Goal: Task Accomplishment & Management: Manage account settings

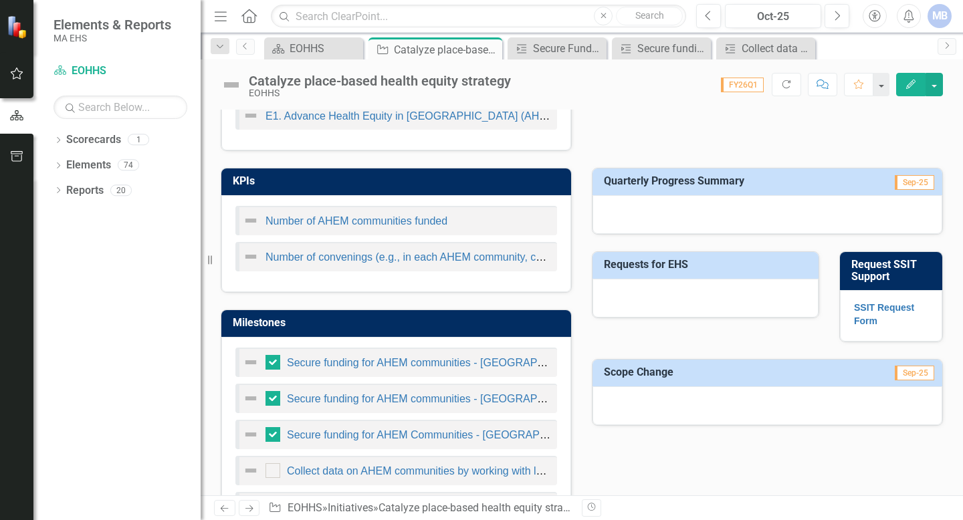
scroll to position [541, 0]
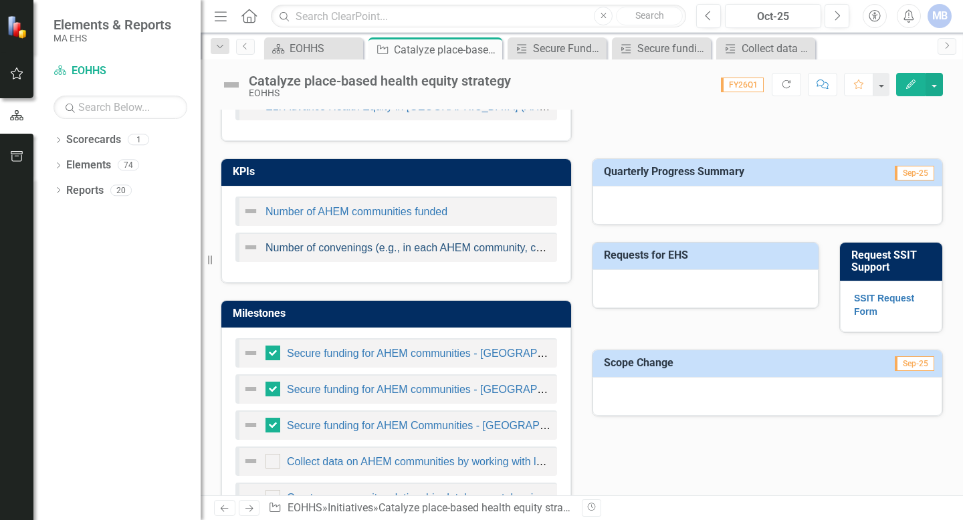
click at [429, 247] on link "Number of convenings (e.g., in each AHEM community, convenings of various indus…" at bounding box center [505, 247] width 478 height 11
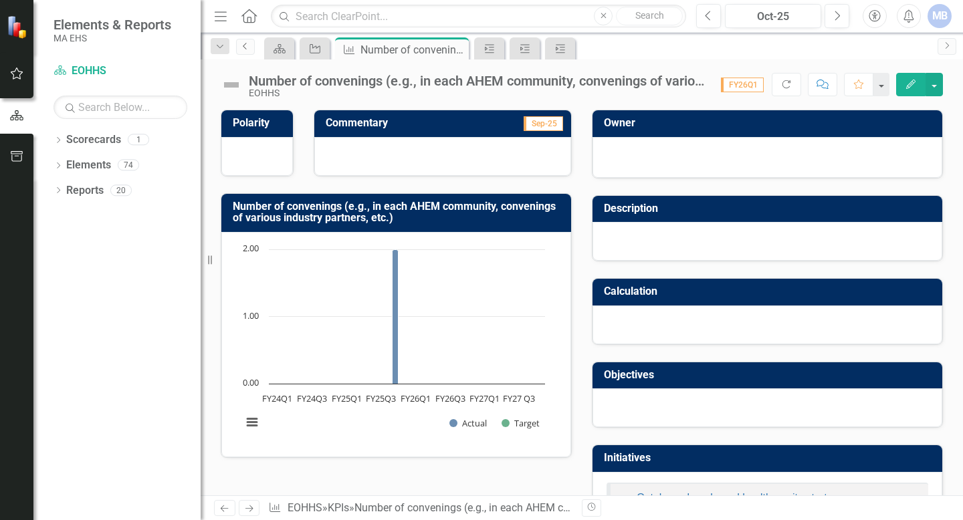
click at [247, 51] on link "Previous" at bounding box center [245, 47] width 19 height 16
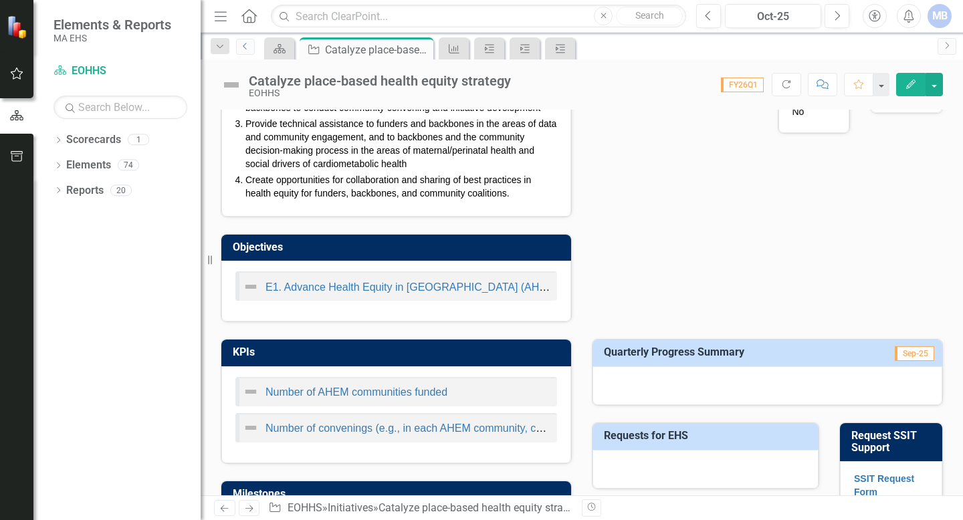
scroll to position [359, 0]
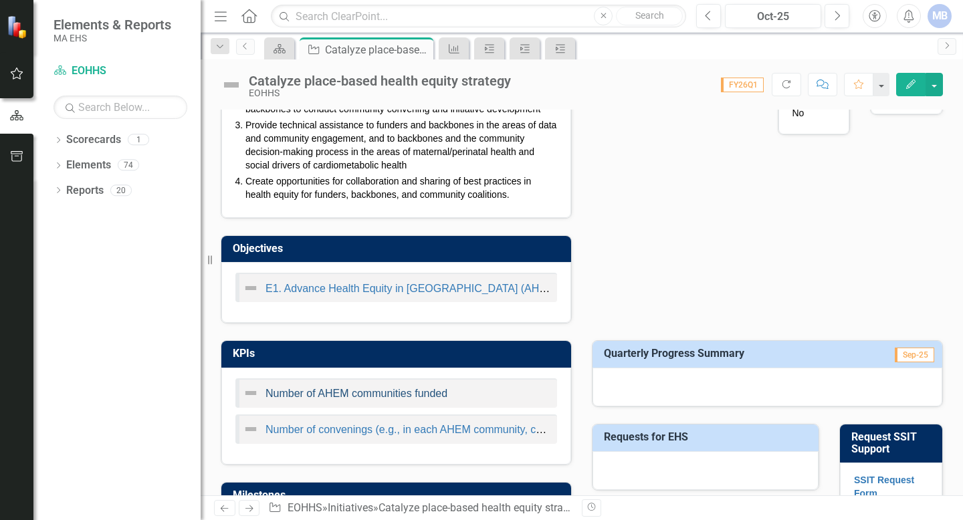
click at [306, 389] on link "Number of AHEM communities funded" at bounding box center [357, 393] width 182 height 11
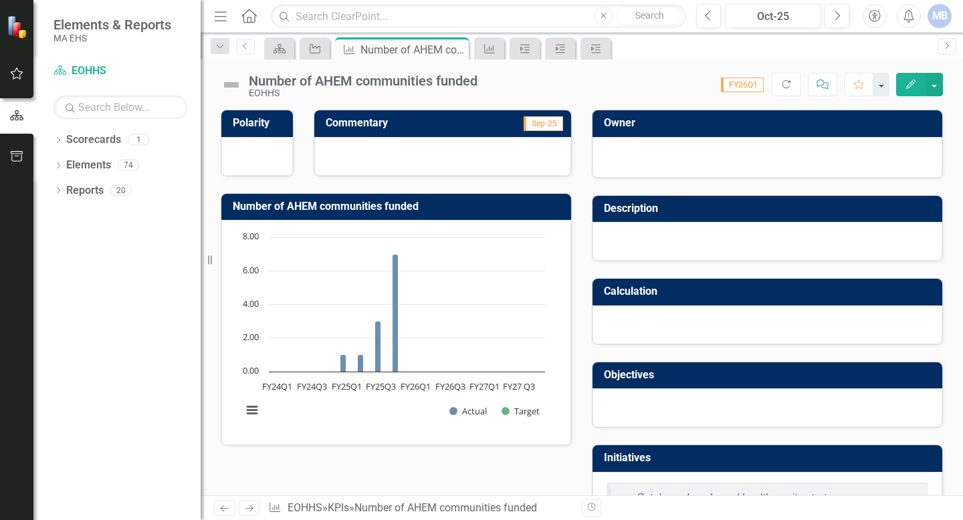
click at [905, 84] on icon "Edit" at bounding box center [911, 84] width 12 height 9
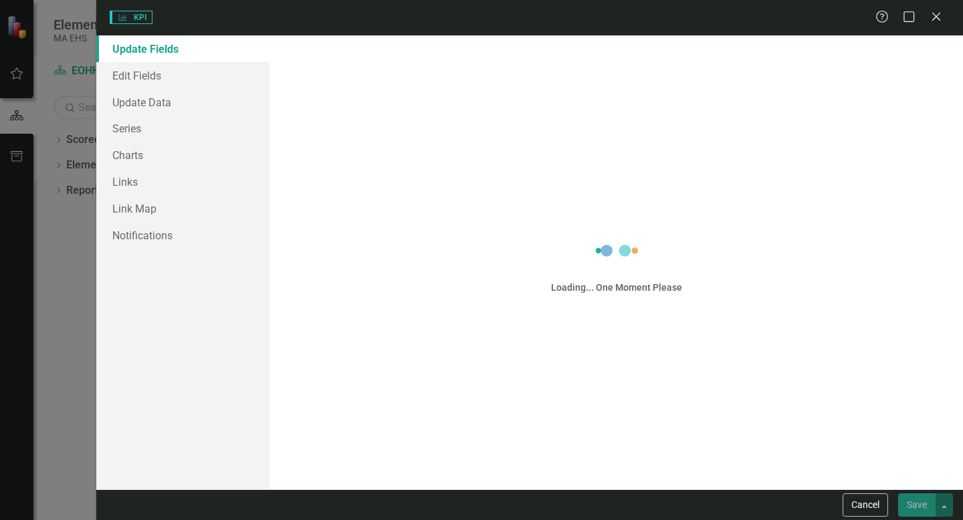
click at [152, 105] on div "KPI KPI Help Maximize Close Update Fields Edit Fields Update Data Series Charts…" at bounding box center [481, 260] width 963 height 520
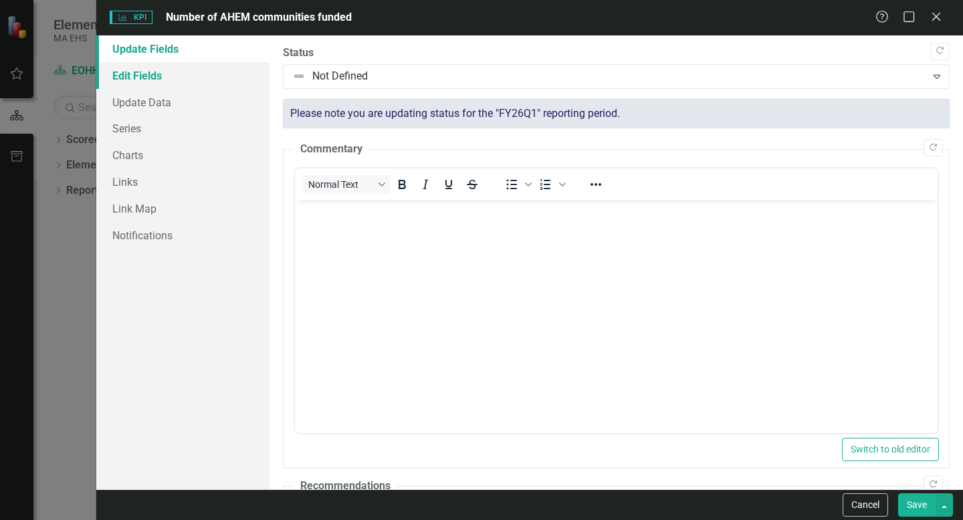
click at [146, 82] on link "Edit Fields" at bounding box center [182, 75] width 173 height 27
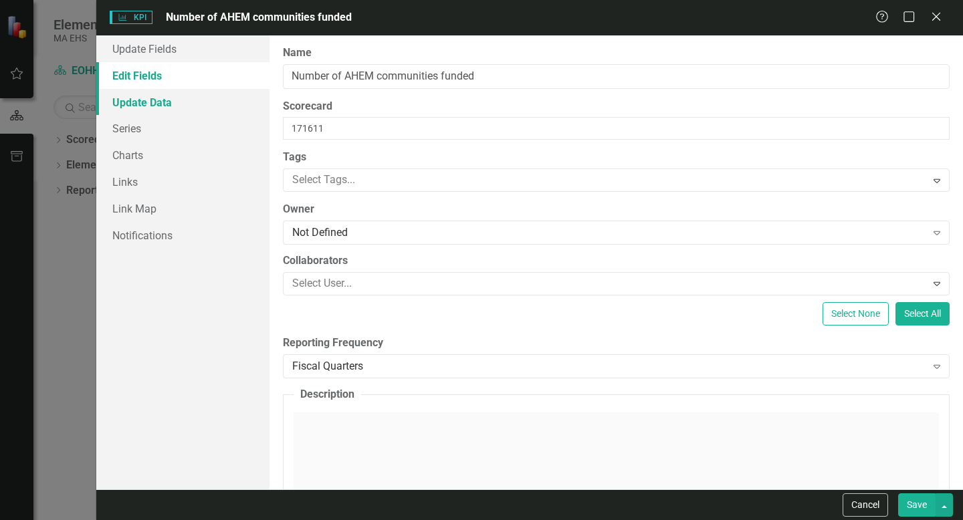
click at [142, 99] on link "Update Data" at bounding box center [182, 102] width 173 height 27
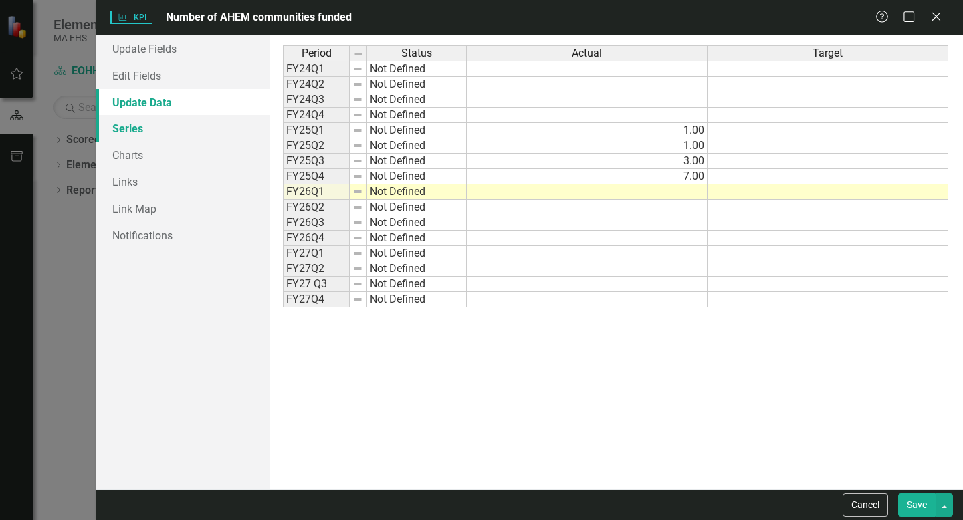
click at [140, 126] on link "Series" at bounding box center [182, 128] width 173 height 27
click at [151, 80] on link "Edit Fields" at bounding box center [182, 75] width 173 height 27
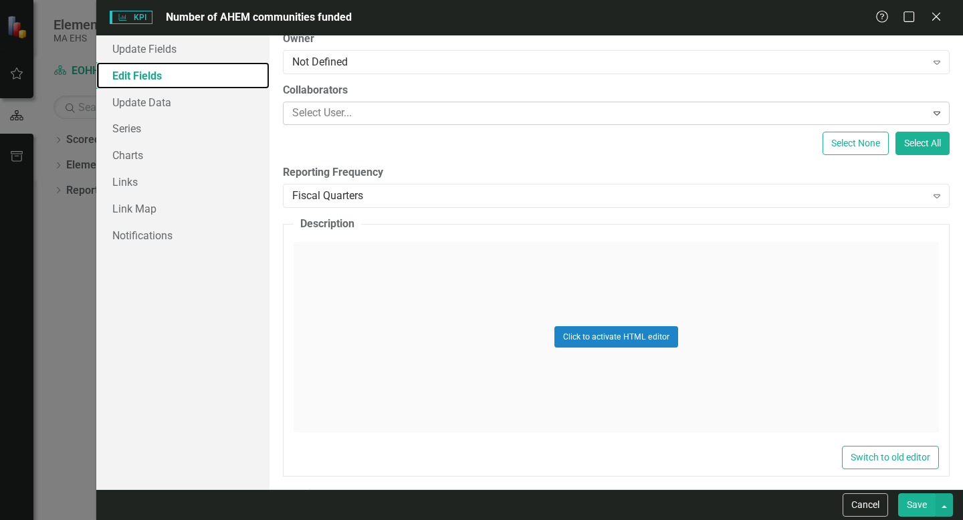
scroll to position [171, 0]
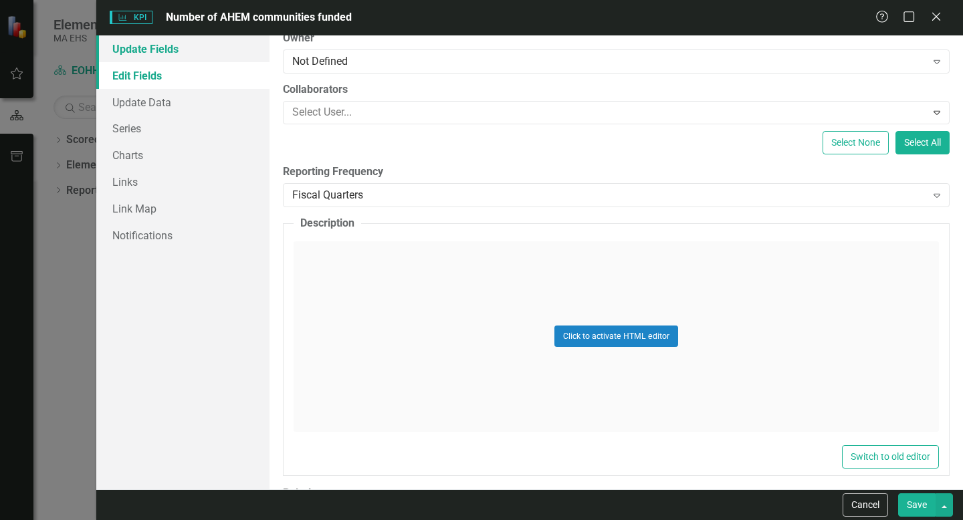
click at [211, 51] on link "Update Fields" at bounding box center [182, 48] width 173 height 27
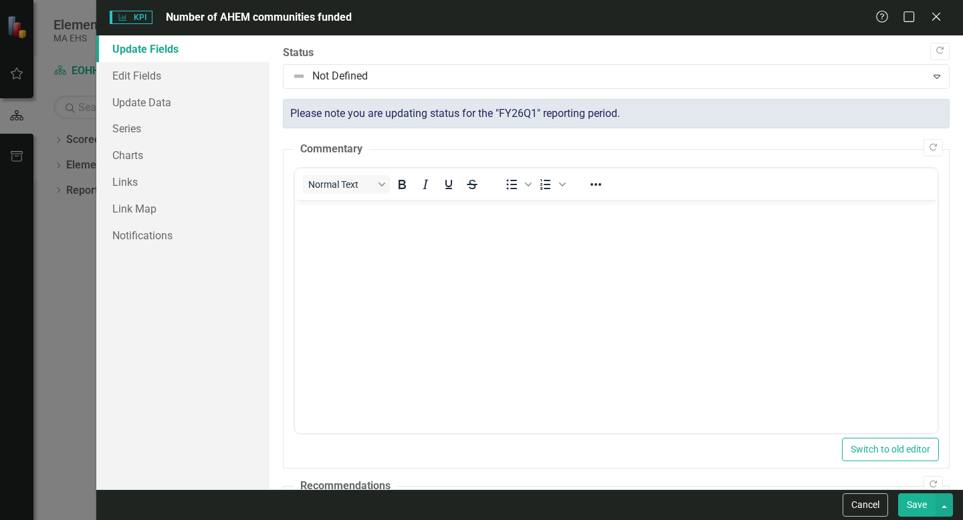
click at [393, 285] on body "Rich Text Area. Press ALT-0 for help." at bounding box center [616, 300] width 643 height 201
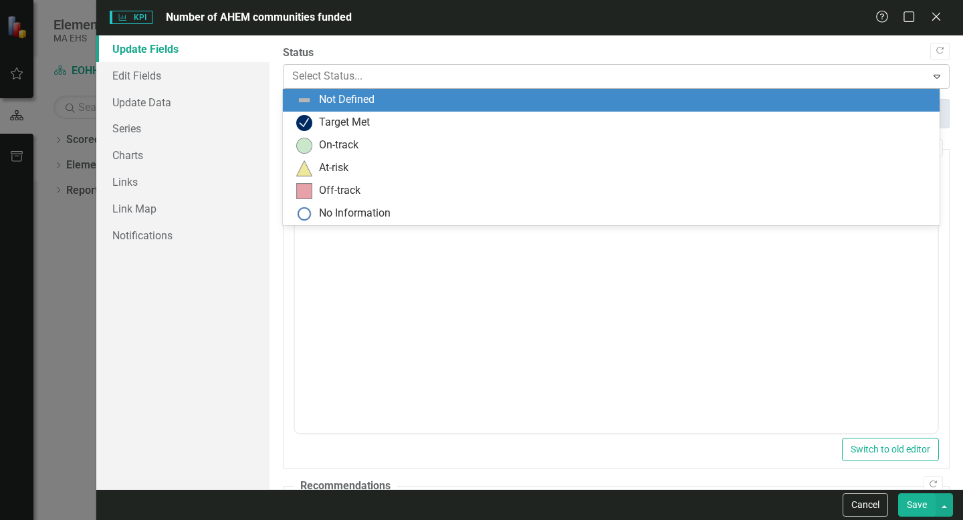
click at [696, 78] on div at bounding box center [604, 77] width 625 height 18
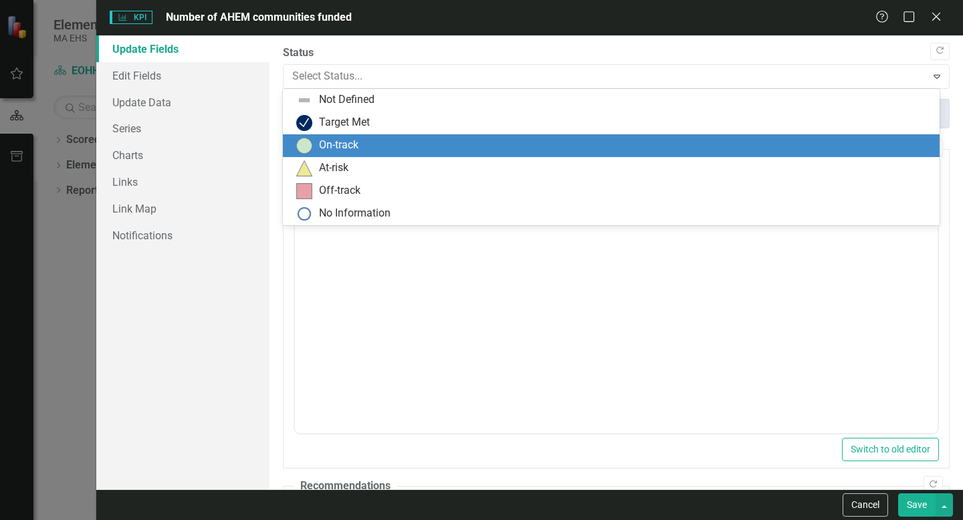
click at [563, 151] on div "On-track" at bounding box center [613, 146] width 635 height 16
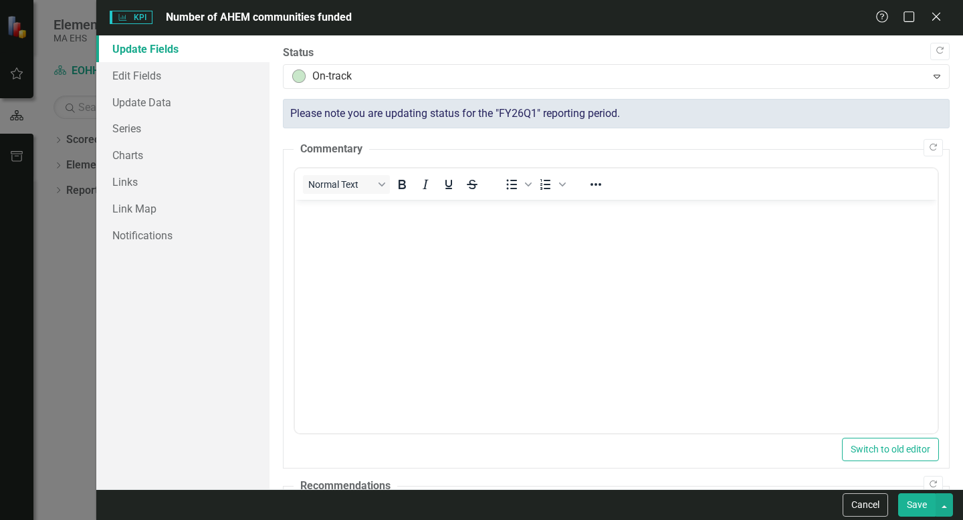
click at [928, 508] on button "Save" at bounding box center [916, 505] width 37 height 23
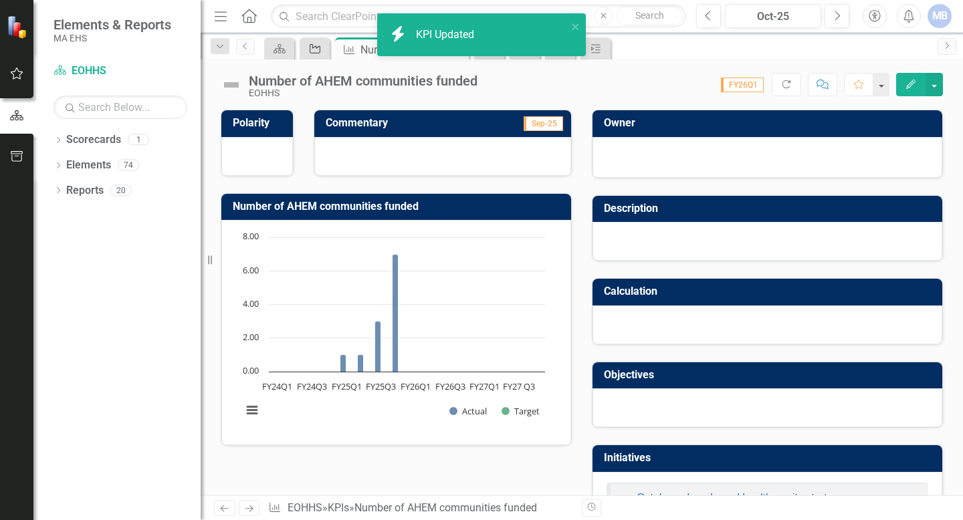
click at [314, 51] on icon "Initiative" at bounding box center [314, 48] width 13 height 11
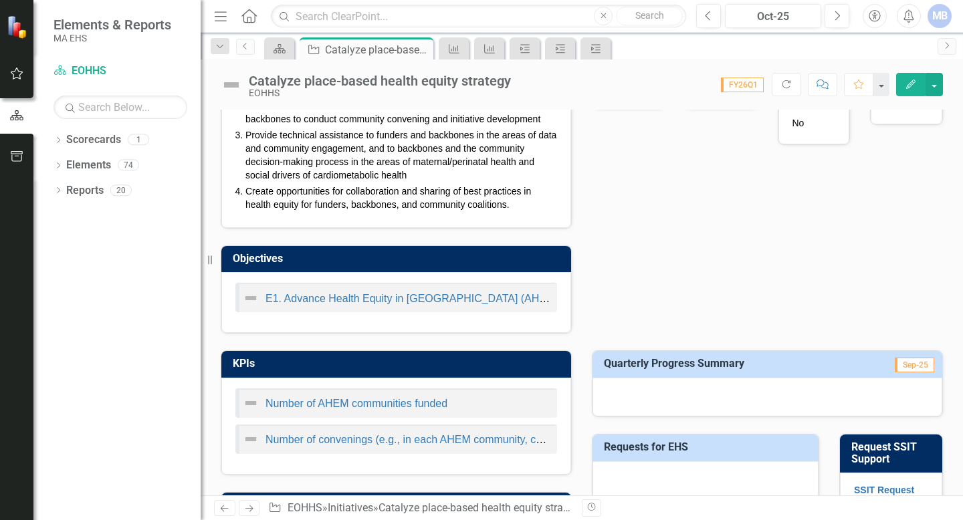
scroll to position [350, 0]
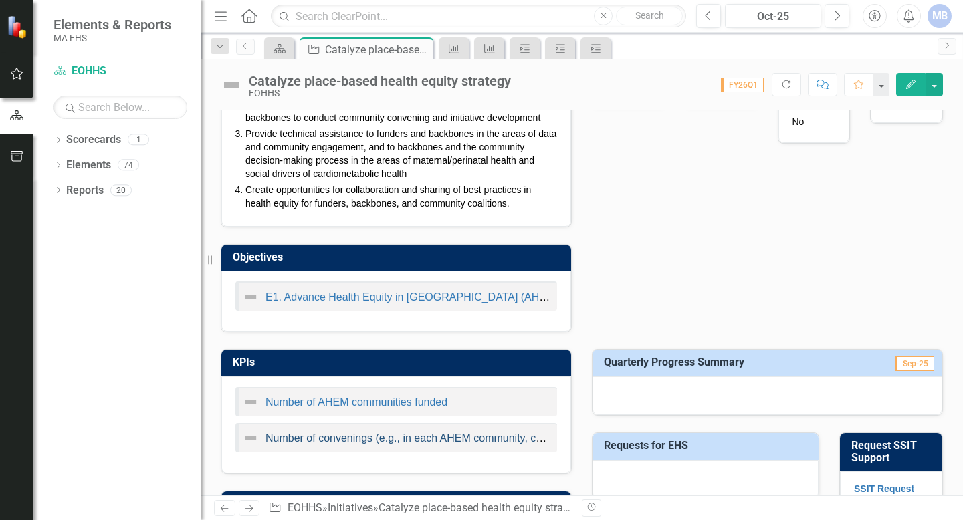
click at [292, 442] on link "Number of convenings (e.g., in each AHEM community, convenings of various indus…" at bounding box center [505, 438] width 478 height 11
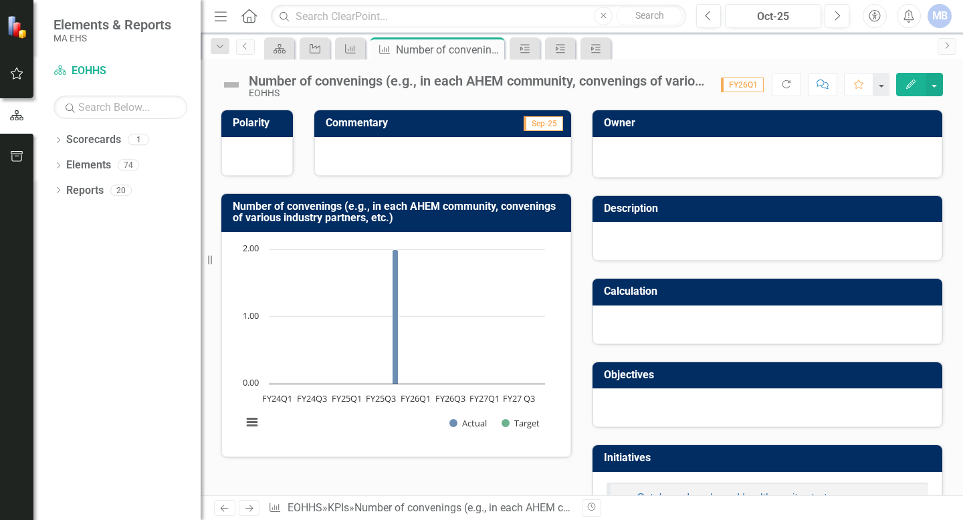
click at [908, 86] on icon "button" at bounding box center [910, 84] width 9 height 9
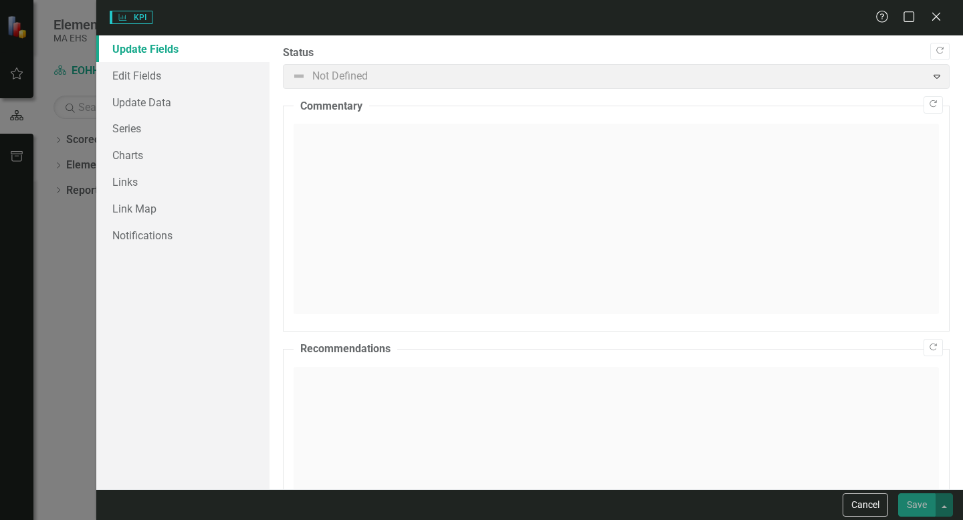
click at [463, 69] on span "Not Defined Expand" at bounding box center [616, 76] width 667 height 25
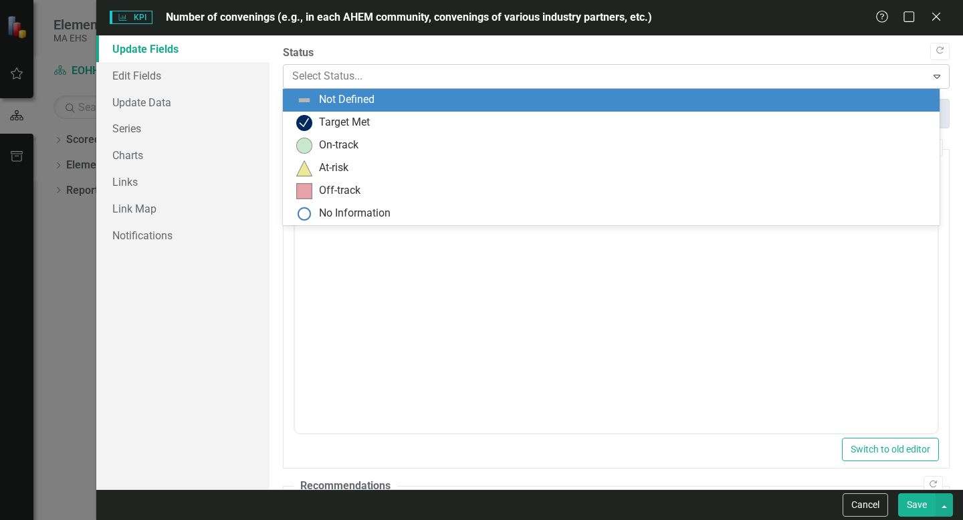
click at [431, 86] on div "Select Status..." at bounding box center [605, 76] width 639 height 23
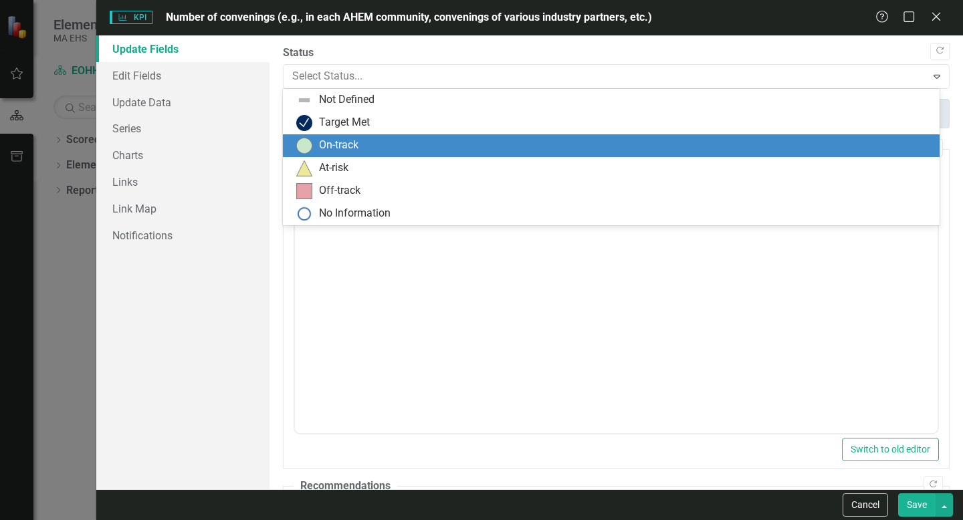
click at [385, 138] on div "On-track" at bounding box center [613, 146] width 635 height 16
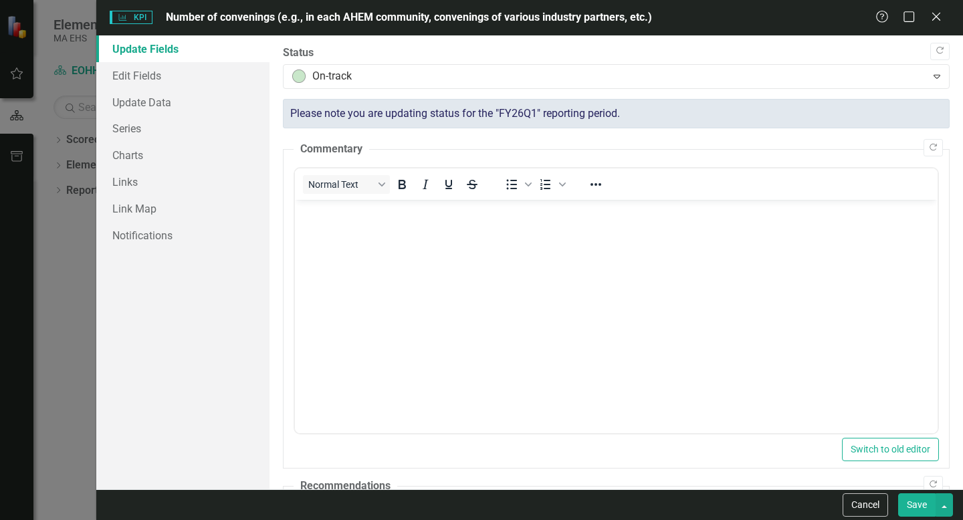
click at [922, 499] on button "Save" at bounding box center [916, 505] width 37 height 23
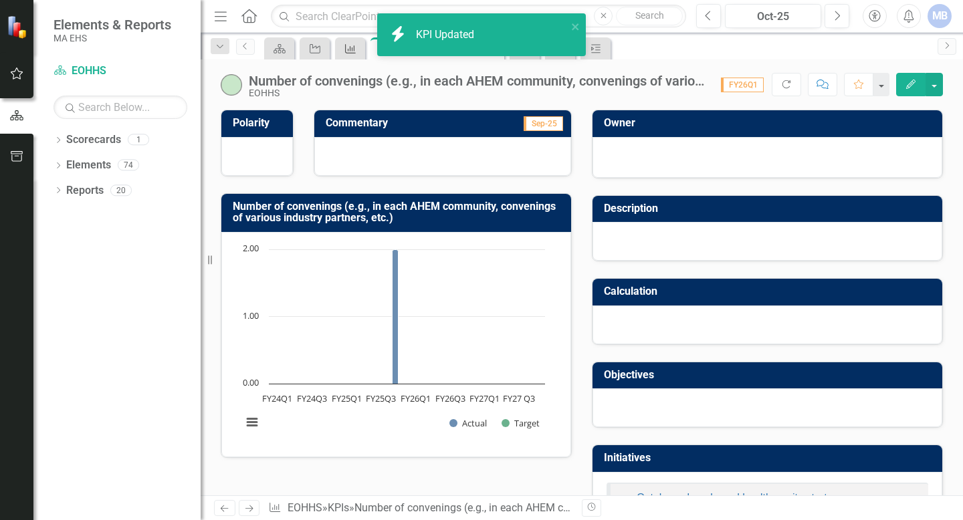
click at [348, 46] on icon "KPI" at bounding box center [350, 48] width 13 height 11
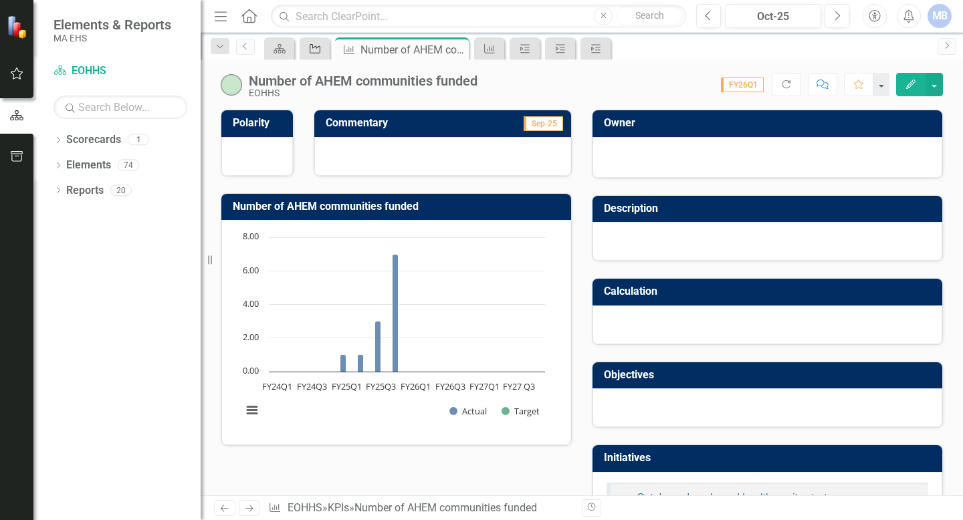
click at [311, 47] on icon "Initiative" at bounding box center [314, 48] width 13 height 11
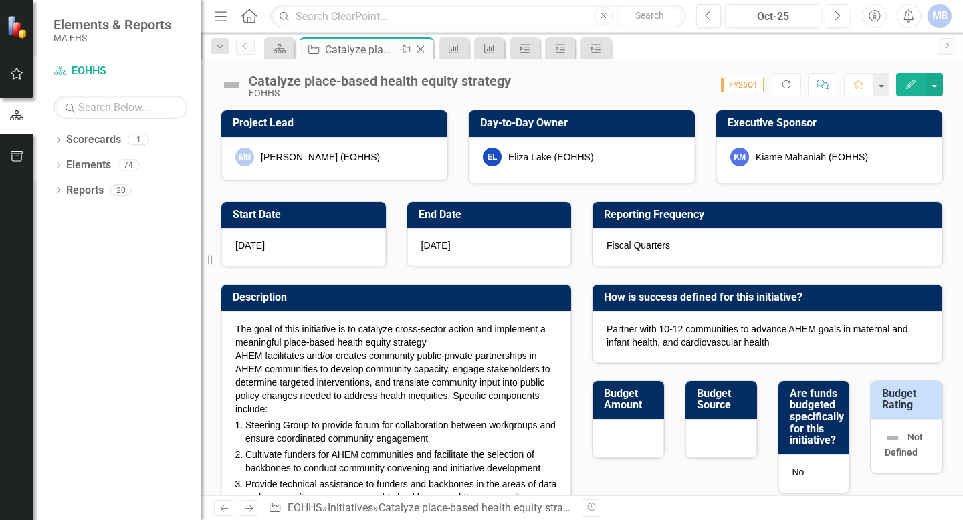
click at [421, 48] on icon at bounding box center [420, 49] width 7 height 7
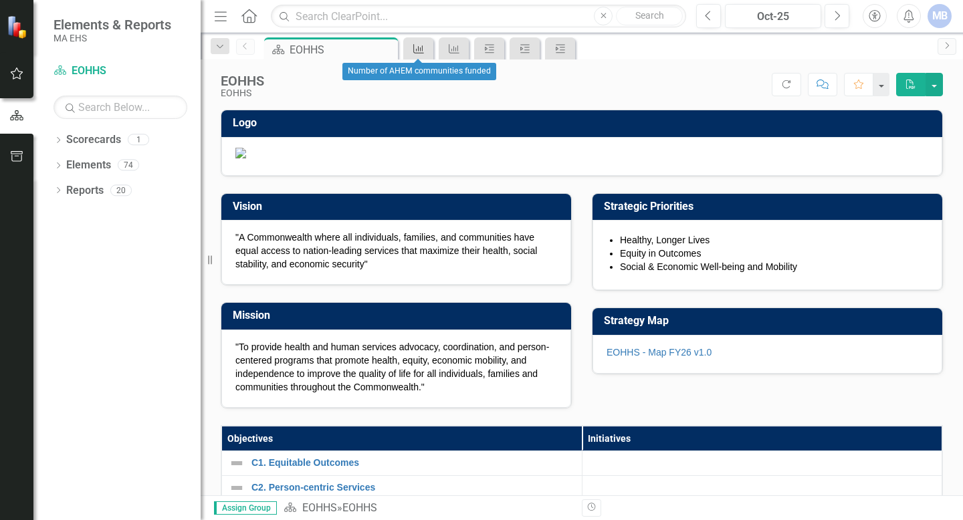
click at [427, 49] on link "KPI" at bounding box center [418, 48] width 23 height 17
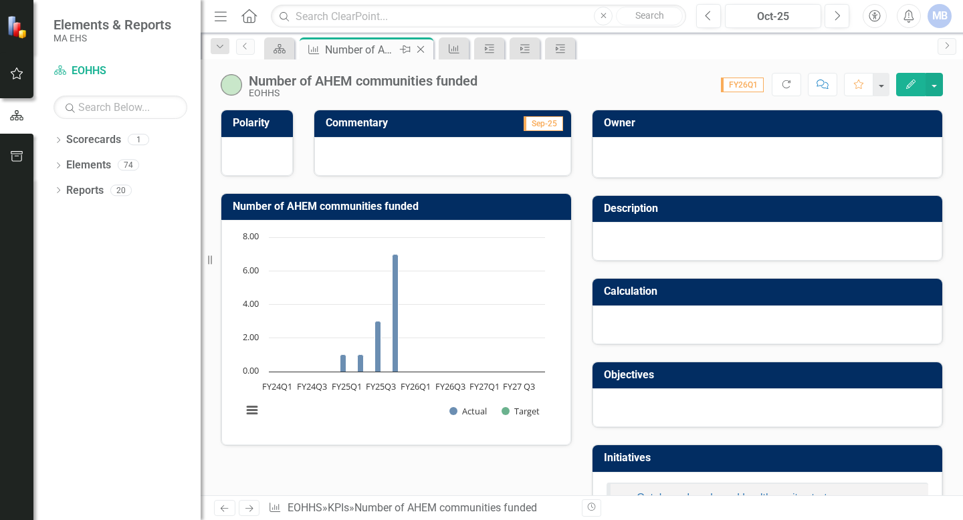
click at [419, 49] on icon "Close" at bounding box center [420, 49] width 13 height 11
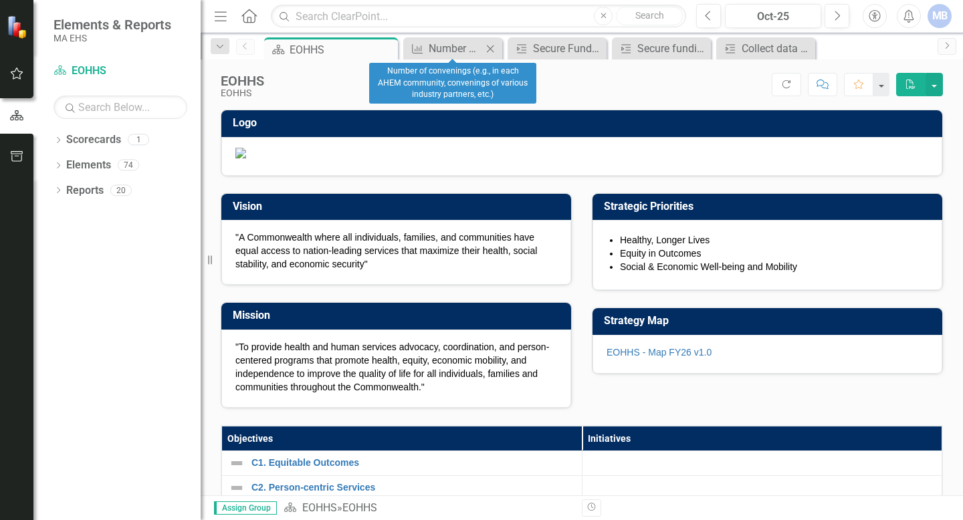
click at [486, 47] on icon "Close" at bounding box center [490, 48] width 13 height 11
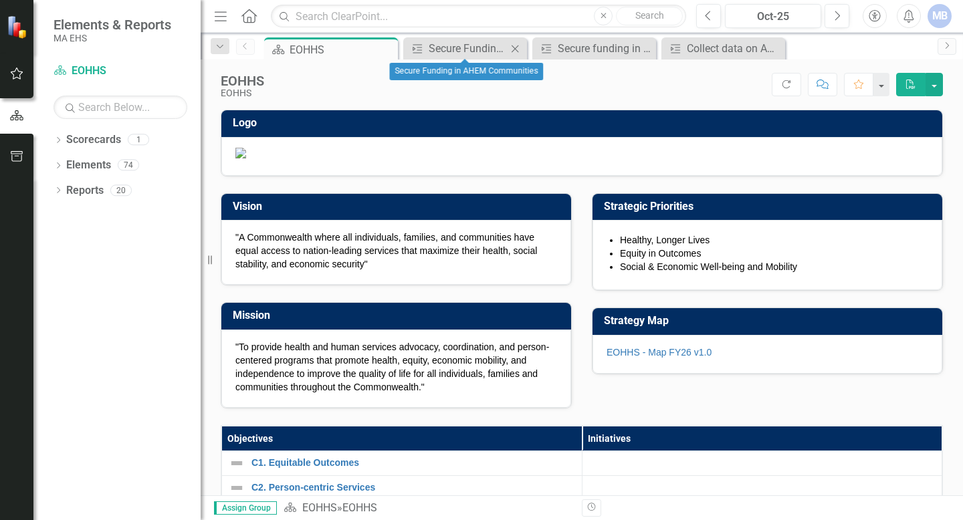
click at [514, 47] on icon at bounding box center [515, 48] width 7 height 7
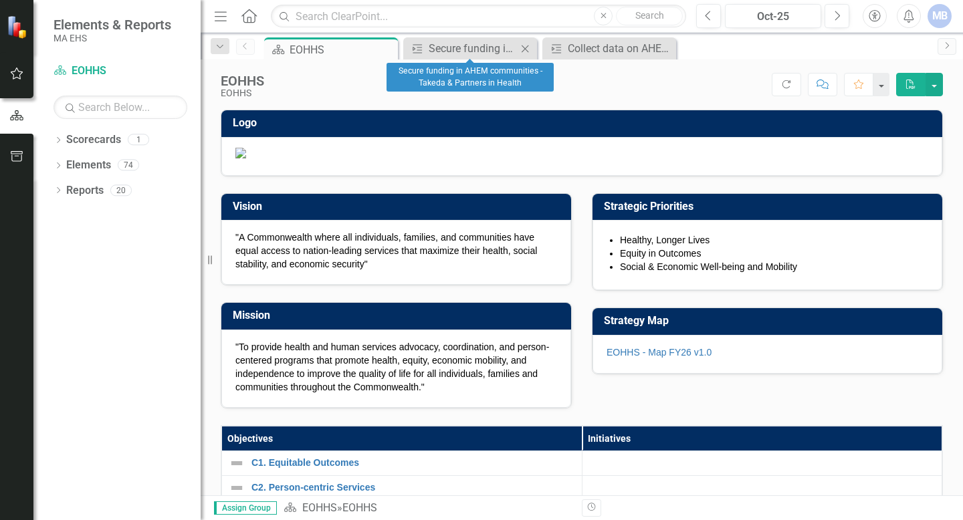
click at [529, 49] on icon "Close" at bounding box center [524, 48] width 13 height 11
click at [526, 49] on icon "Close" at bounding box center [524, 48] width 13 height 11
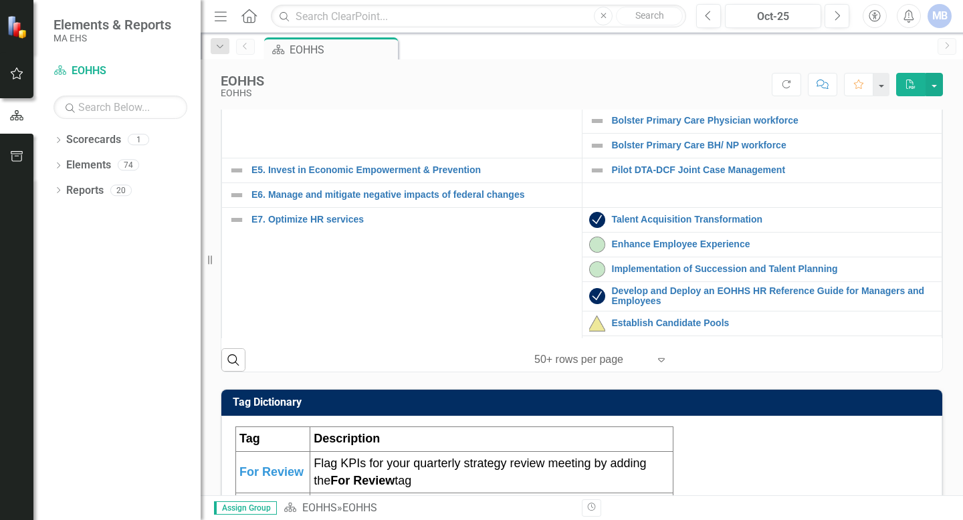
scroll to position [474, 0]
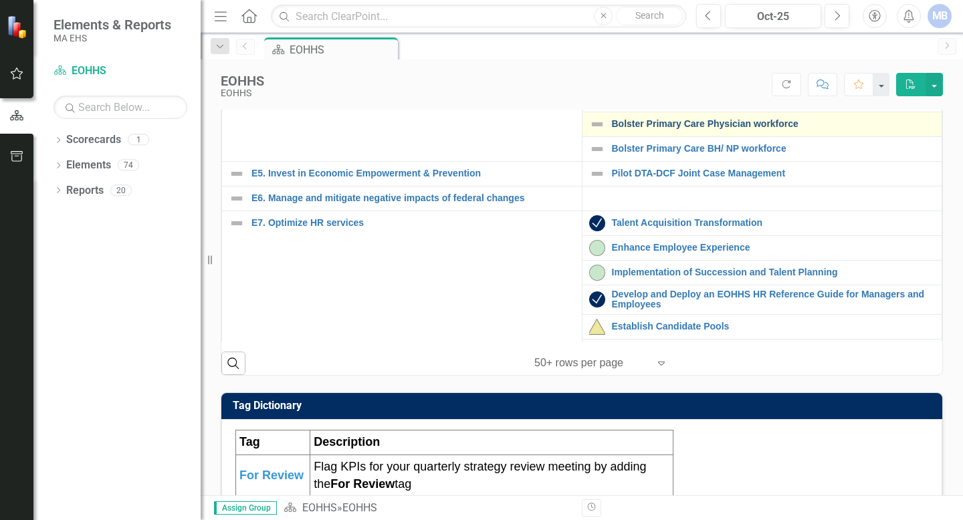
click at [696, 129] on link "Bolster Primary Care Physician workforce" at bounding box center [774, 124] width 324 height 10
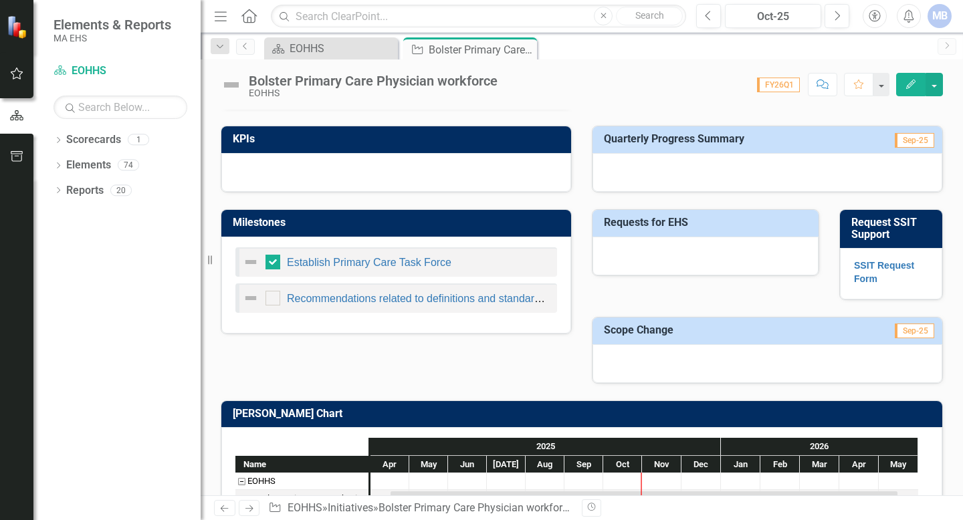
scroll to position [591, 0]
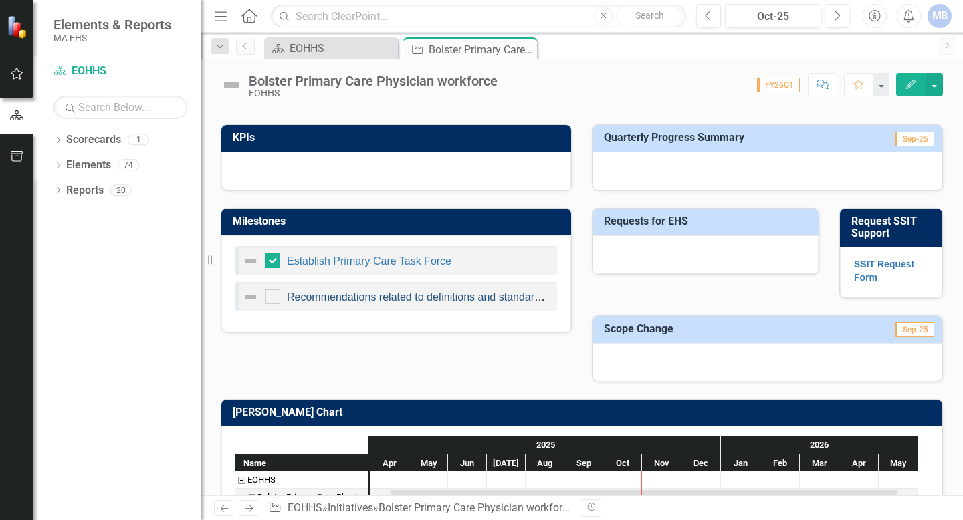
click at [389, 300] on link "Recommendations related to definitions and standardized data collections and re…" at bounding box center [540, 297] width 506 height 11
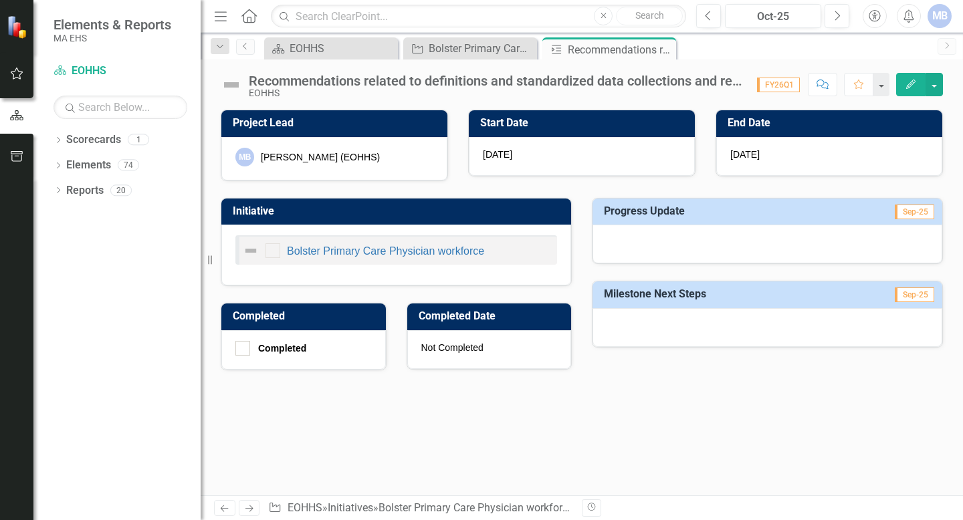
click at [908, 80] on icon "Edit" at bounding box center [911, 84] width 12 height 9
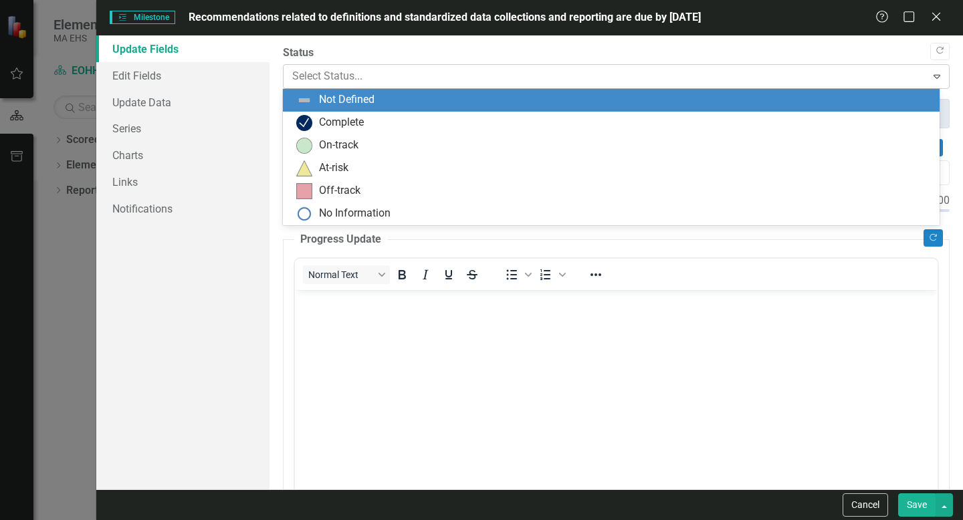
click at [354, 77] on div at bounding box center [604, 77] width 625 height 18
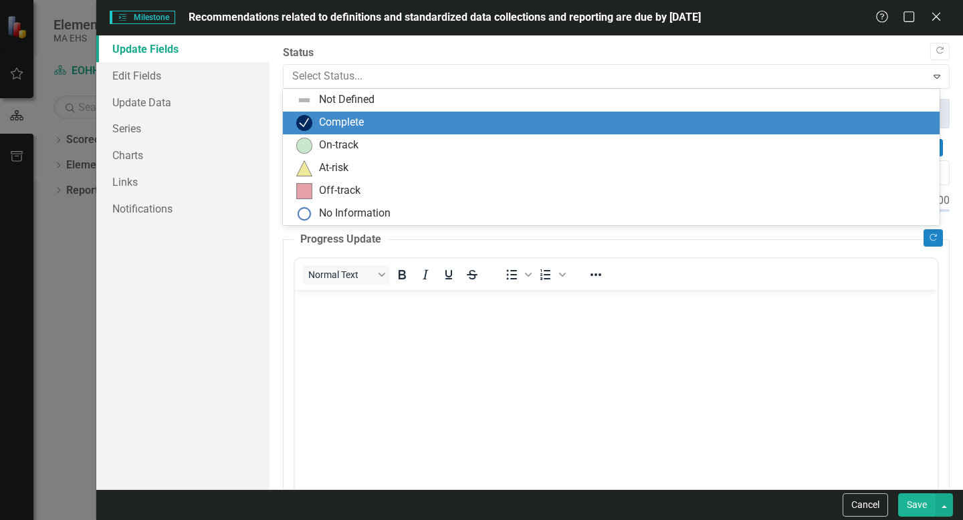
click at [352, 122] on div "Complete" at bounding box center [341, 122] width 45 height 15
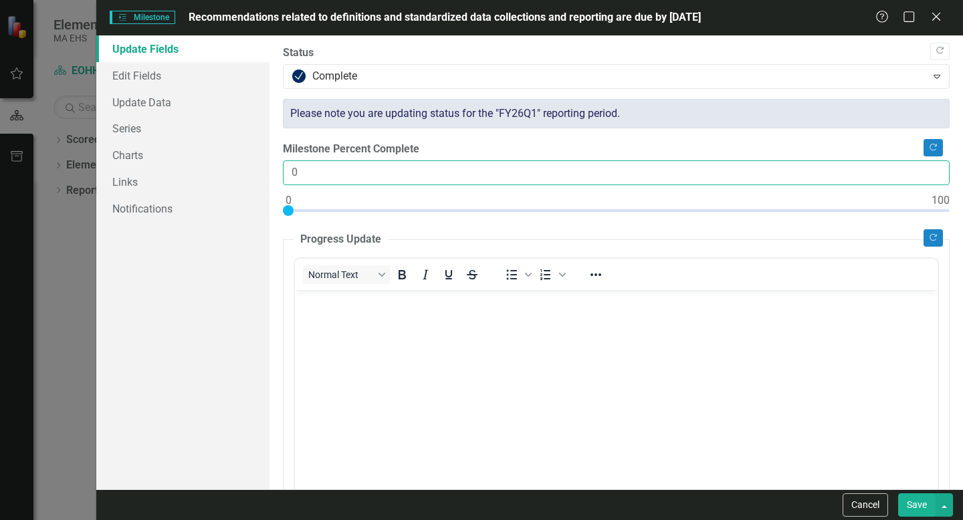
click at [344, 173] on input "0" at bounding box center [616, 173] width 667 height 25
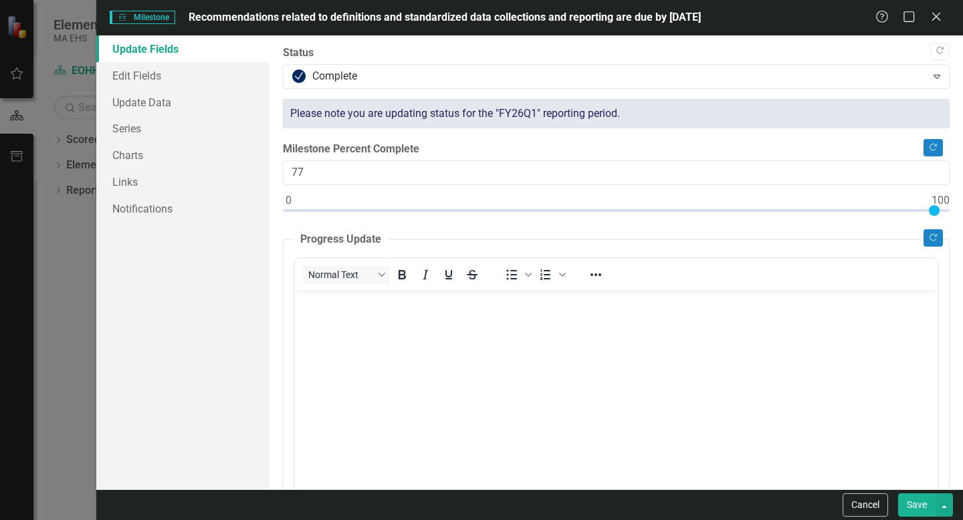
type input "100"
drag, startPoint x: 286, startPoint y: 210, endPoint x: 960, endPoint y: 184, distance: 675.3
click at [962, 185] on div ""Update" fields in ClearPoint are the fields that change from reporting period …" at bounding box center [617, 262] width 694 height 454
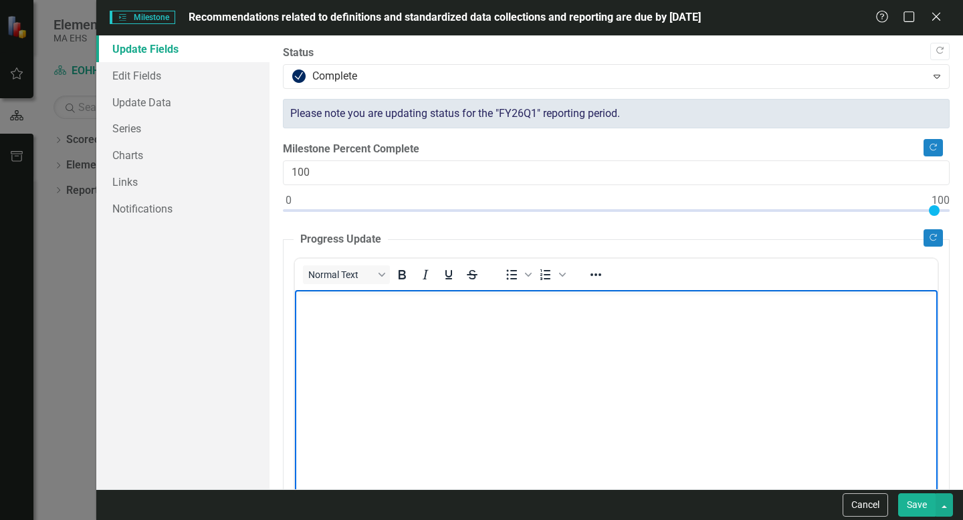
click at [403, 396] on body "Rich Text Area. Press ALT-0 for help." at bounding box center [616, 390] width 643 height 201
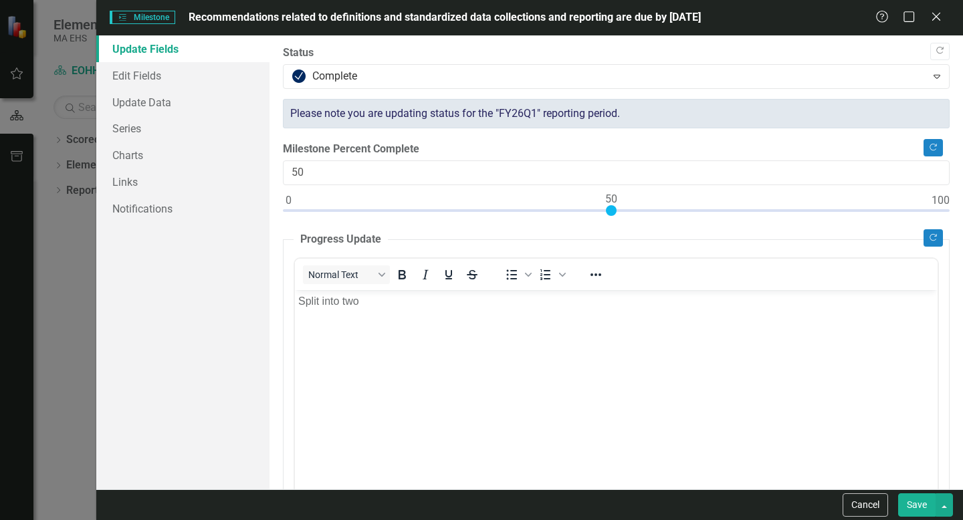
type input "49"
drag, startPoint x: 930, startPoint y: 209, endPoint x: 603, endPoint y: 221, distance: 326.6
click at [603, 221] on div at bounding box center [616, 213] width 667 height 17
click at [607, 208] on div at bounding box center [605, 210] width 11 height 11
click at [187, 76] on link "Edit Fields" at bounding box center [182, 75] width 173 height 27
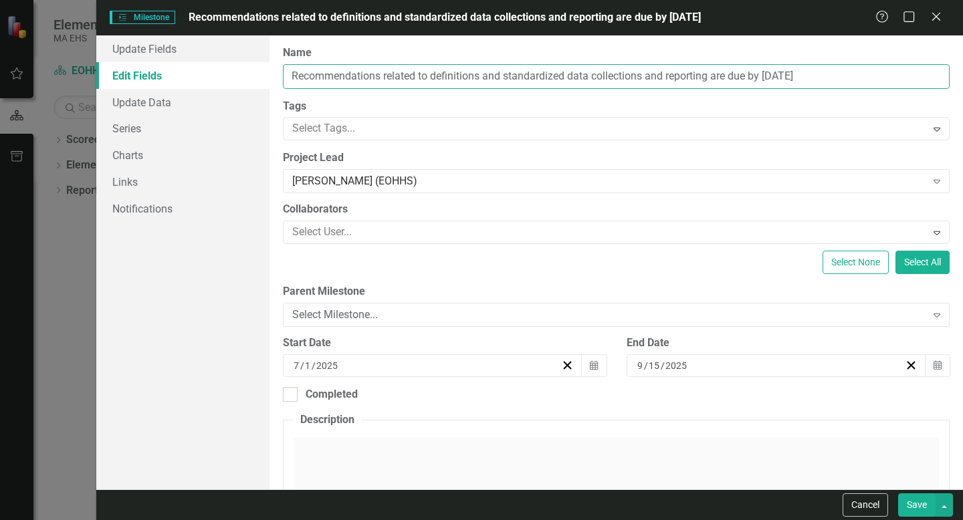
drag, startPoint x: 483, startPoint y: 76, endPoint x: 714, endPoint y: 83, distance: 230.8
click at [714, 83] on input "Recommendations related to definitions and standardized data collections and re…" at bounding box center [616, 76] width 667 height 25
type input "Recommendations related to definitions are due by [DATE]"
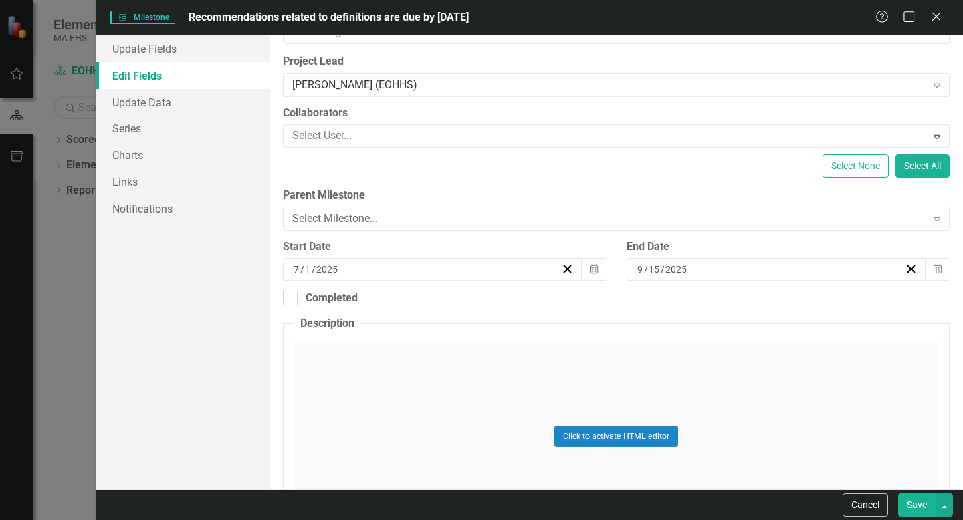
click at [364, 352] on div "Click to activate HTML editor" at bounding box center [616, 436] width 645 height 191
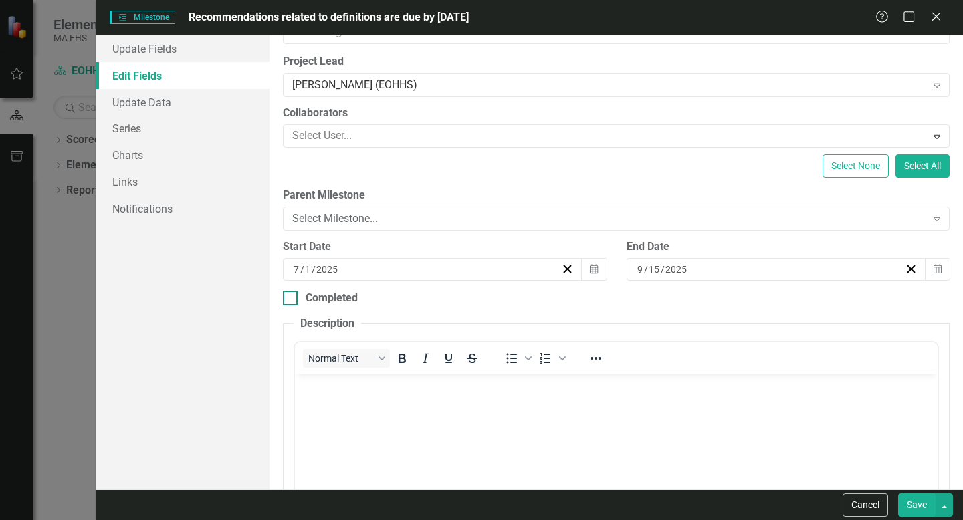
scroll to position [0, 0]
click at [328, 300] on div "Completed" at bounding box center [332, 298] width 52 height 15
click at [292, 300] on input "Completed" at bounding box center [287, 295] width 9 height 9
checkbox input "true"
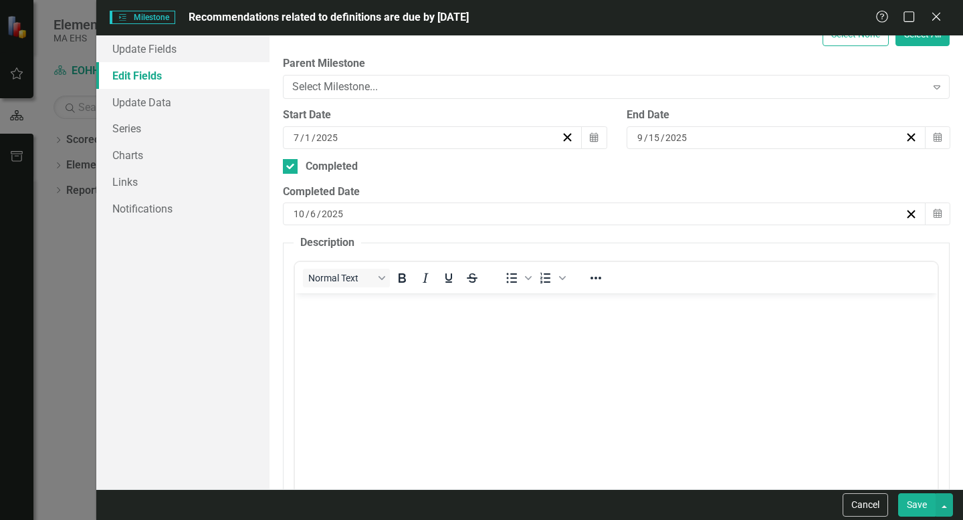
scroll to position [232, 0]
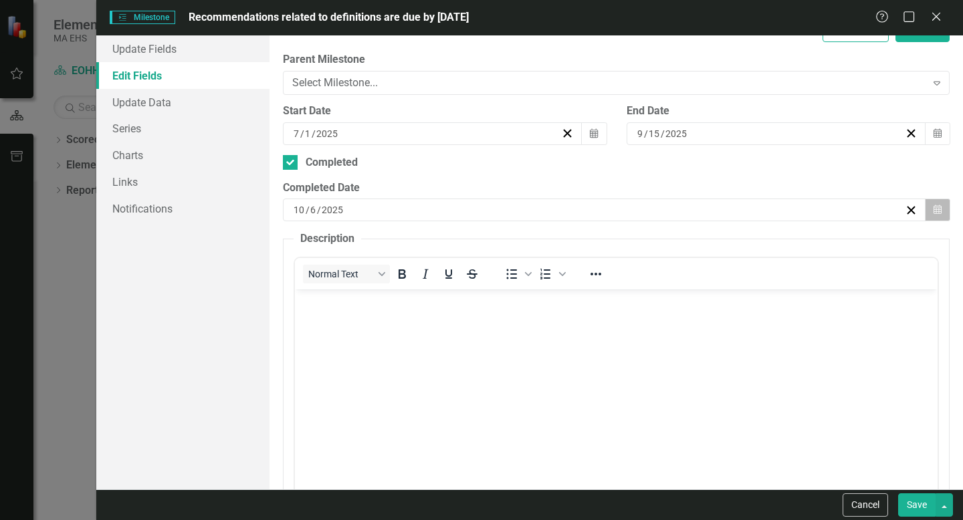
click at [934, 209] on icon "button" at bounding box center [938, 209] width 8 height 9
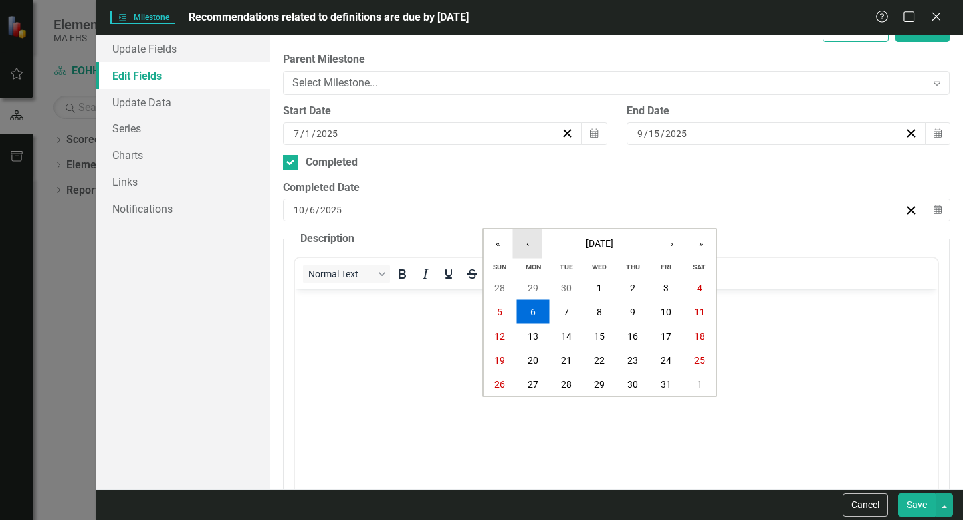
click at [526, 249] on button "‹" at bounding box center [527, 243] width 29 height 29
click at [604, 336] on abbr "17" at bounding box center [599, 336] width 11 height 11
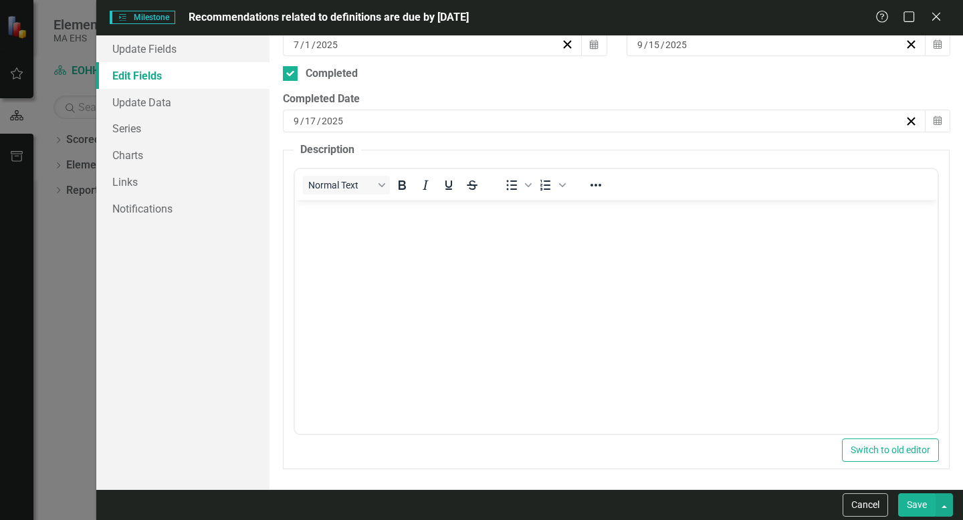
scroll to position [320, 0]
click at [925, 122] on button "Calendar" at bounding box center [937, 121] width 25 height 23
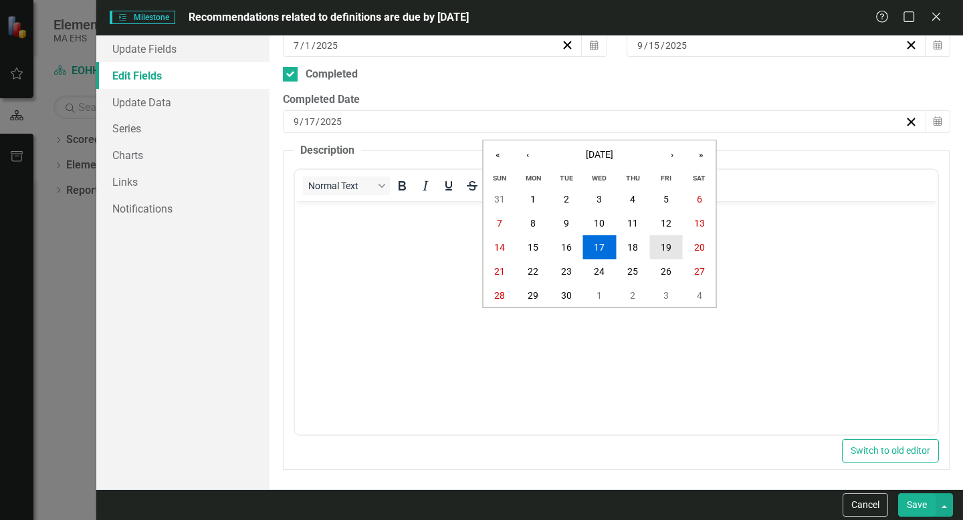
click at [662, 253] on button "19" at bounding box center [665, 247] width 33 height 24
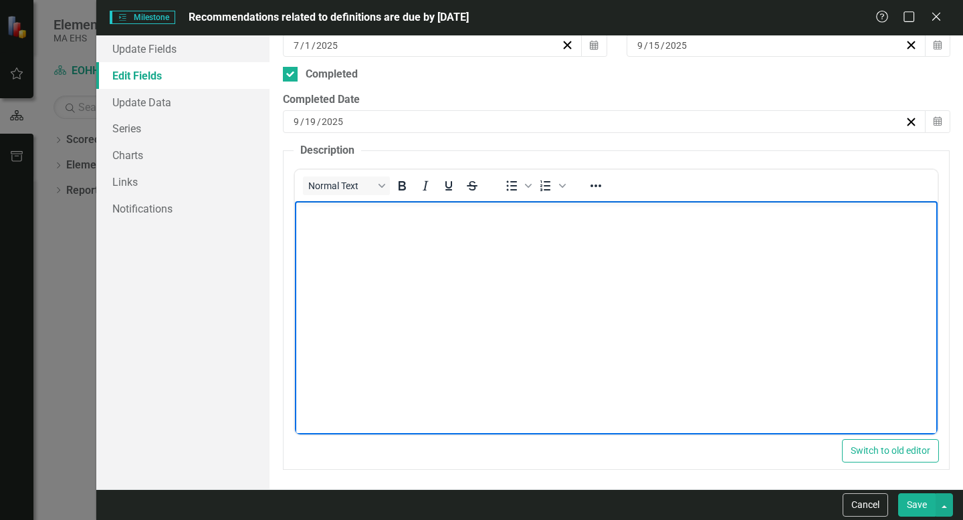
click at [595, 272] on body "Rich Text Area. Press ALT-0 for help." at bounding box center [616, 301] width 643 height 201
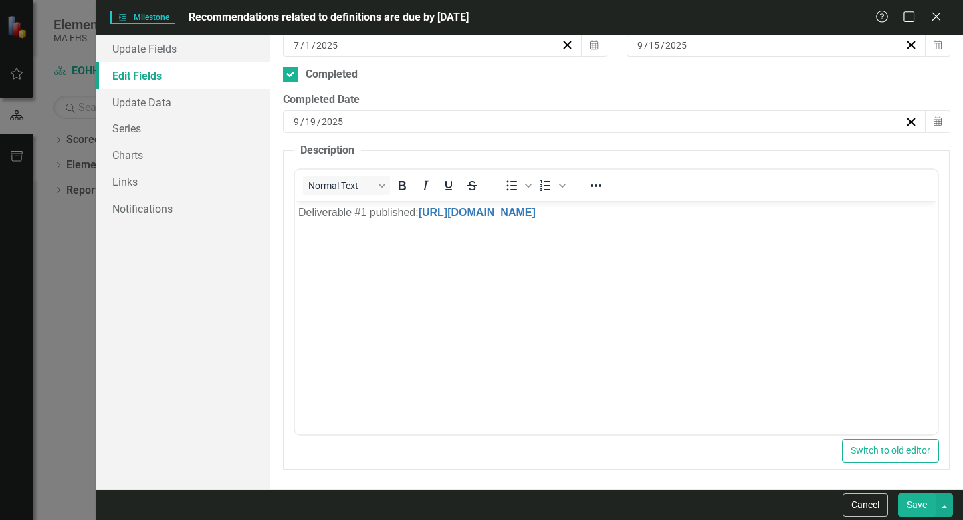
click at [920, 505] on button "Save" at bounding box center [916, 505] width 37 height 23
checkbox input "true"
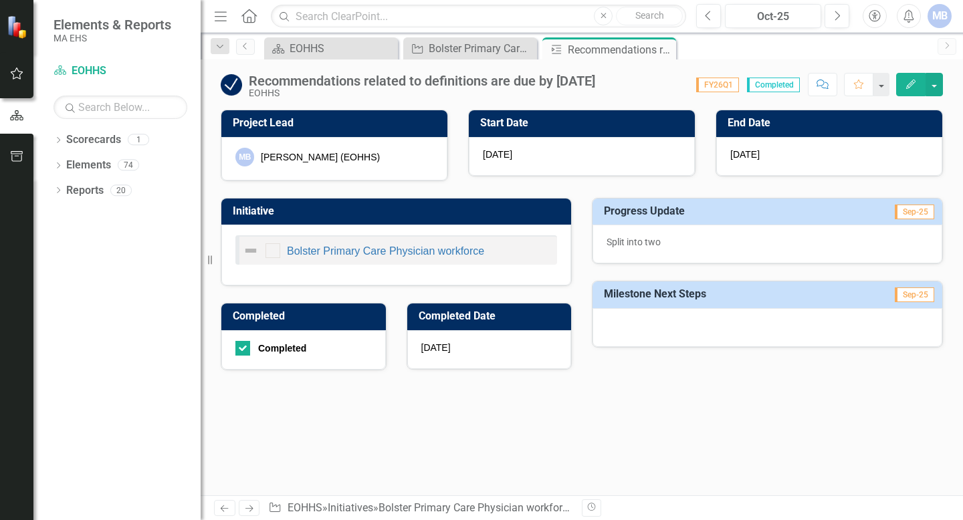
click at [491, 51] on div "icon.bolt Milestone Updated Elements & Reports MA EHS Scorecard EOHHS Search Dr…" at bounding box center [481, 260] width 963 height 520
click at [468, 51] on div "Bolster Primary Care Physician workforce" at bounding box center [473, 48] width 88 height 17
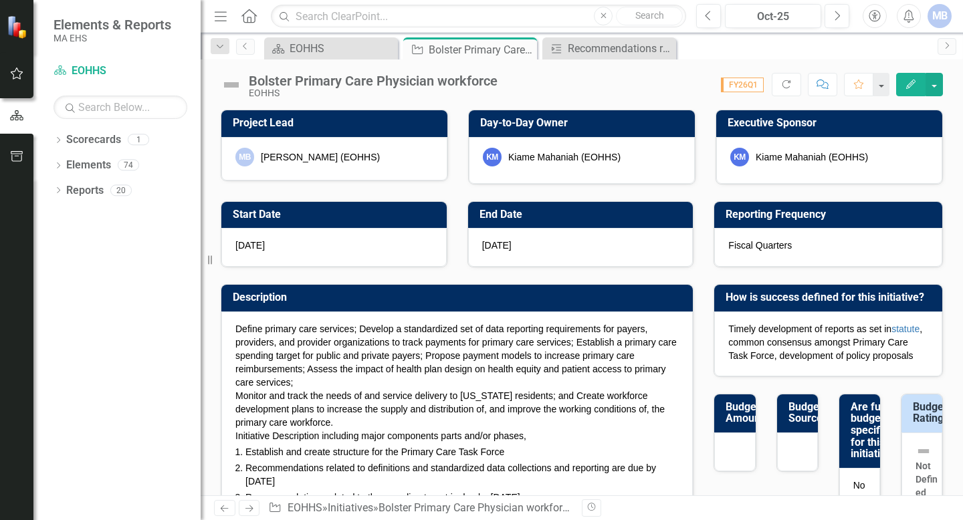
checkbox input "false"
checkbox input "true"
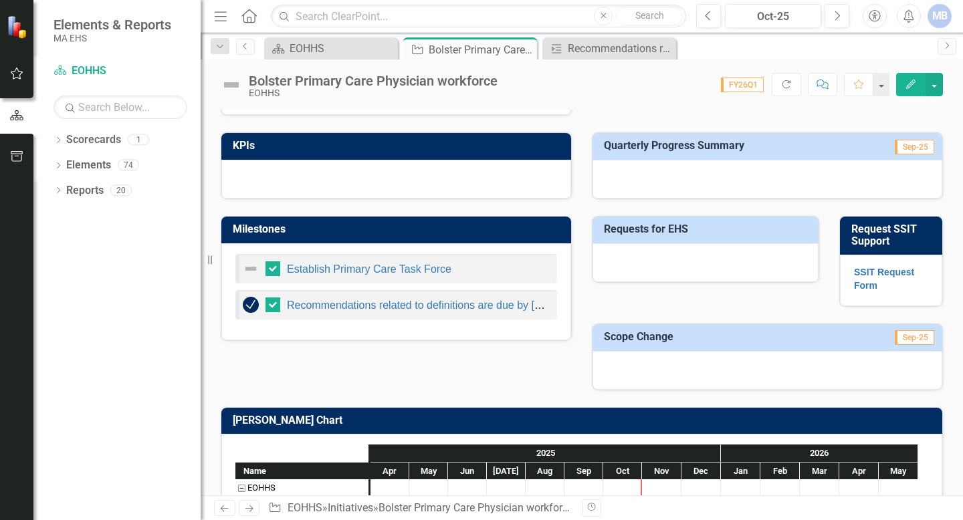
scroll to position [606, 0]
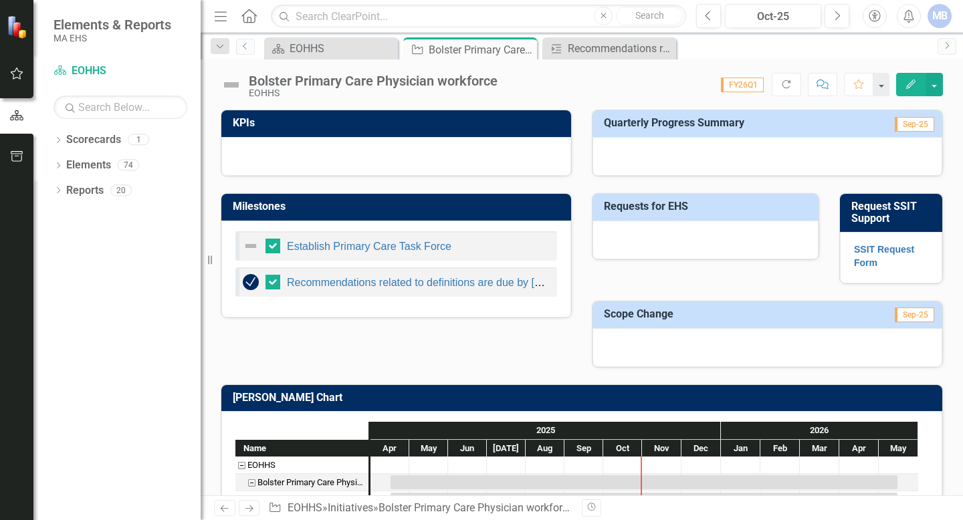
click at [913, 80] on icon "Edit" at bounding box center [911, 84] width 12 height 9
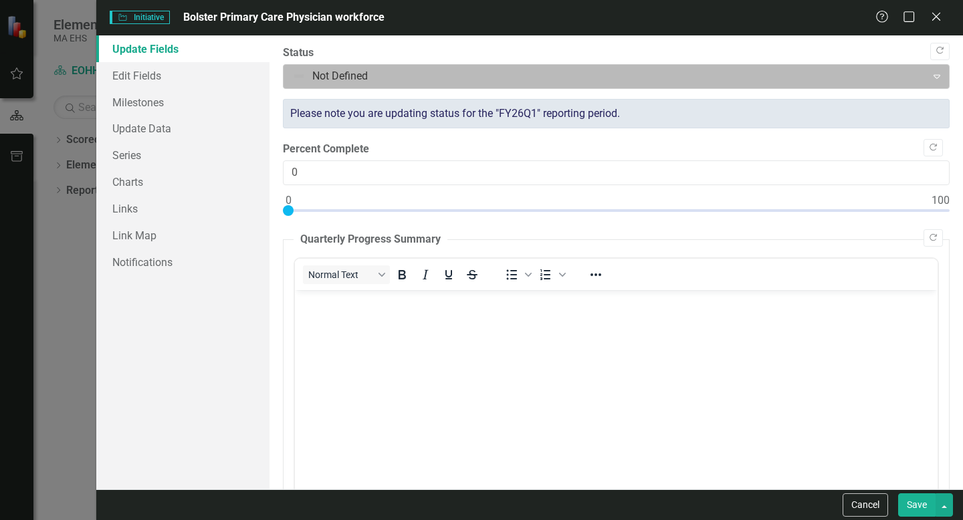
scroll to position [0, 0]
click at [334, 79] on div at bounding box center [604, 77] width 625 height 18
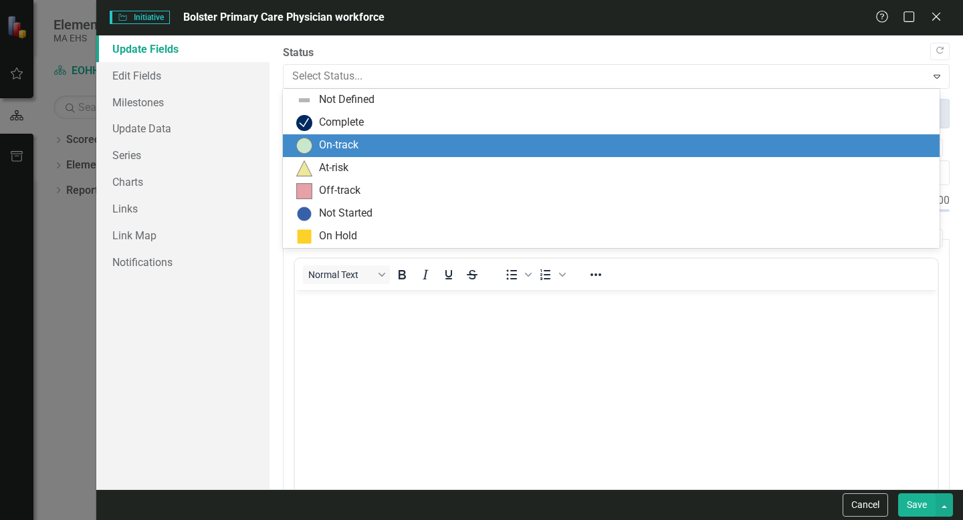
click at [353, 144] on div "On-track" at bounding box center [338, 145] width 39 height 15
click at [393, 71] on div at bounding box center [604, 77] width 625 height 18
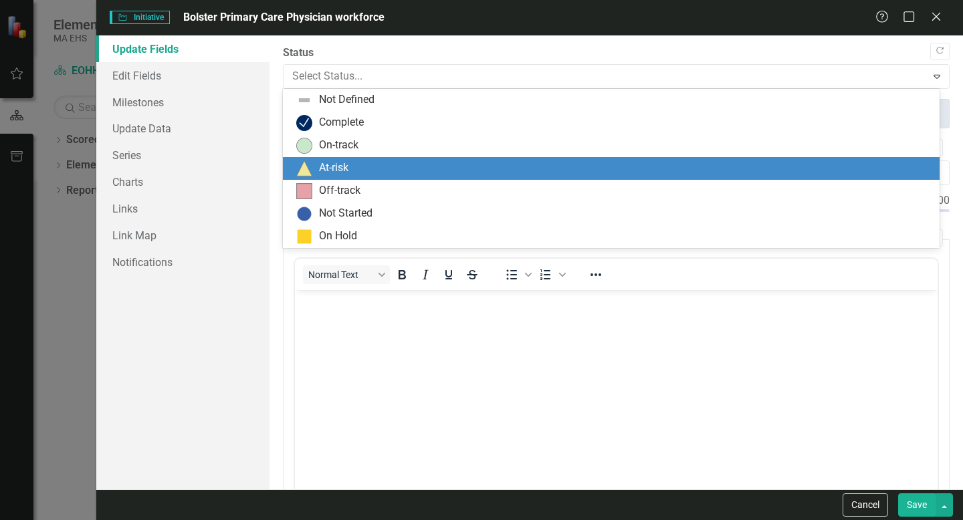
click at [333, 171] on div "At-risk" at bounding box center [333, 168] width 29 height 15
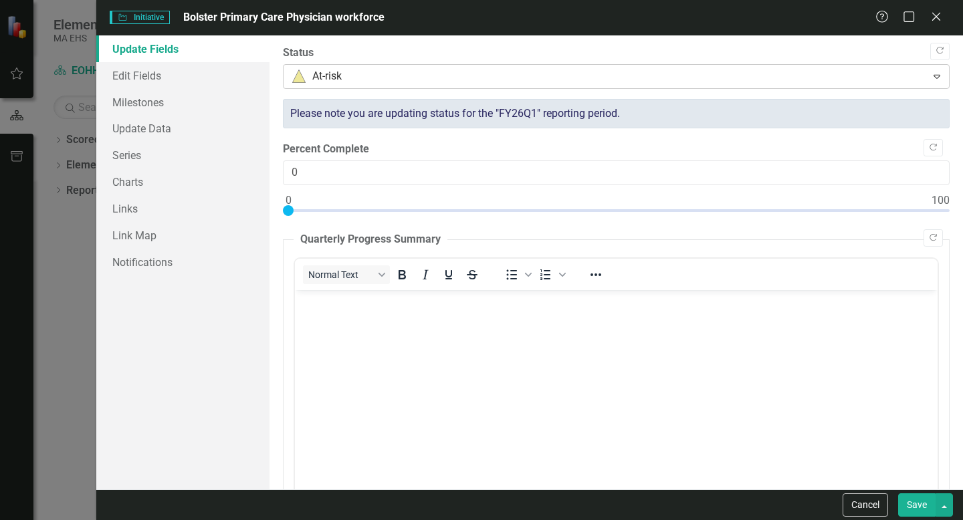
click at [382, 78] on div at bounding box center [604, 77] width 625 height 18
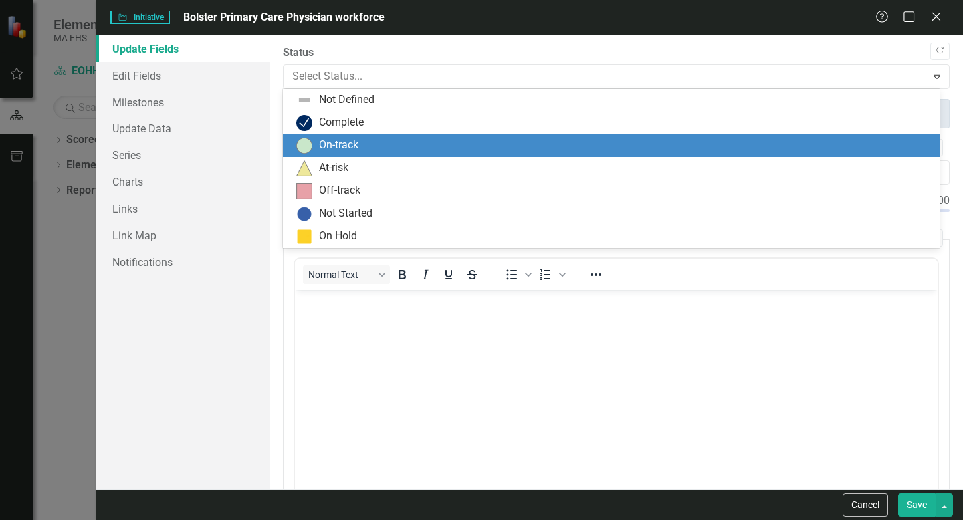
click at [343, 144] on div "On-track" at bounding box center [338, 145] width 39 height 15
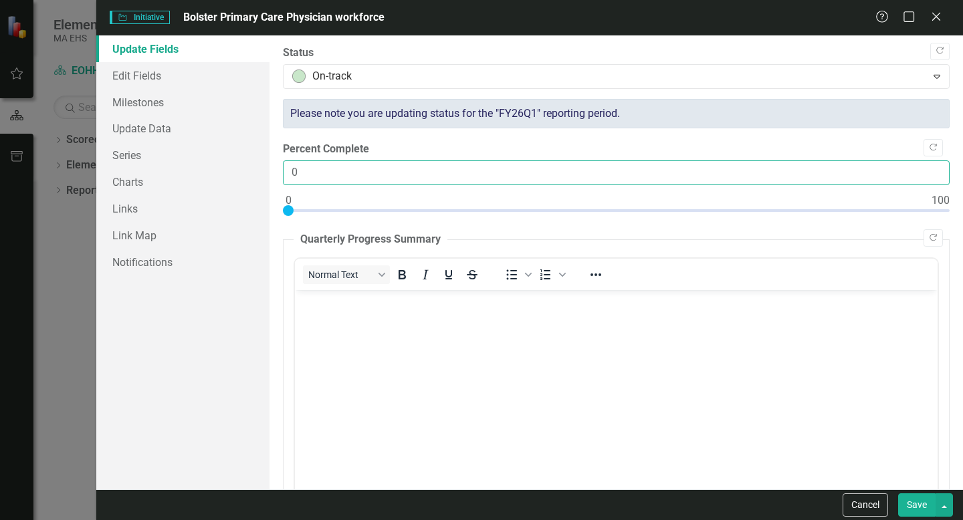
click at [342, 184] on input "0" at bounding box center [616, 173] width 667 height 25
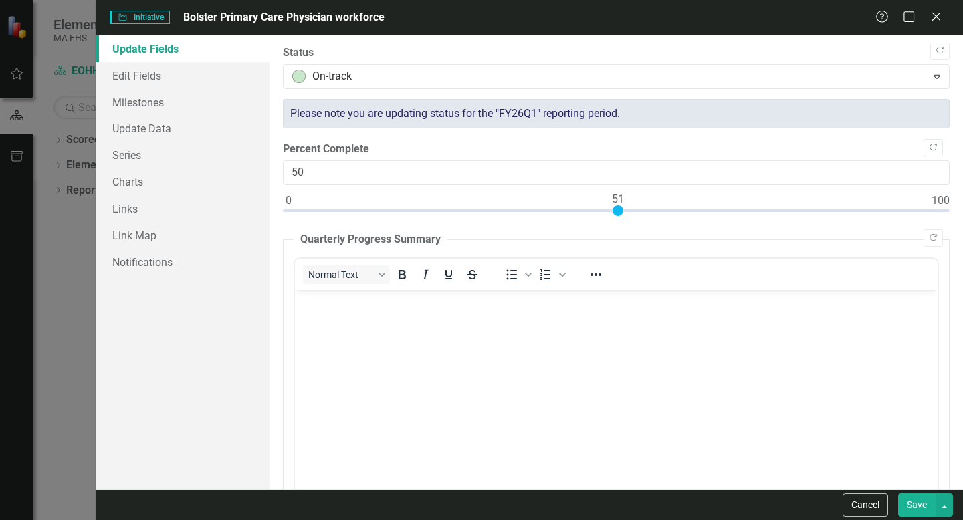
type input "51"
drag, startPoint x: 290, startPoint y: 210, endPoint x: 617, endPoint y: 213, distance: 326.4
click at [617, 213] on div at bounding box center [618, 210] width 11 height 11
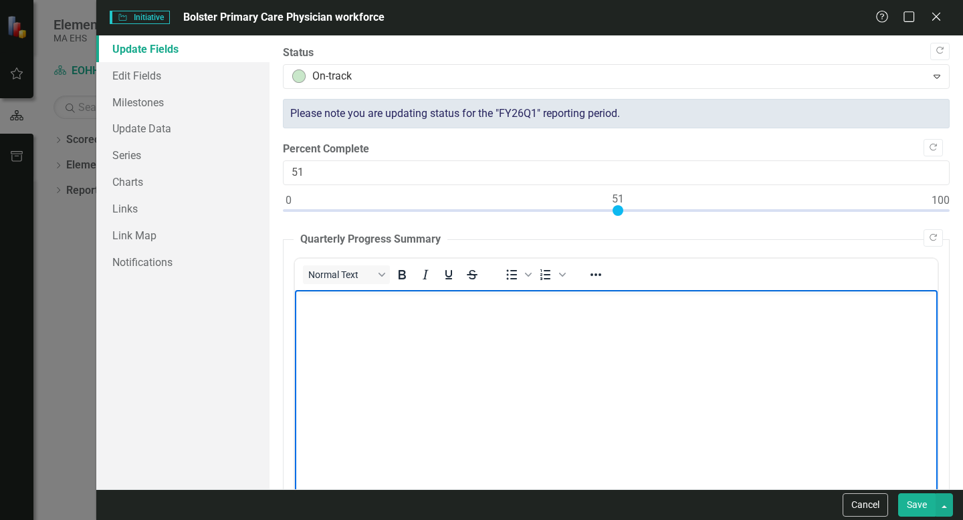
click at [421, 317] on body "Rich Text Area. Press ALT-0 for help." at bounding box center [616, 390] width 643 height 201
click at [134, 72] on link "Edit Fields" at bounding box center [182, 75] width 173 height 27
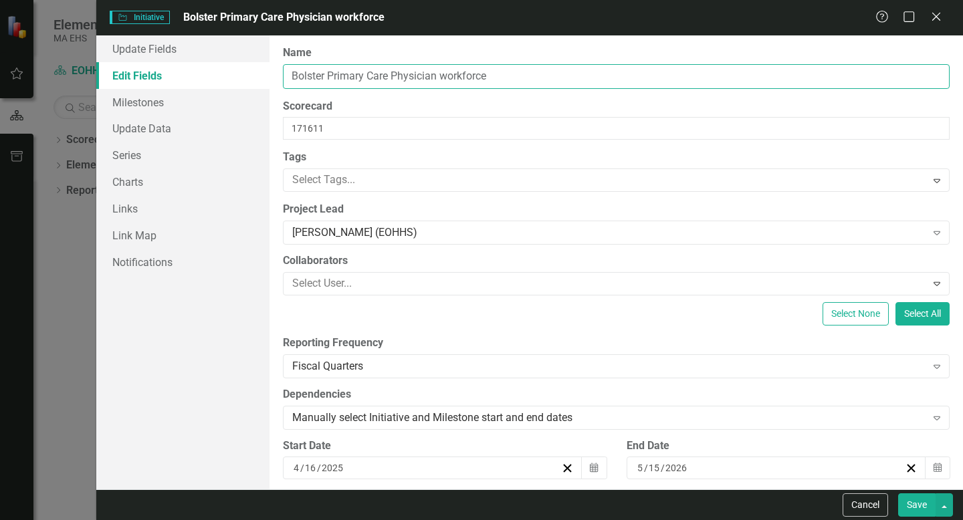
click at [385, 74] on input "Bolster Primary Care Physician workforce" at bounding box center [616, 76] width 667 height 25
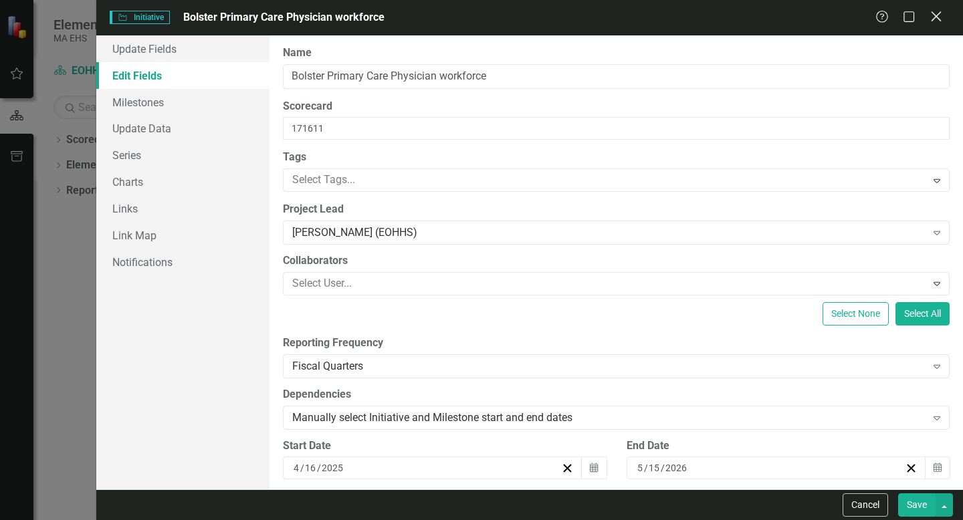
click at [942, 18] on icon "Close" at bounding box center [936, 16] width 17 height 13
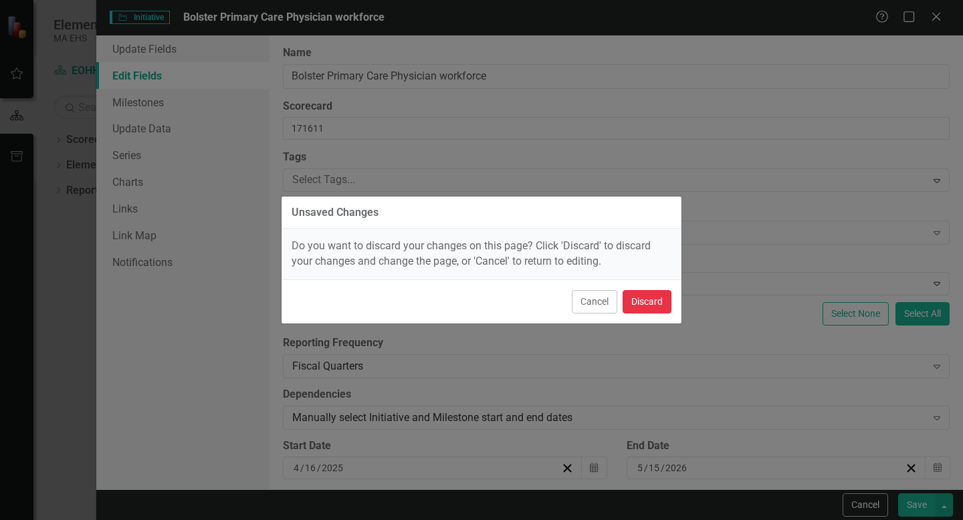
click at [629, 302] on button "Discard" at bounding box center [647, 301] width 49 height 23
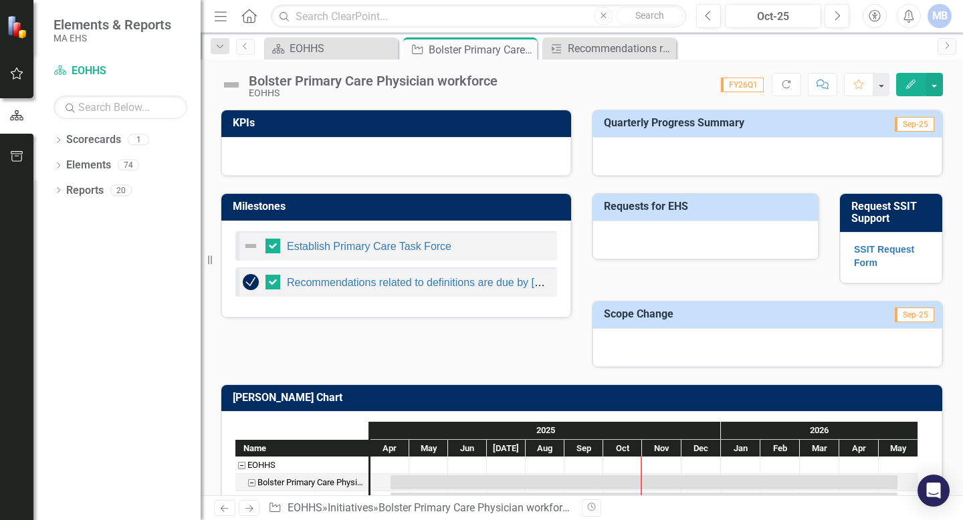
click at [909, 84] on icon "Edit" at bounding box center [911, 84] width 12 height 9
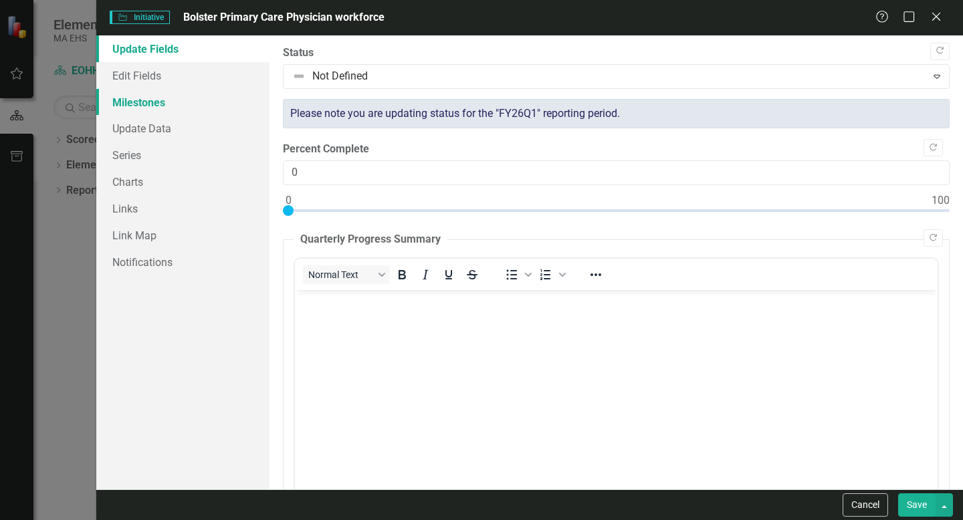
click at [211, 104] on link "Milestones" at bounding box center [182, 102] width 173 height 27
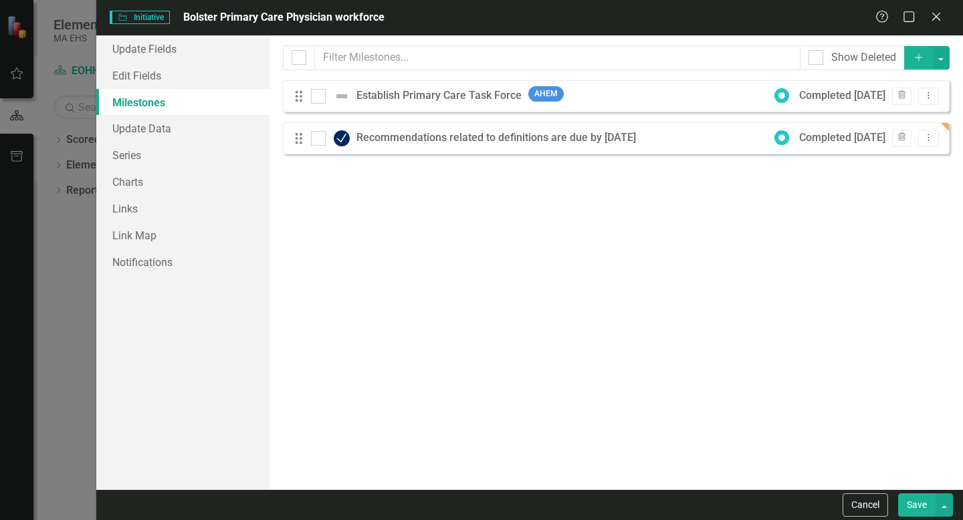
click at [926, 51] on button "Add" at bounding box center [918, 57] width 29 height 23
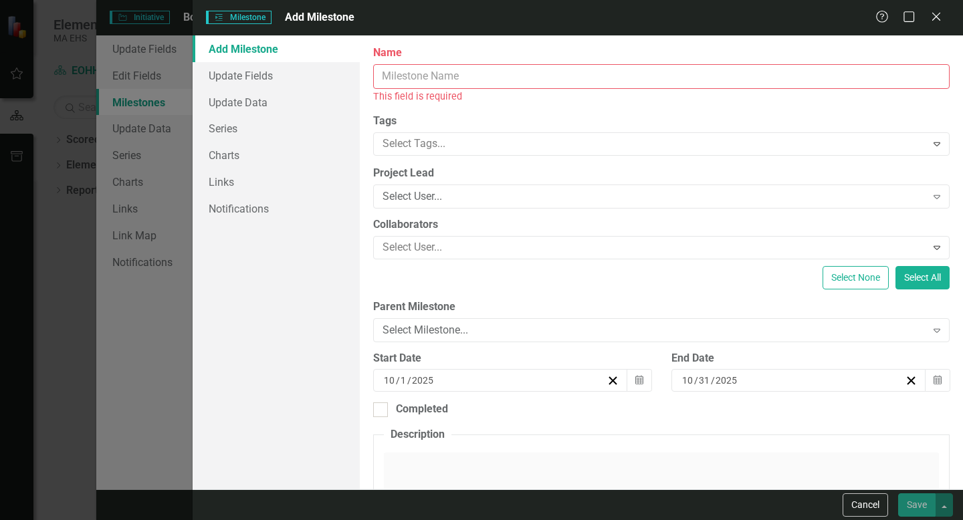
click at [419, 82] on input "Name" at bounding box center [661, 76] width 576 height 25
click at [439, 75] on input "Name" at bounding box center [661, 76] width 576 height 25
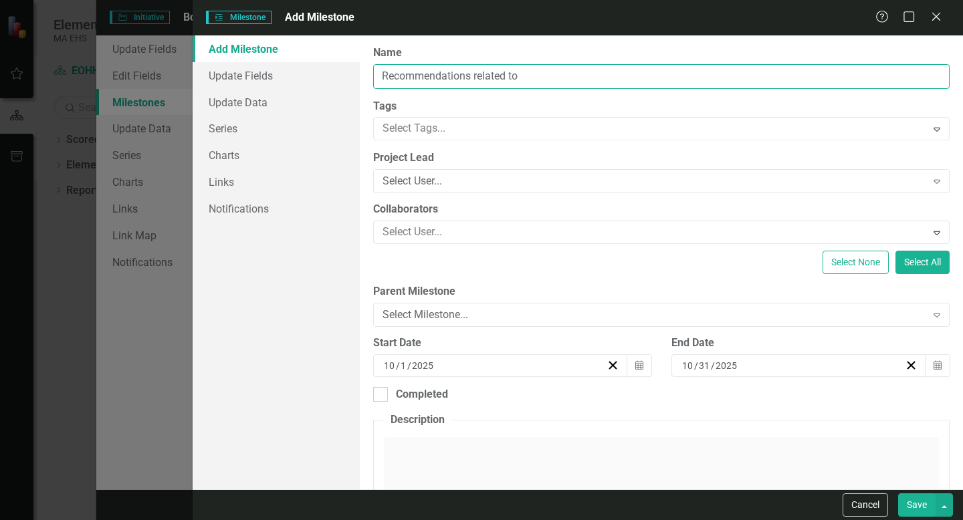
paste input "and standardized data collections and reporting"
type input "Recommendations related to and standardized data collections and reporting due …"
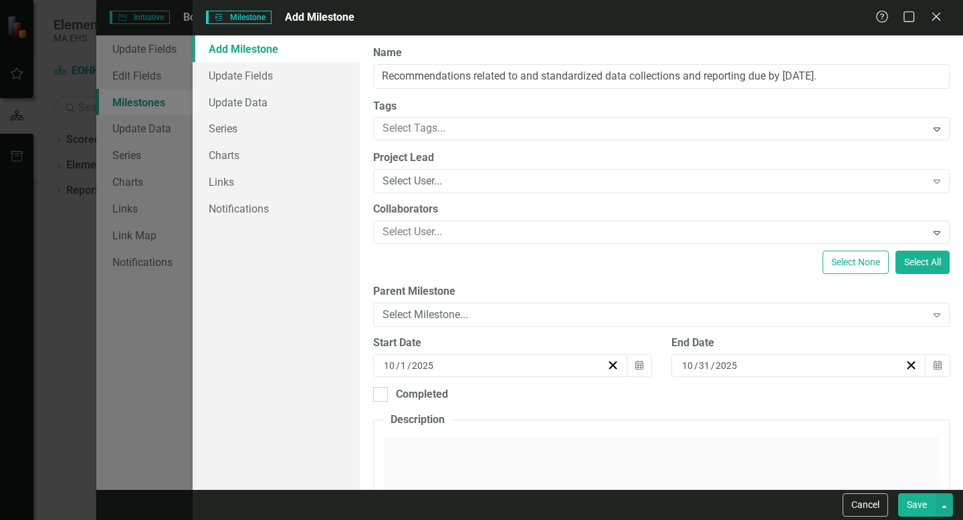
click at [415, 166] on div "Project Lead Select User... Expand" at bounding box center [661, 170] width 576 height 41
click at [409, 181] on div "Select User..." at bounding box center [655, 181] width 544 height 15
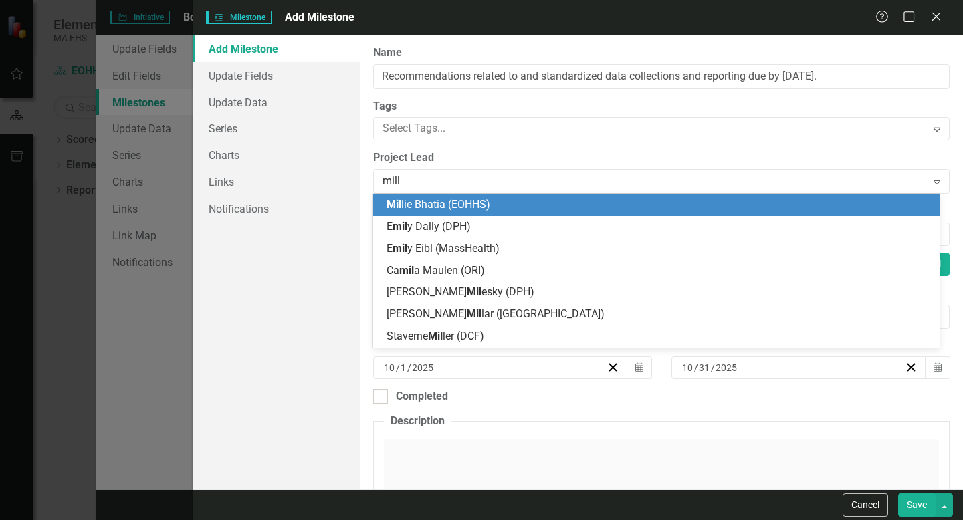
type input "[PERSON_NAME]"
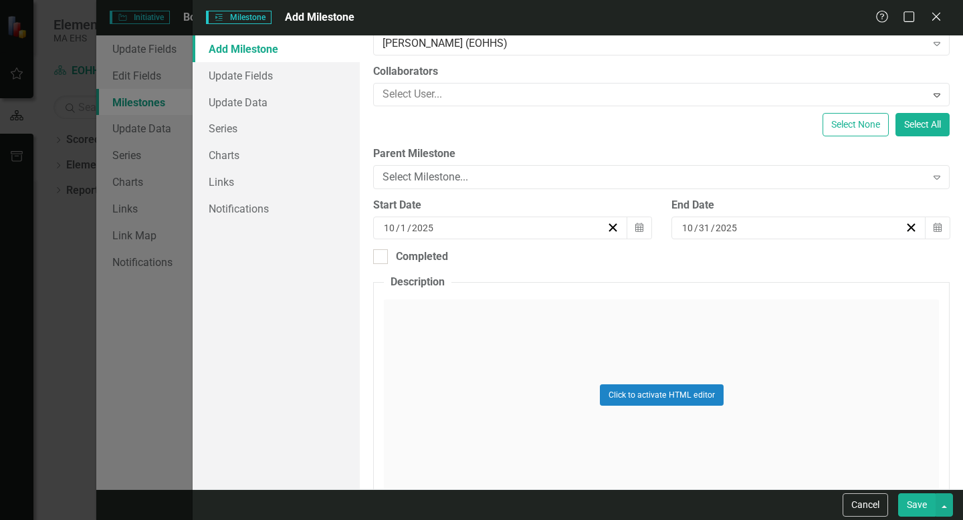
scroll to position [154, 0]
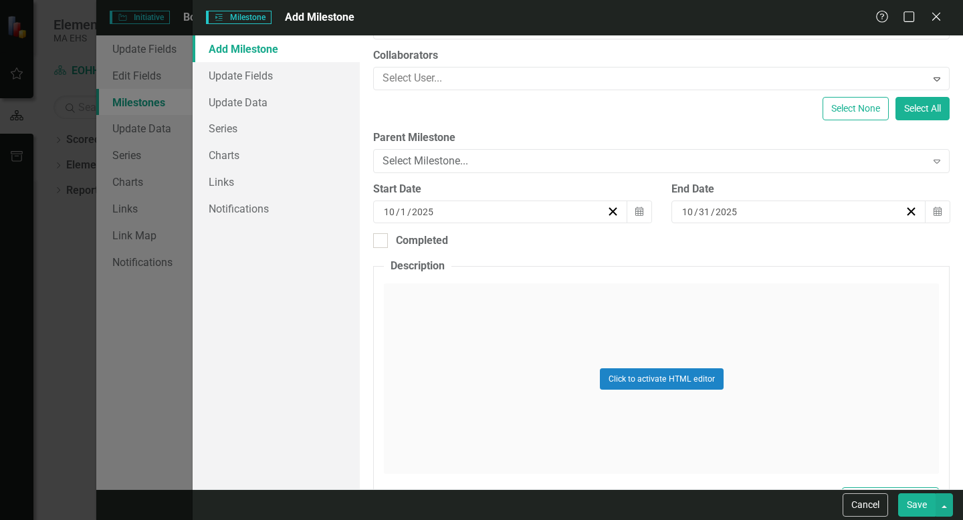
click at [761, 211] on div "[DATE]" at bounding box center [792, 211] width 225 height 13
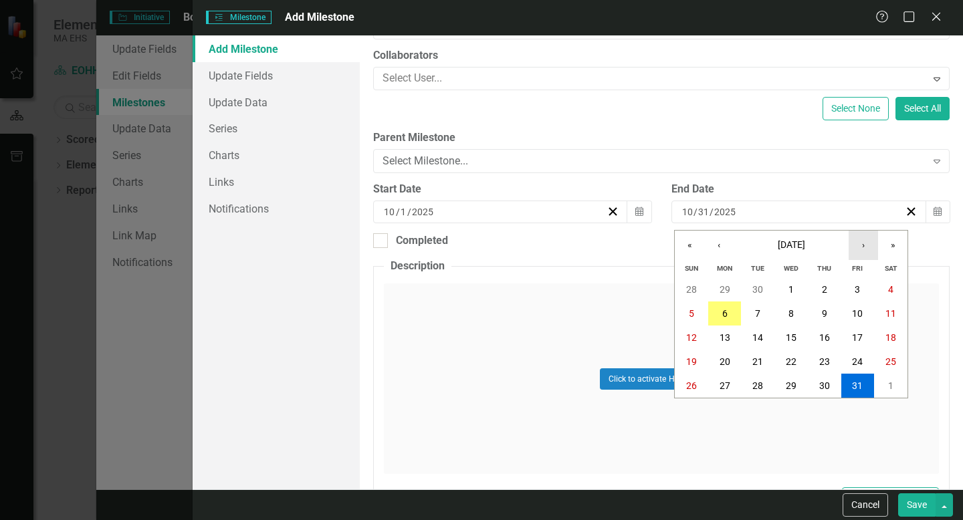
click at [874, 254] on button "›" at bounding box center [863, 245] width 29 height 29
click at [786, 387] on abbr "31" at bounding box center [791, 386] width 11 height 11
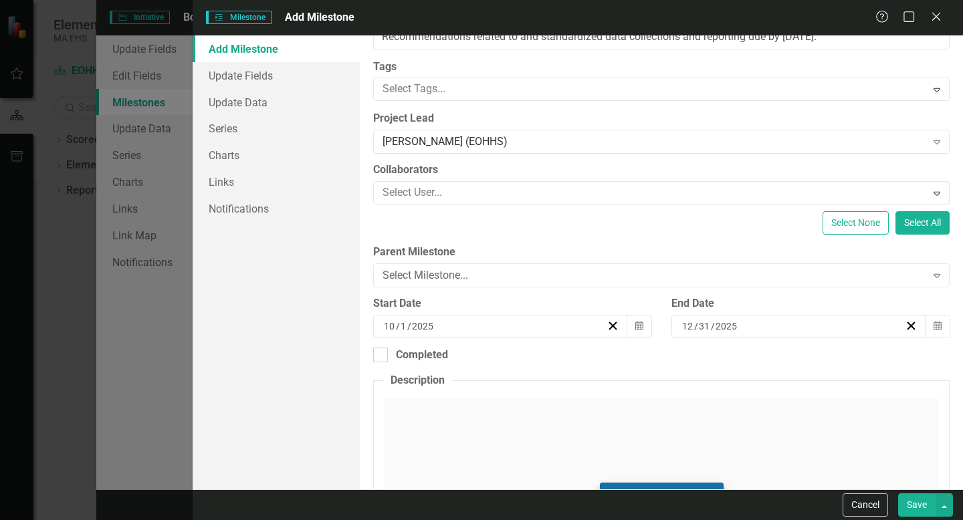
scroll to position [0, 0]
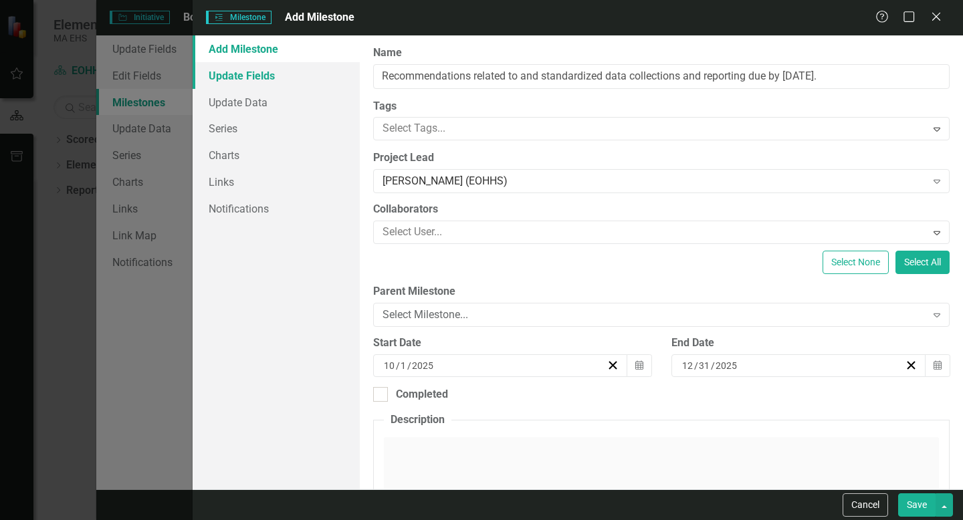
click at [240, 81] on link "Update Fields" at bounding box center [276, 75] width 167 height 27
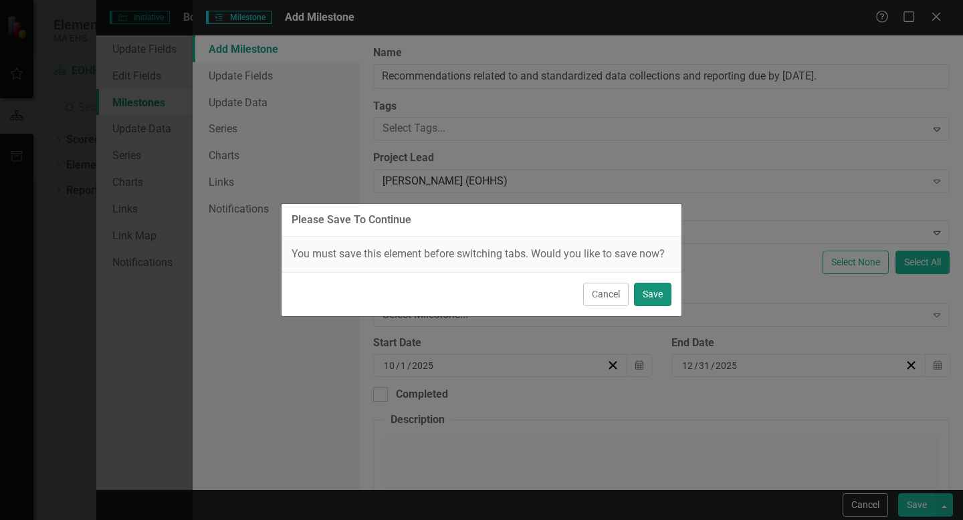
click at [659, 290] on button "Save" at bounding box center [652, 294] width 37 height 23
checkbox input "false"
checkbox input "true"
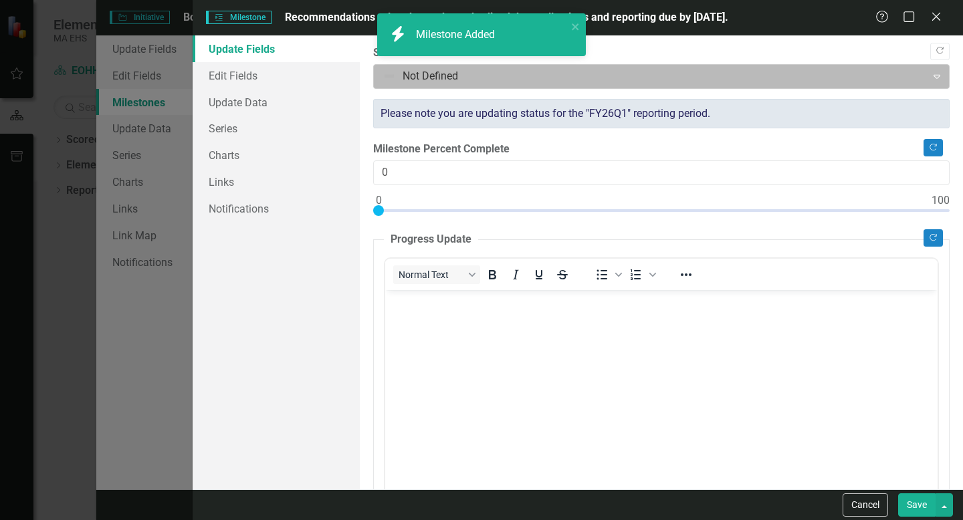
click at [559, 71] on div at bounding box center [651, 77] width 536 height 18
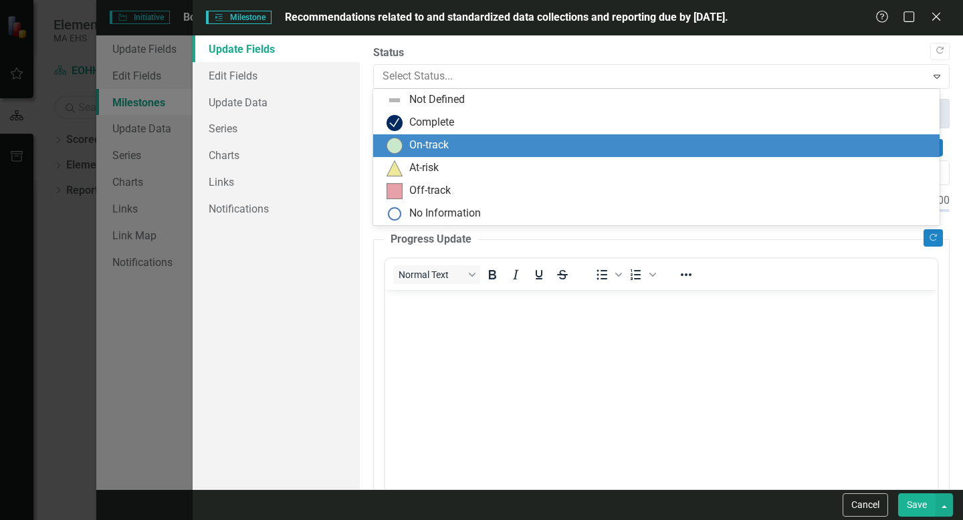
click at [473, 143] on div "On-track" at bounding box center [659, 146] width 545 height 16
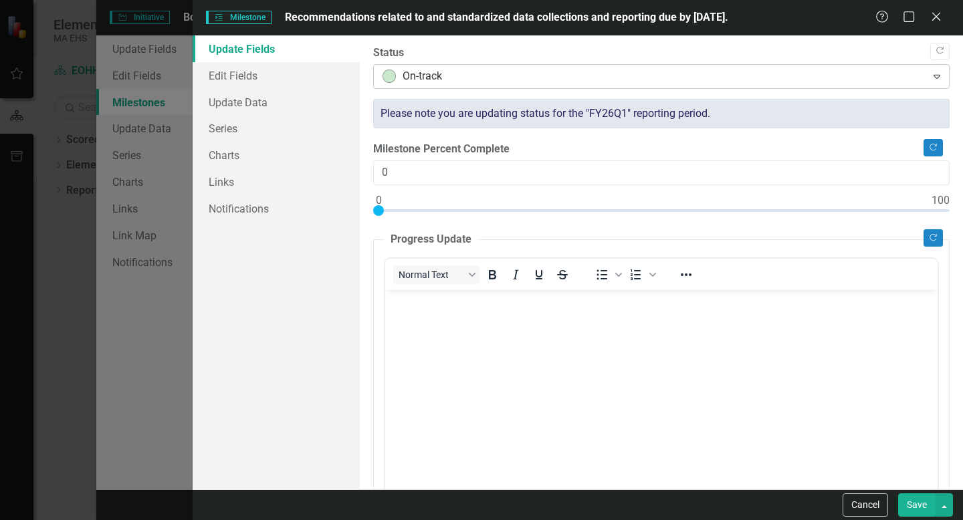
click at [497, 84] on div at bounding box center [651, 77] width 536 height 18
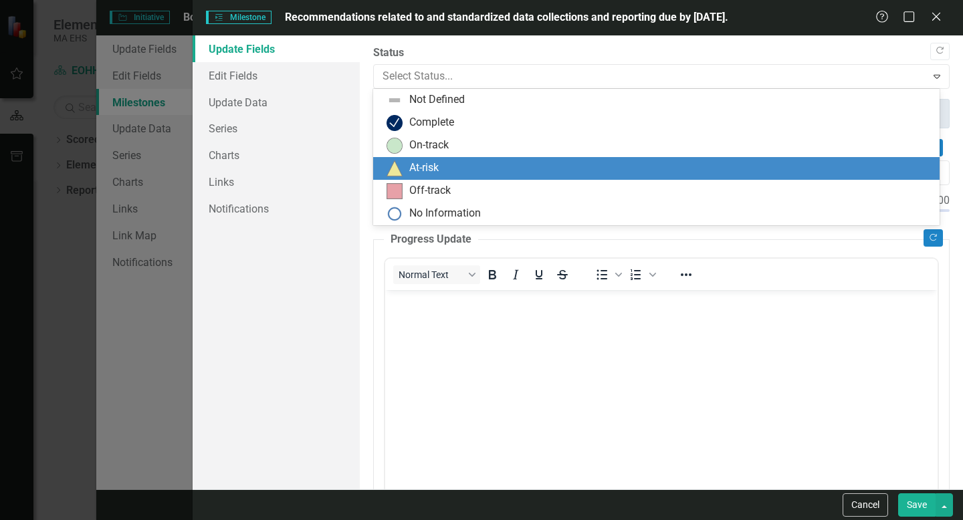
click at [421, 166] on div "At-risk" at bounding box center [423, 168] width 29 height 15
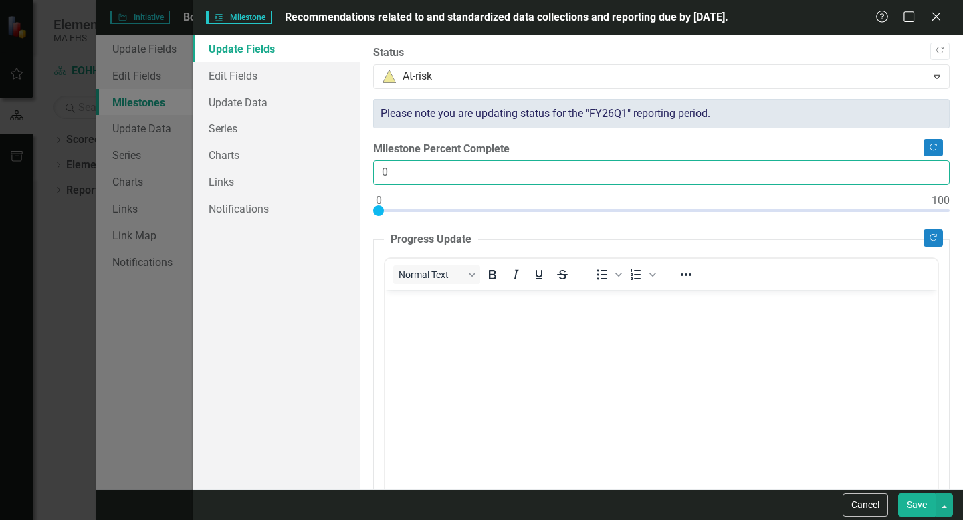
click at [427, 171] on input "0" at bounding box center [661, 173] width 576 height 25
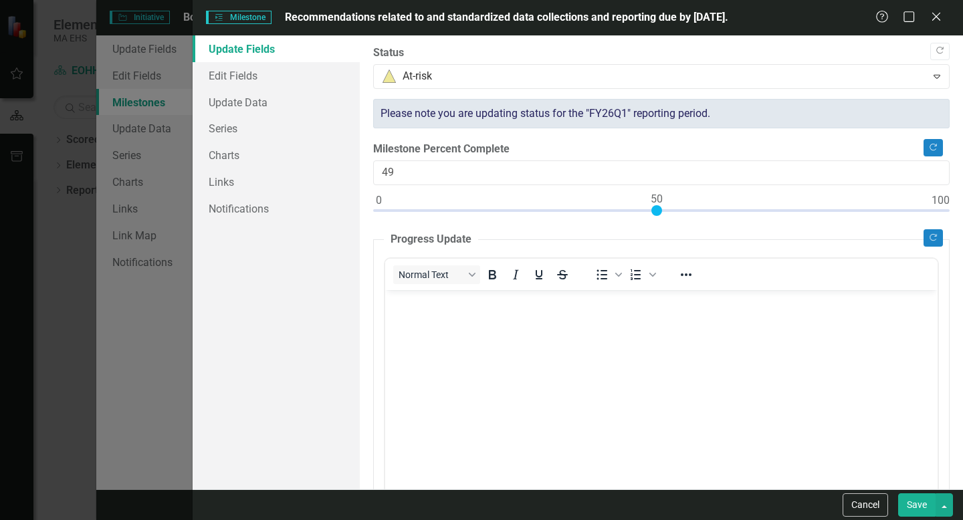
type input "50"
drag, startPoint x: 376, startPoint y: 207, endPoint x: 653, endPoint y: 209, distance: 276.9
click at [653, 209] on div at bounding box center [656, 210] width 11 height 11
click at [532, 350] on body "Rich Text Area. Press ALT-0 for help." at bounding box center [661, 390] width 552 height 201
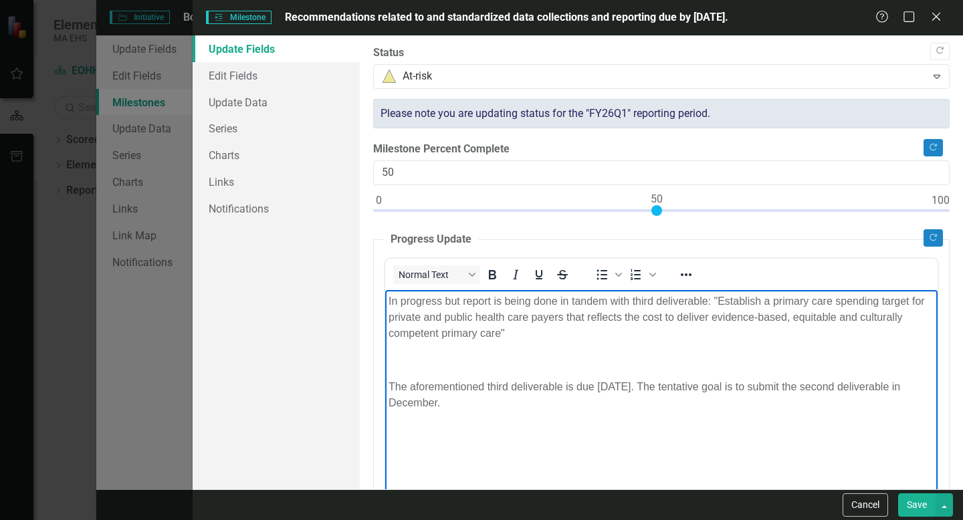
click at [912, 507] on button "Save" at bounding box center [916, 505] width 37 height 23
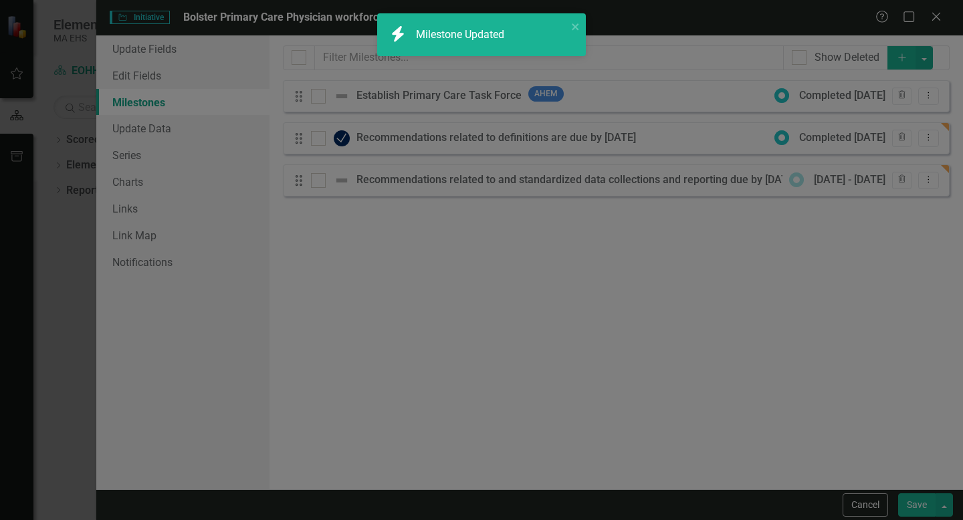
click at [691, 272] on div "Milestones allow you to break down your projects (or initiatives) into smaller …" at bounding box center [617, 262] width 694 height 454
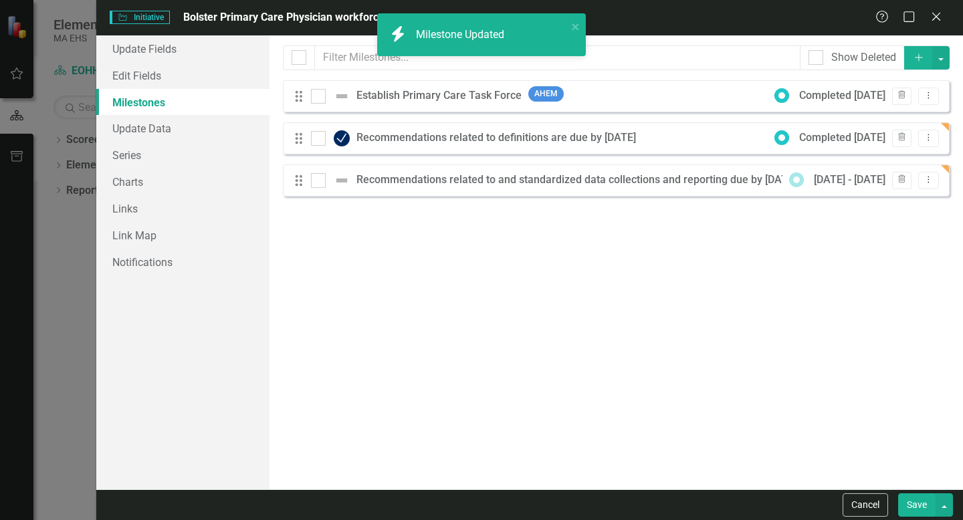
checkbox input "false"
checkbox input "true"
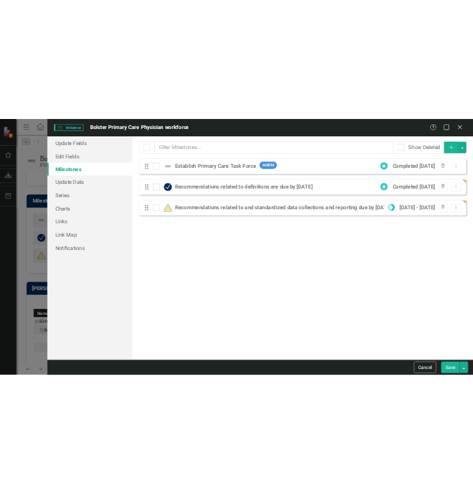
scroll to position [868, 0]
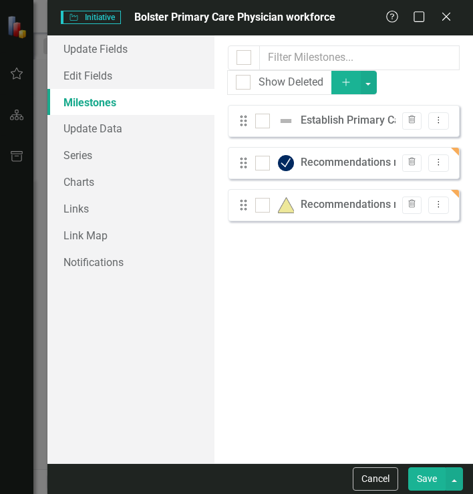
click at [350, 86] on icon "Add" at bounding box center [346, 82] width 12 height 9
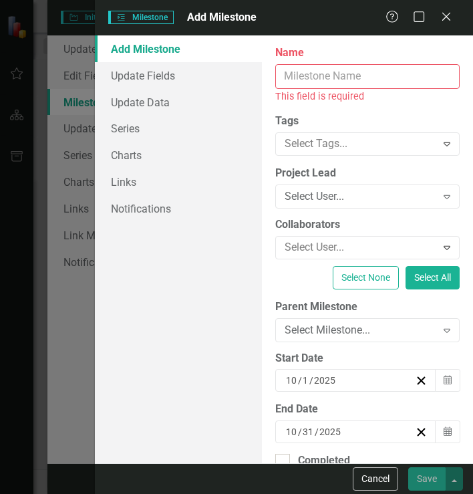
click at [303, 79] on input "Name" at bounding box center [368, 76] width 185 height 25
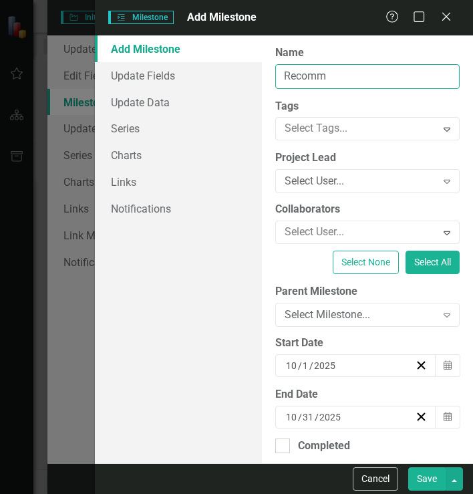
paste input "Propose payment models to increase public and private reimbursement for primary…"
type input "Propose payment models to increase public and private reimbursement for primary…"
click at [310, 191] on div "Select User... Expand" at bounding box center [368, 181] width 185 height 24
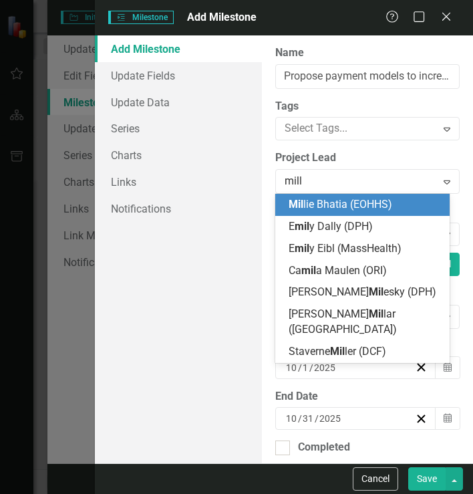
type input "[PERSON_NAME]"
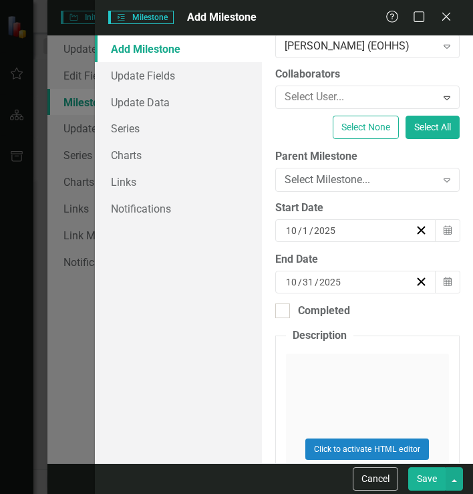
scroll to position [166, 0]
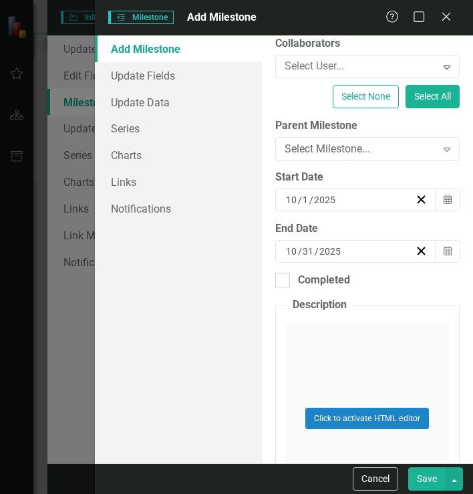
click at [366, 247] on div "[DATE]" at bounding box center [349, 251] width 131 height 13
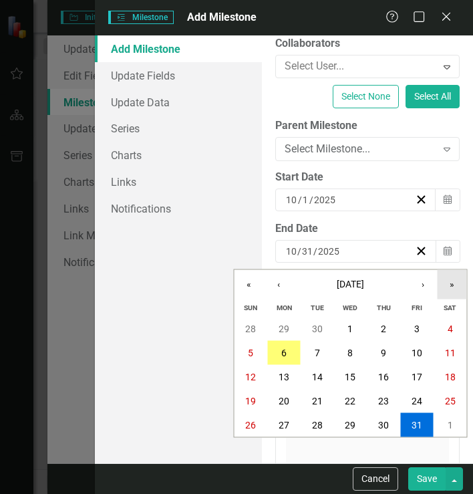
click at [449, 284] on button "»" at bounding box center [452, 284] width 29 height 29
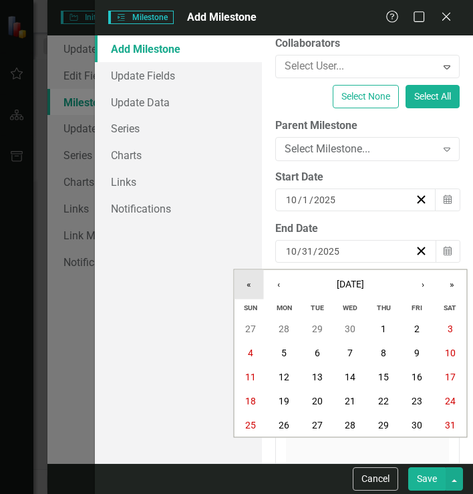
click at [253, 289] on button "«" at bounding box center [249, 284] width 29 height 29
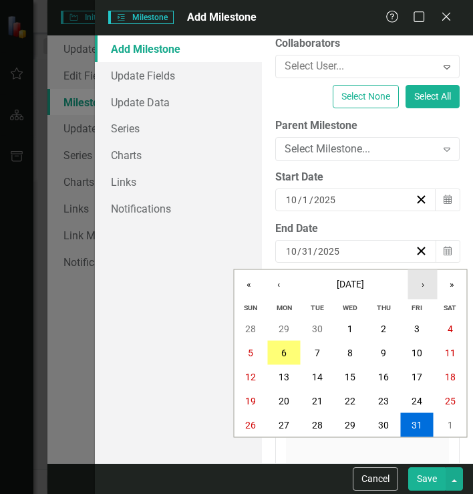
click at [414, 287] on button "›" at bounding box center [423, 284] width 29 height 29
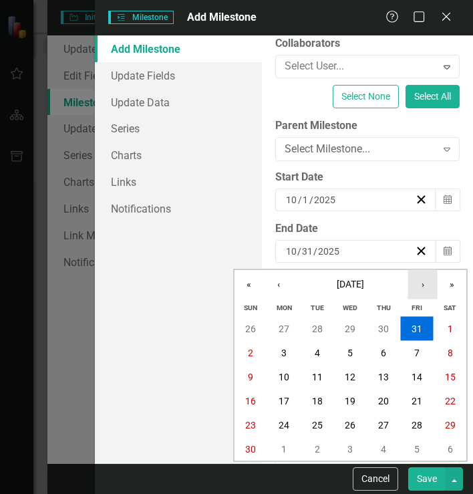
click at [414, 287] on button "›" at bounding box center [423, 284] width 29 height 29
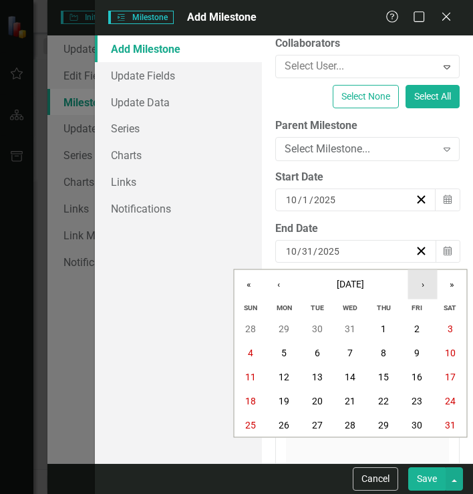
click at [414, 287] on button "›" at bounding box center [423, 284] width 29 height 29
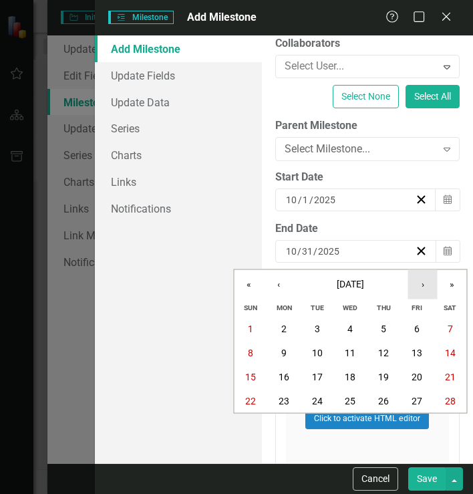
click at [414, 287] on button "›" at bounding box center [423, 284] width 29 height 29
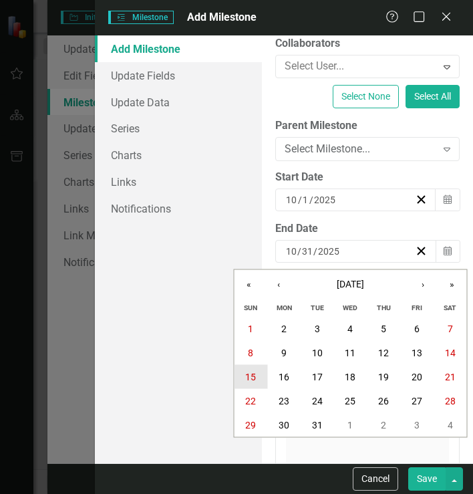
click at [249, 375] on abbr "15" at bounding box center [250, 377] width 11 height 11
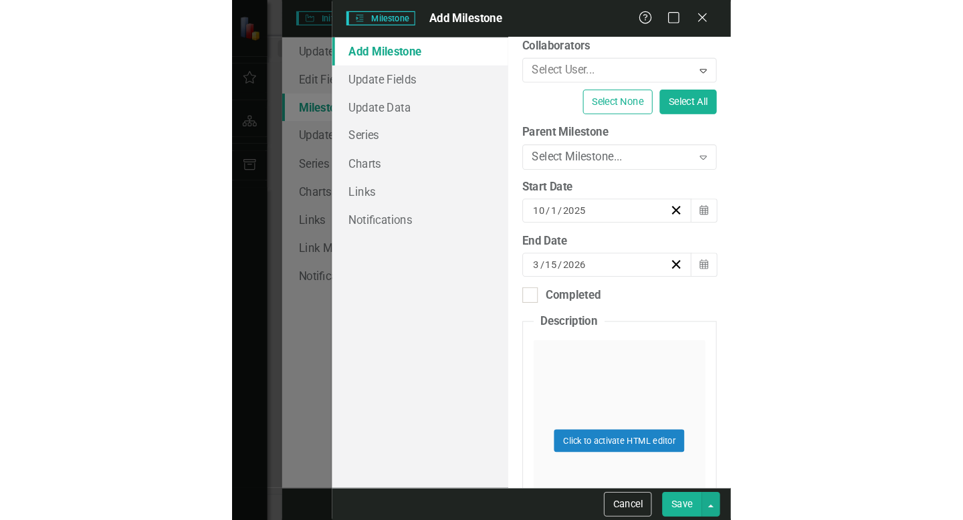
scroll to position [280, 0]
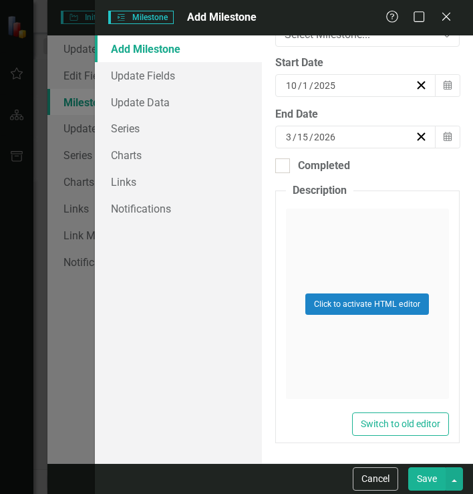
click at [429, 485] on button "Save" at bounding box center [427, 478] width 37 height 23
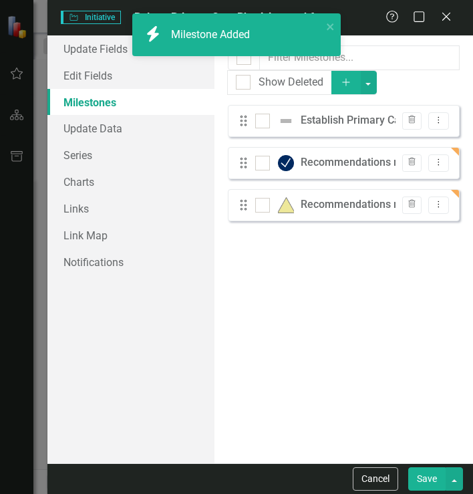
checkbox input "false"
checkbox input "true"
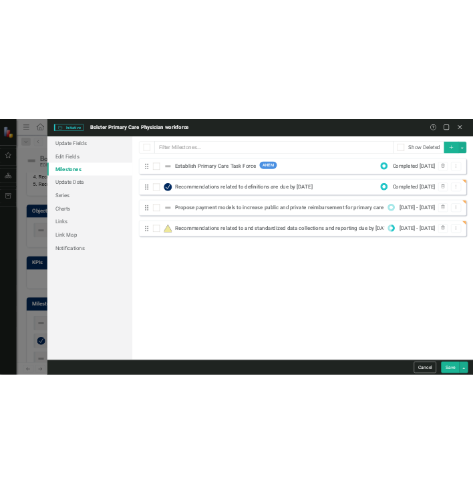
scroll to position [578, 0]
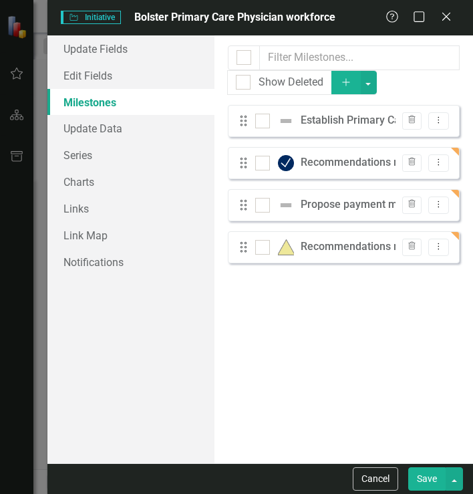
click at [345, 72] on button "Add" at bounding box center [346, 82] width 29 height 23
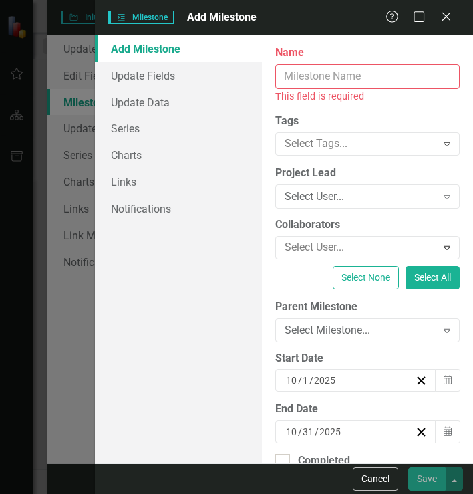
click at [332, 74] on input "Name" at bounding box center [368, 76] width 185 height 25
paste input "Assess the impact of health plan design on health equity and patient access to …"
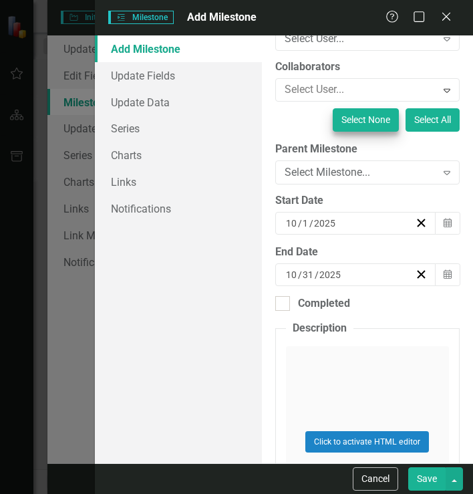
scroll to position [185, 0]
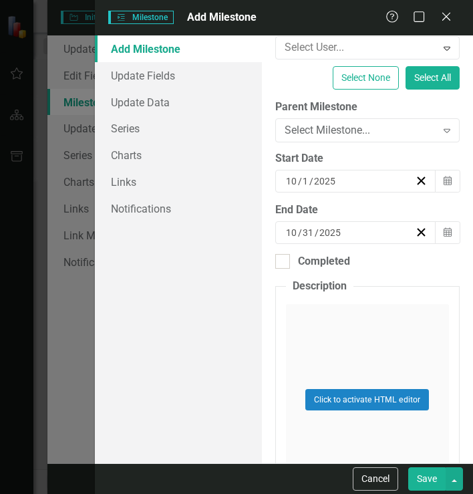
type input "Assess the impact of health plan design on health equity and patient access to …"
click at [364, 238] on div "[DATE]" at bounding box center [349, 232] width 131 height 13
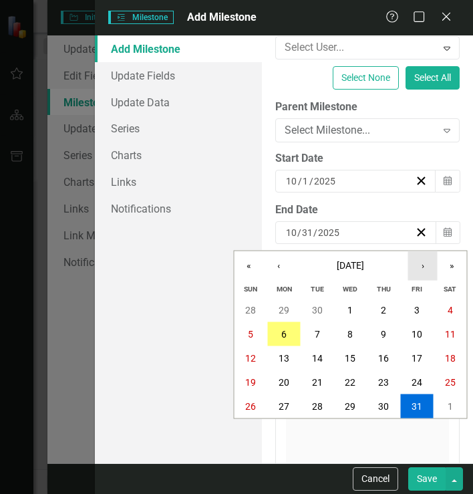
click at [426, 268] on button "›" at bounding box center [423, 265] width 29 height 29
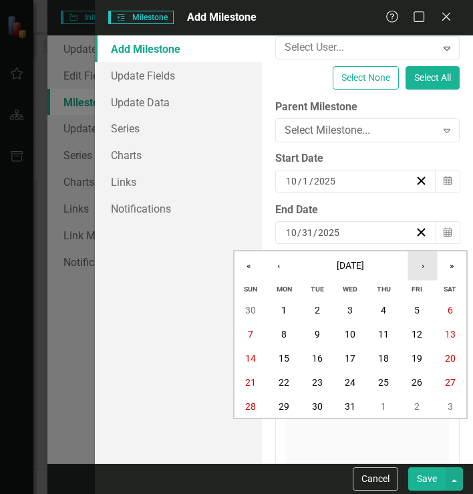
click at [426, 268] on button "›" at bounding box center [423, 265] width 29 height 29
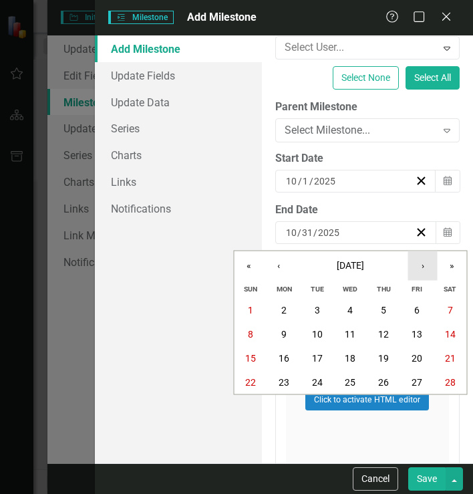
click at [426, 268] on button "›" at bounding box center [423, 265] width 29 height 29
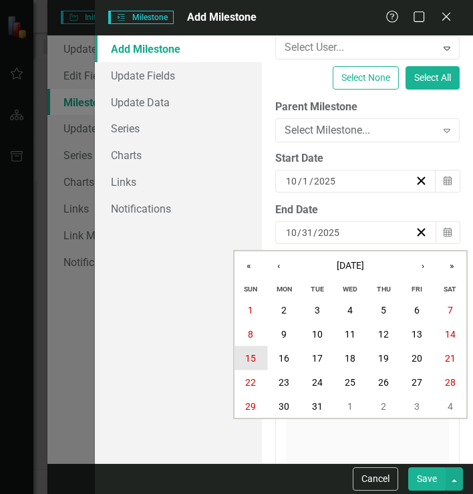
click at [249, 363] on abbr "15" at bounding box center [250, 358] width 11 height 11
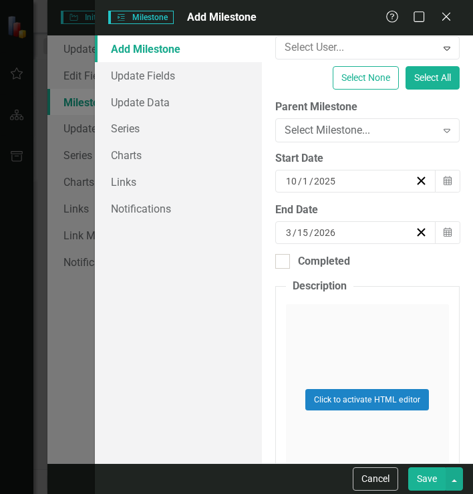
click at [430, 479] on button "Save" at bounding box center [427, 478] width 37 height 23
checkbox input "false"
checkbox input "true"
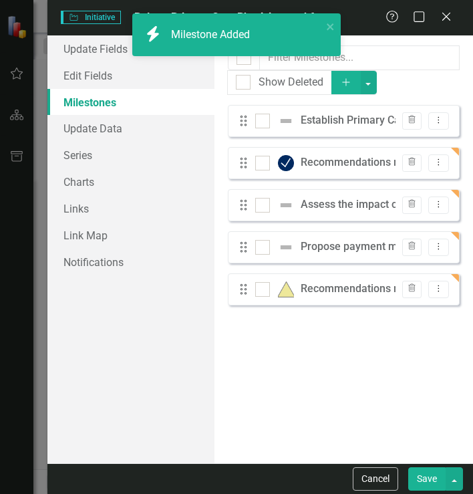
click at [352, 78] on icon "Add" at bounding box center [346, 82] width 12 height 9
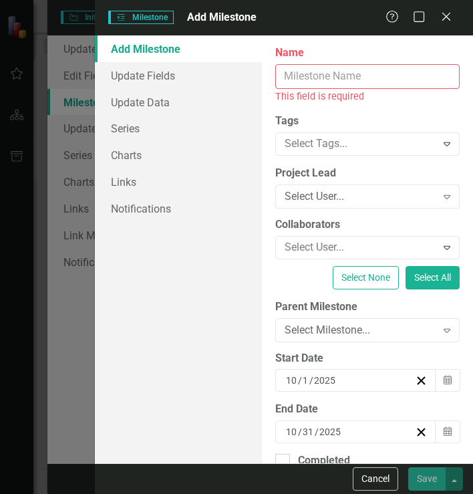
click at [304, 76] on input "Name" at bounding box center [368, 76] width 185 height 25
paste input "Monitor and track the needs of and service delivery to residents of the Commonw…"
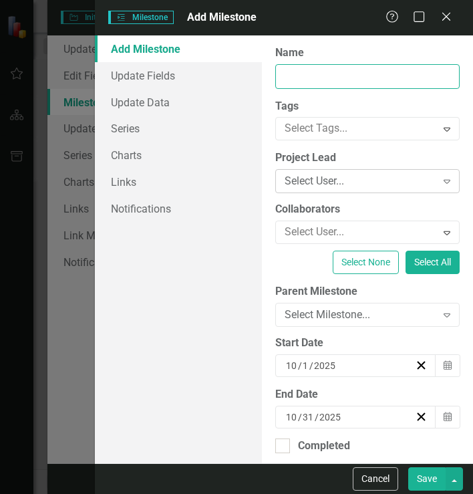
type input "Monitor and track the needs of and service delivery to residents of the Commonw…"
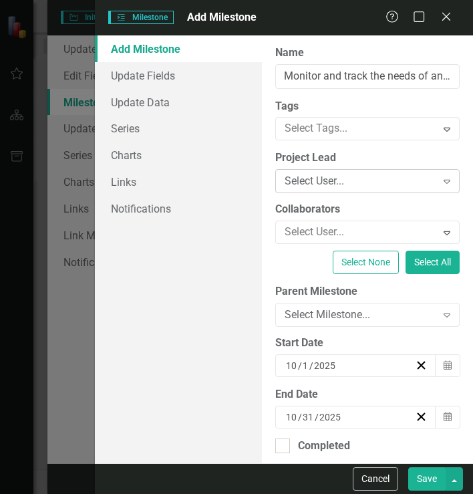
click at [326, 171] on div "Select User... Expand" at bounding box center [368, 181] width 185 height 24
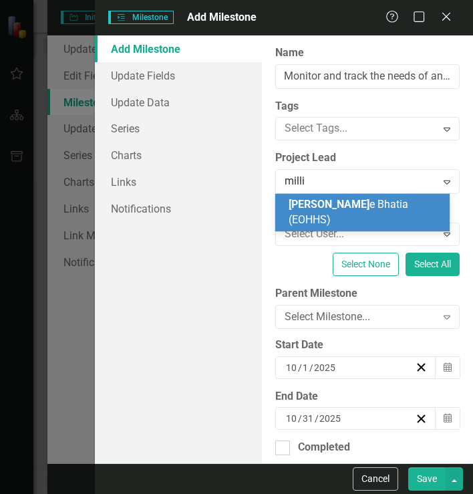
type input "[PERSON_NAME]"
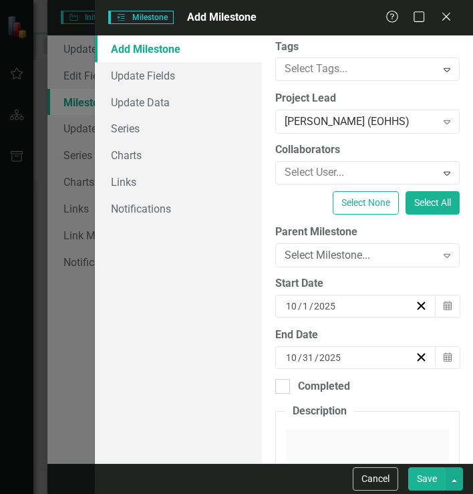
scroll to position [70, 0]
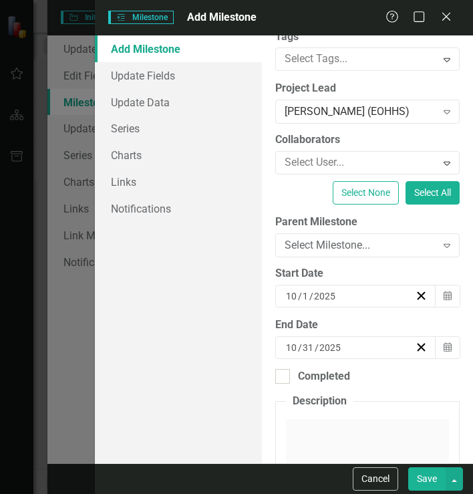
click at [382, 344] on div "[DATE]" at bounding box center [349, 347] width 131 height 13
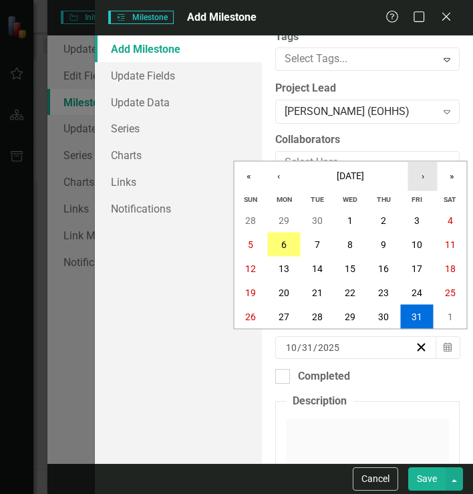
click at [411, 175] on button "›" at bounding box center [423, 176] width 29 height 29
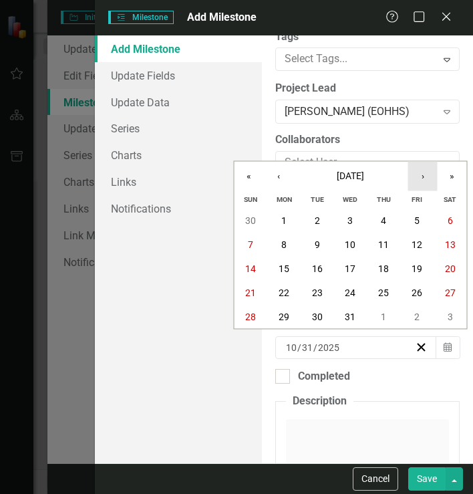
click at [411, 175] on button "›" at bounding box center [423, 176] width 29 height 29
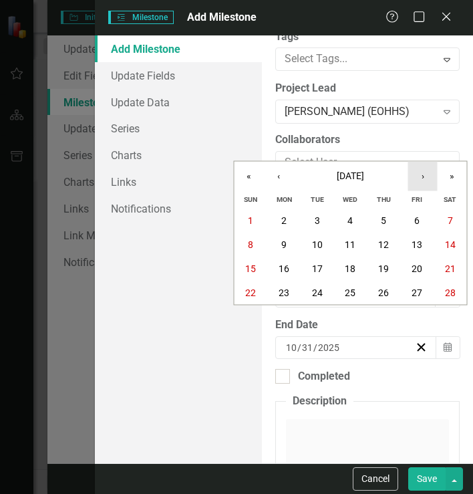
click at [411, 175] on button "›" at bounding box center [423, 176] width 29 height 29
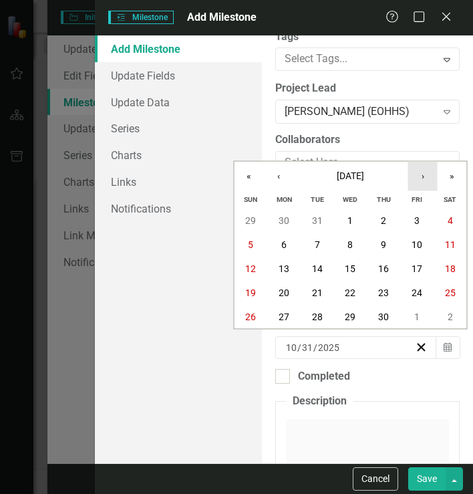
click at [411, 175] on button "›" at bounding box center [423, 176] width 29 height 29
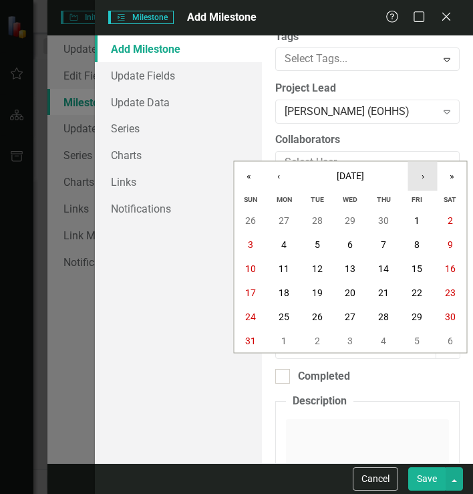
click at [411, 175] on button "›" at bounding box center [423, 176] width 29 height 29
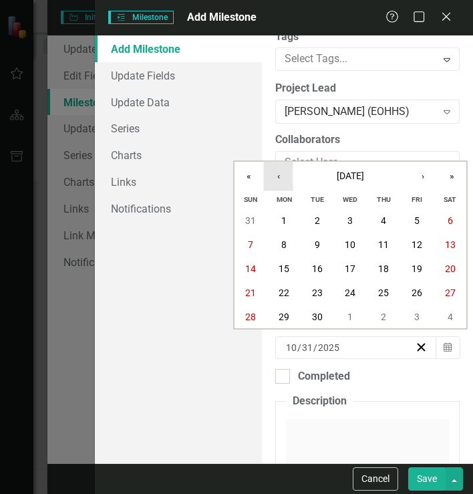
click at [286, 179] on button "‹" at bounding box center [278, 176] width 29 height 29
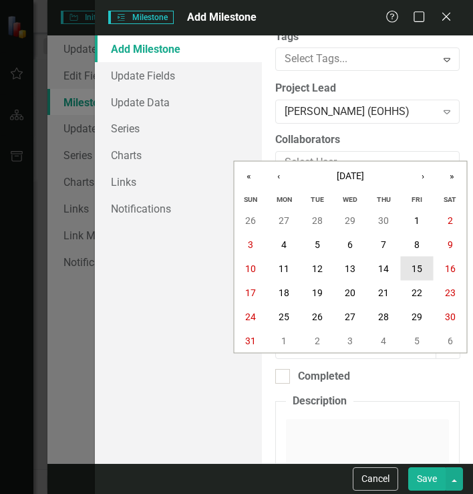
click at [417, 270] on abbr "15" at bounding box center [417, 268] width 11 height 11
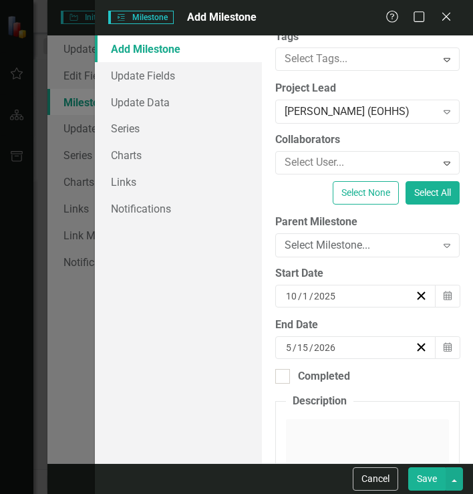
click at [435, 480] on button "Save" at bounding box center [427, 478] width 37 height 23
checkbox input "false"
checkbox input "true"
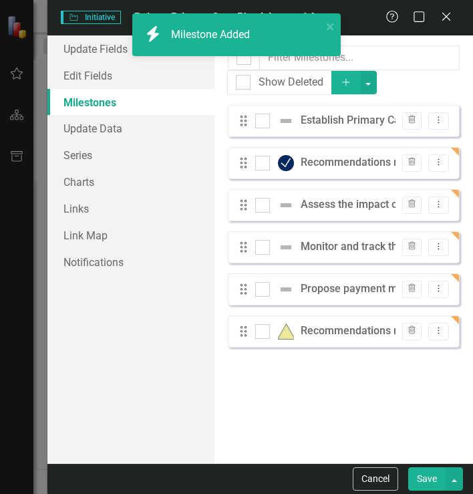
click at [354, 82] on button "Add" at bounding box center [346, 82] width 29 height 23
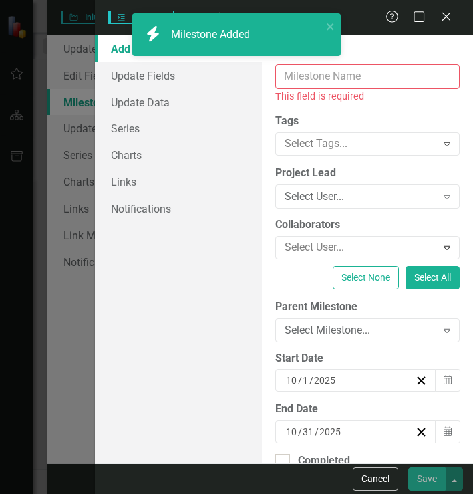
click at [346, 78] on input "Name" at bounding box center [368, 76] width 185 height 25
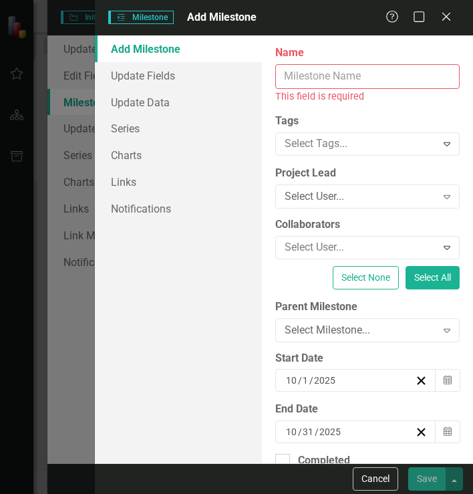
paste input "Create short-term and long-term workforce development plans to increase the sup…"
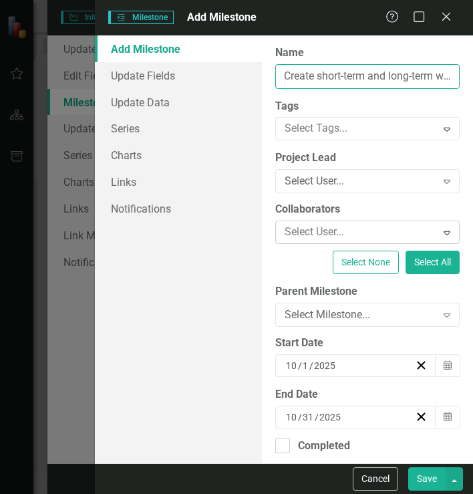
scroll to position [0, 773]
type input "Create short-term and long-term workforce development plans to increase the sup…"
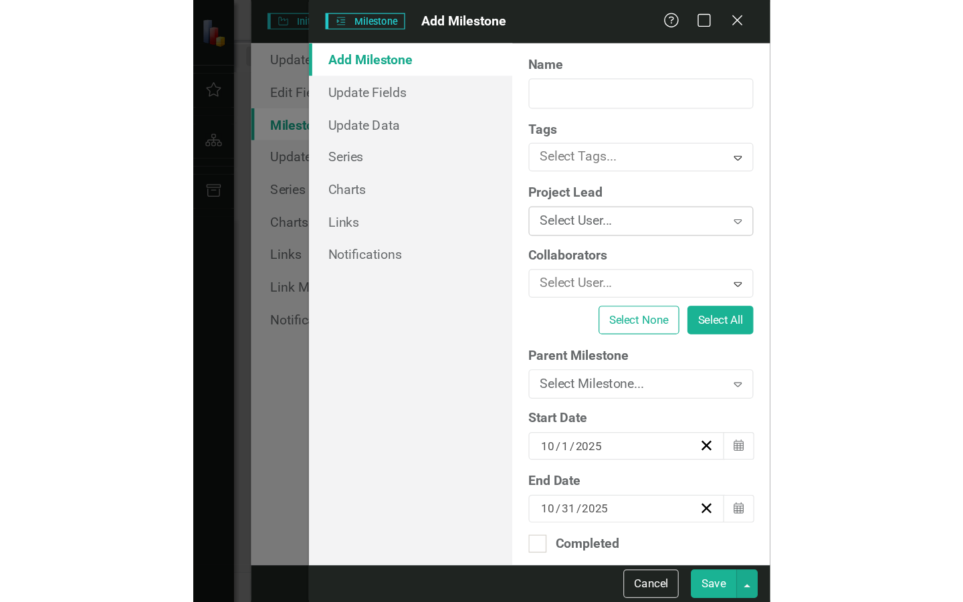
scroll to position [0, 0]
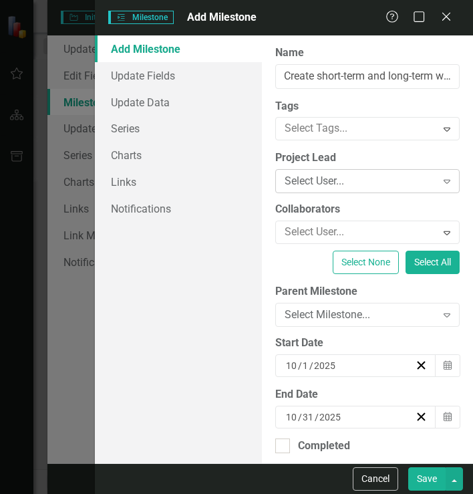
click at [336, 185] on div "Select User..." at bounding box center [361, 181] width 152 height 15
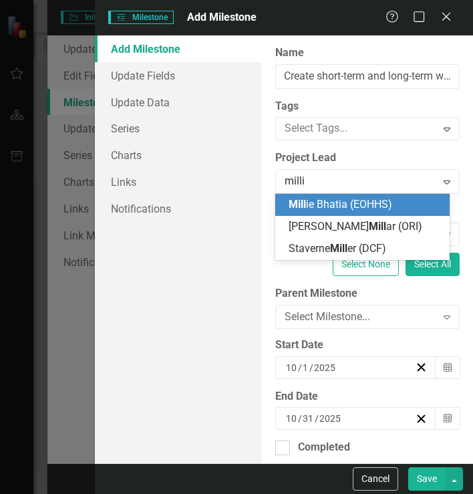
type input "[PERSON_NAME]"
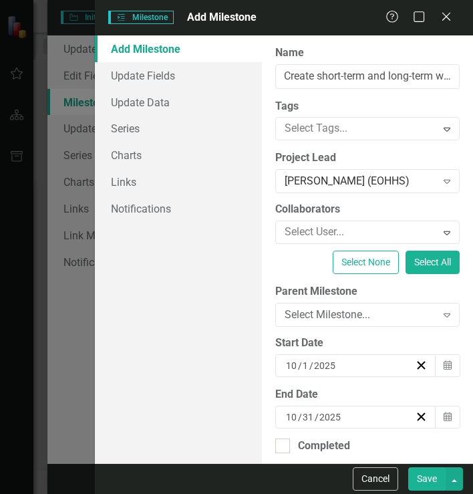
click at [328, 417] on input "2025" at bounding box center [330, 417] width 23 height 13
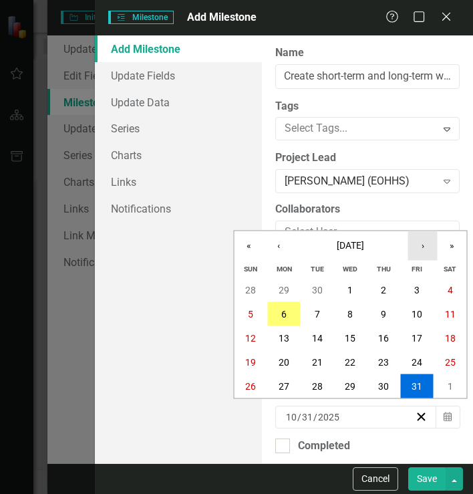
click at [413, 251] on button "›" at bounding box center [423, 245] width 29 height 29
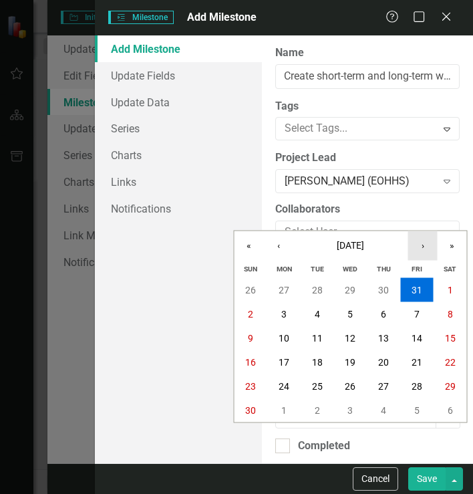
click at [413, 251] on button "›" at bounding box center [423, 245] width 29 height 29
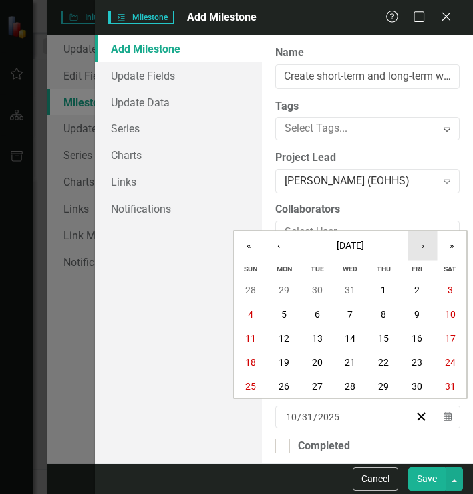
click at [413, 251] on button "›" at bounding box center [423, 245] width 29 height 29
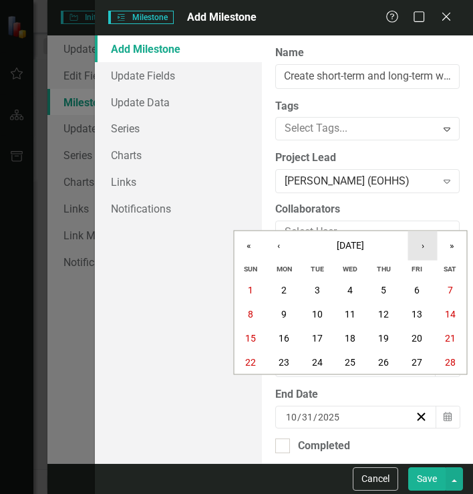
click at [413, 251] on button "›" at bounding box center [423, 245] width 29 height 29
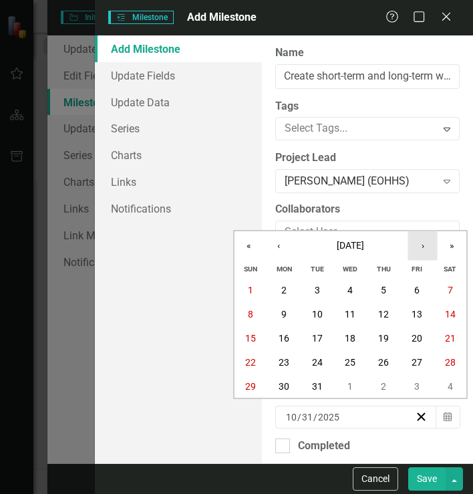
click at [413, 251] on button "›" at bounding box center [423, 245] width 29 height 29
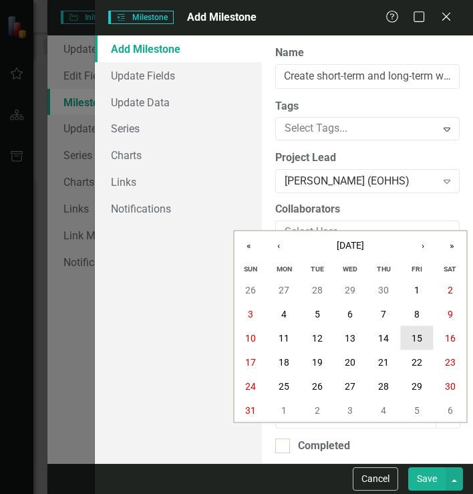
click at [420, 338] on abbr "15" at bounding box center [417, 338] width 11 height 11
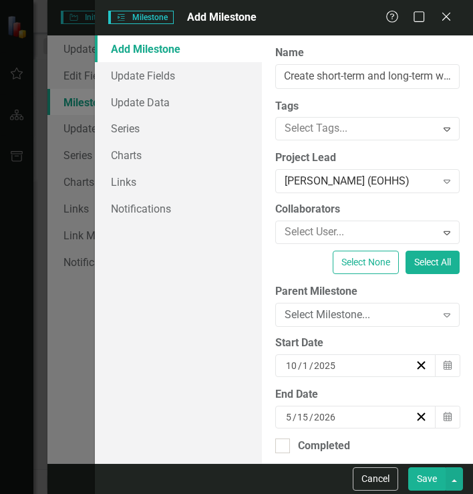
click at [437, 485] on button "Save" at bounding box center [427, 478] width 37 height 23
checkbox input "false"
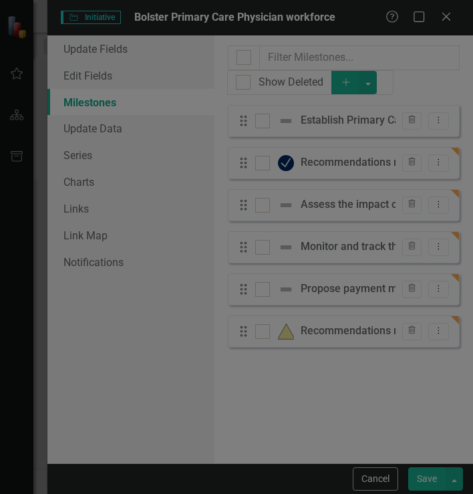
checkbox input "true"
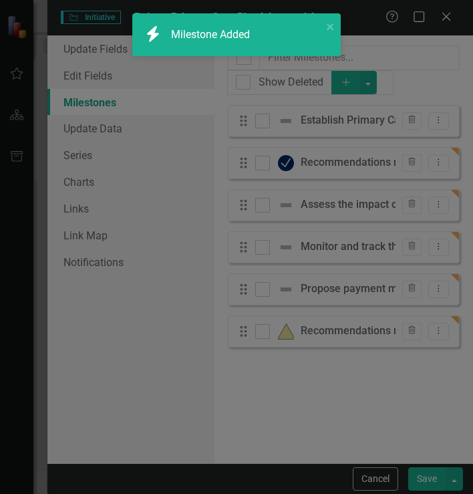
checkbox input "false"
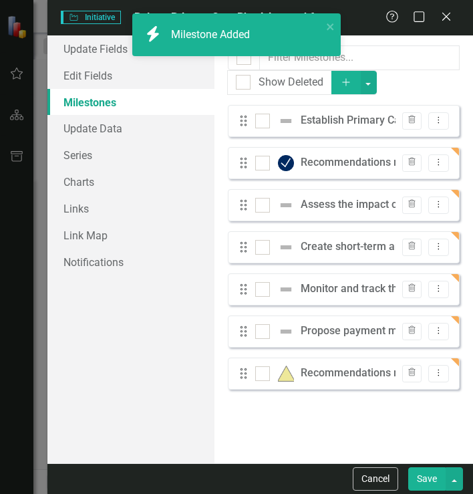
checkbox input "true"
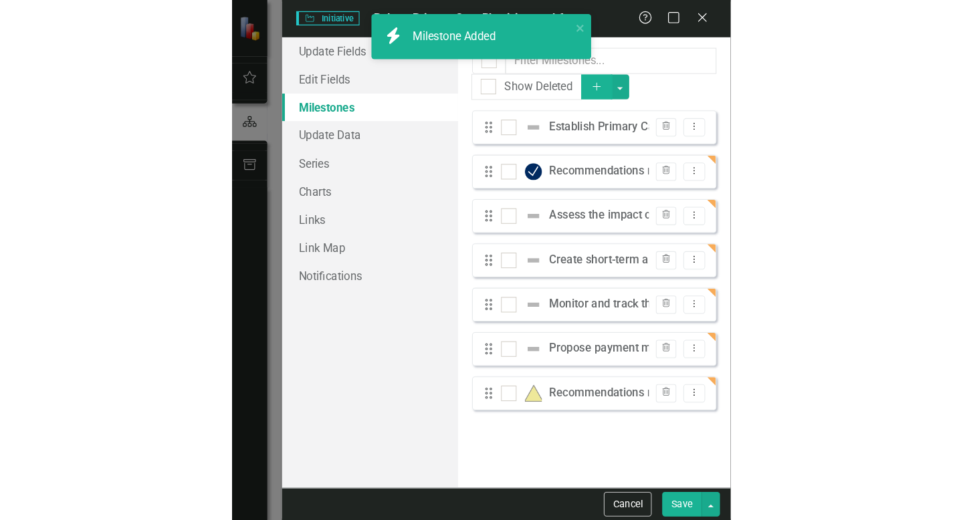
scroll to position [490, 0]
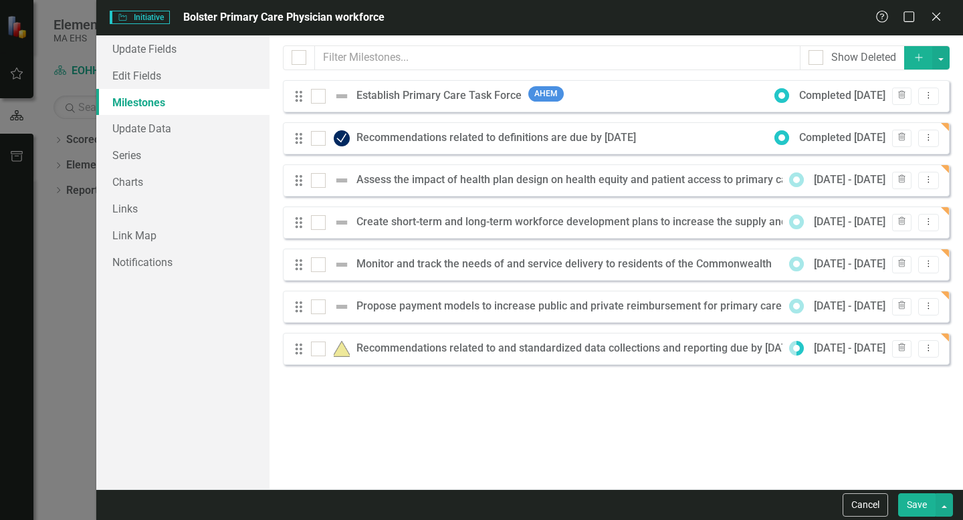
click at [909, 500] on button "Save" at bounding box center [916, 505] width 37 height 23
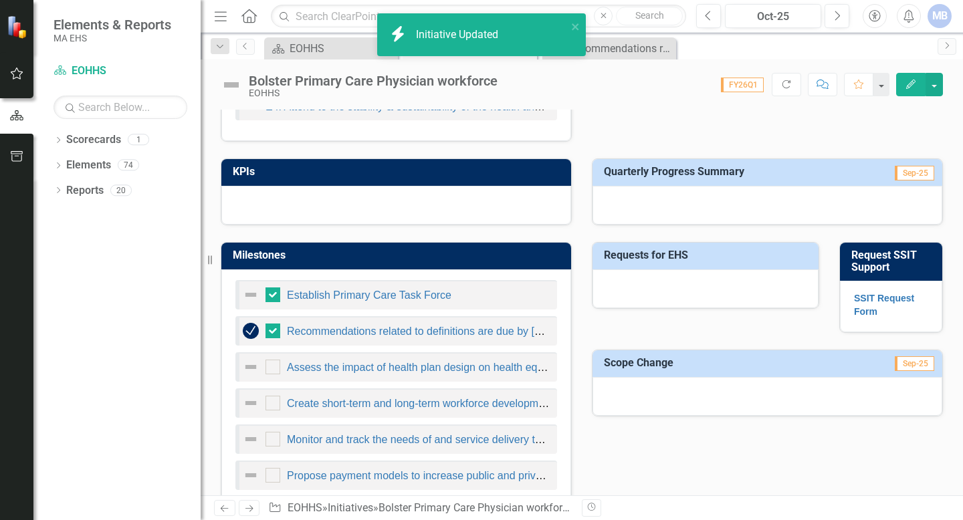
scroll to position [571, 0]
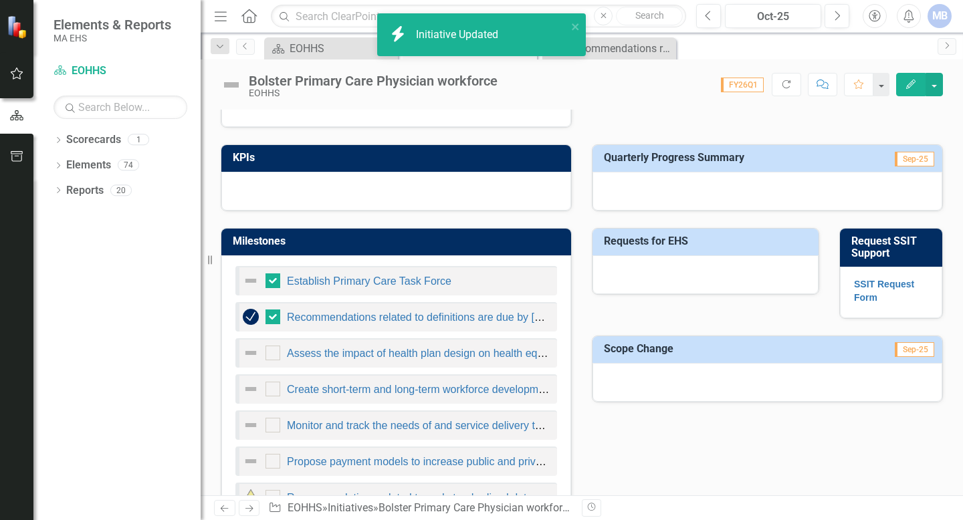
click at [250, 280] on img at bounding box center [251, 281] width 16 height 16
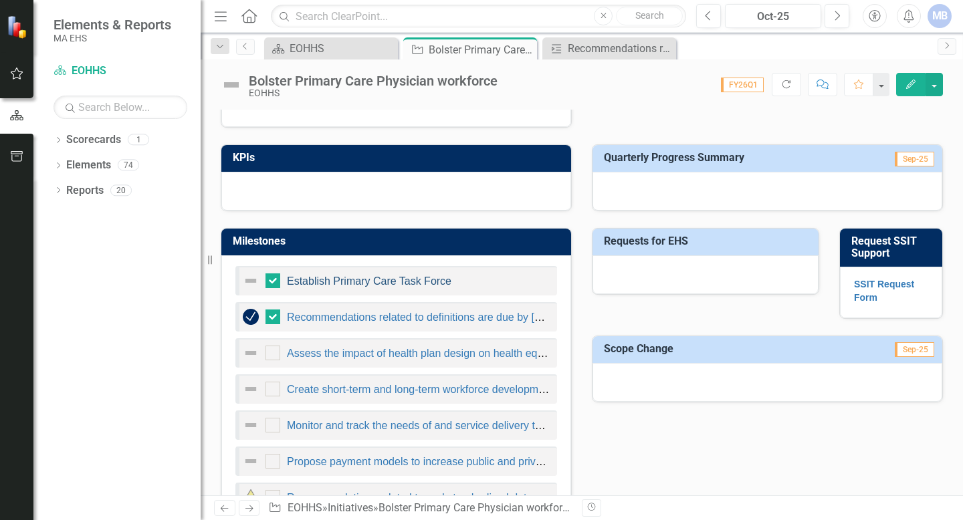
click at [306, 282] on link "Establish Primary Care Task Force" at bounding box center [369, 281] width 165 height 11
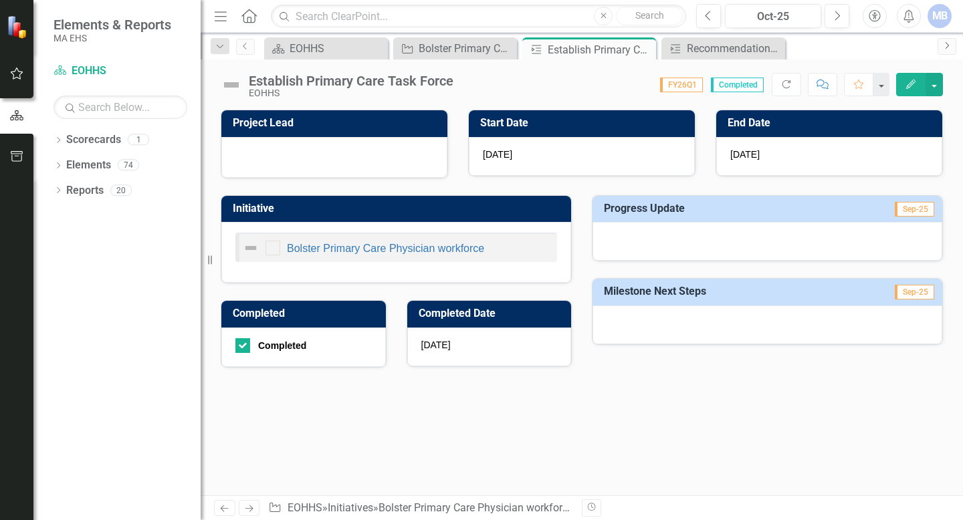
click at [944, 45] on icon "Next" at bounding box center [947, 45] width 11 height 8
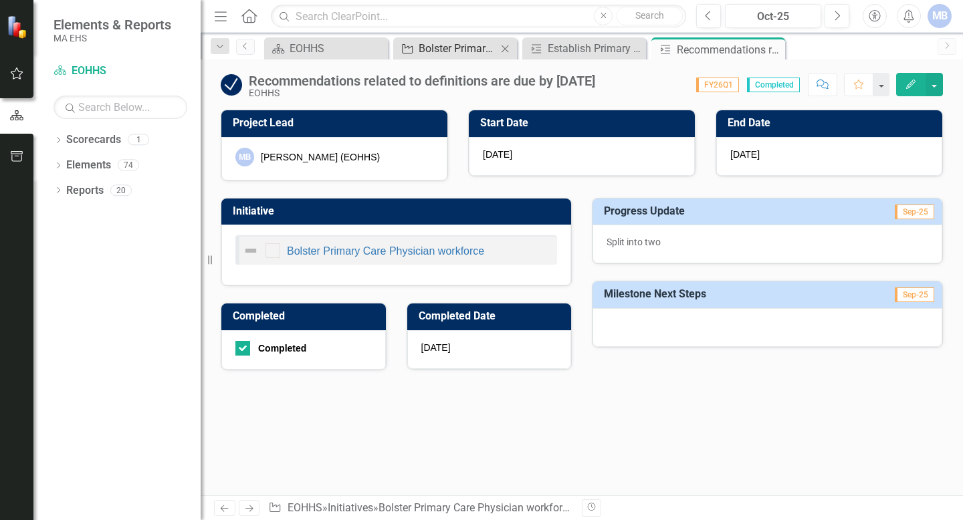
click at [428, 47] on div "Bolster Primary Care Physician workforce" at bounding box center [458, 48] width 78 height 17
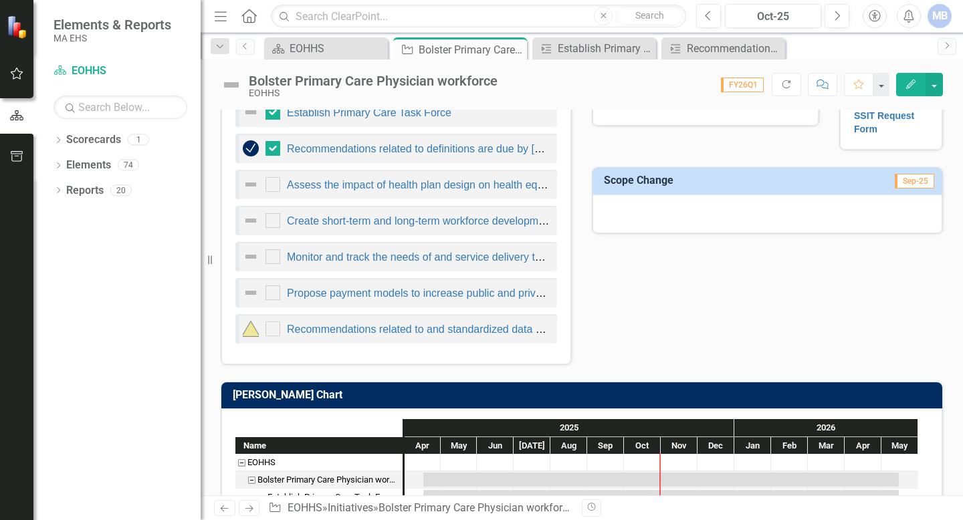
scroll to position [722, 0]
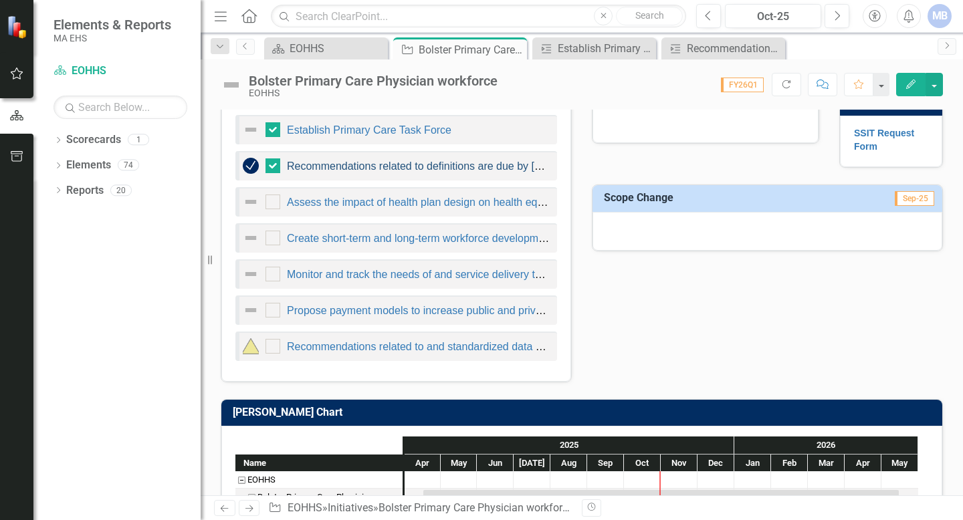
click at [427, 171] on link "Recommendations related to definitions are due by [DATE]" at bounding box center [426, 166] width 278 height 11
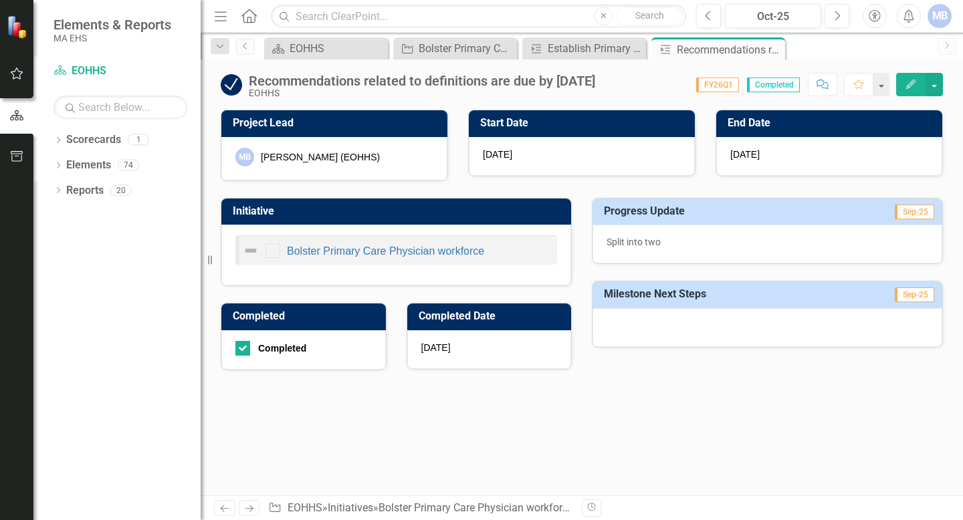
click at [907, 84] on icon "Edit" at bounding box center [911, 84] width 12 height 9
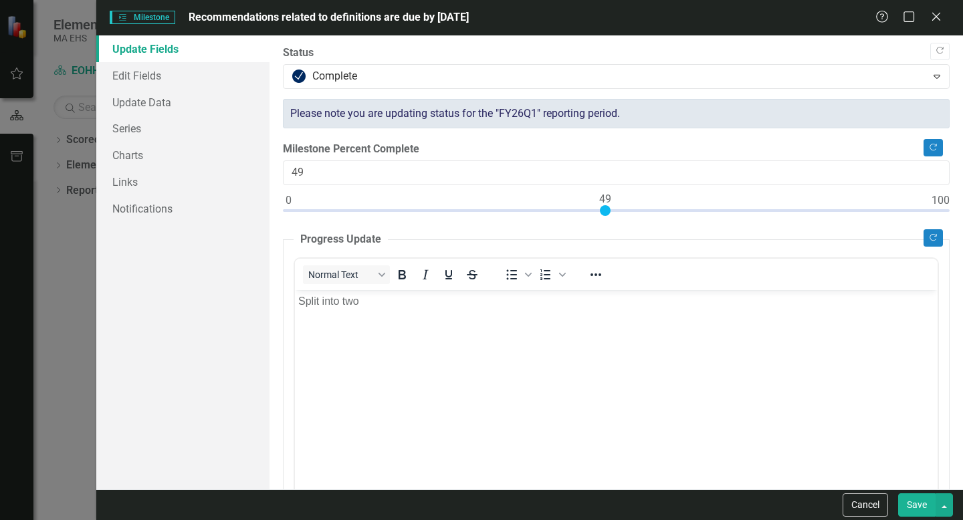
click at [409, 386] on body "Split into two" at bounding box center [616, 390] width 643 height 201
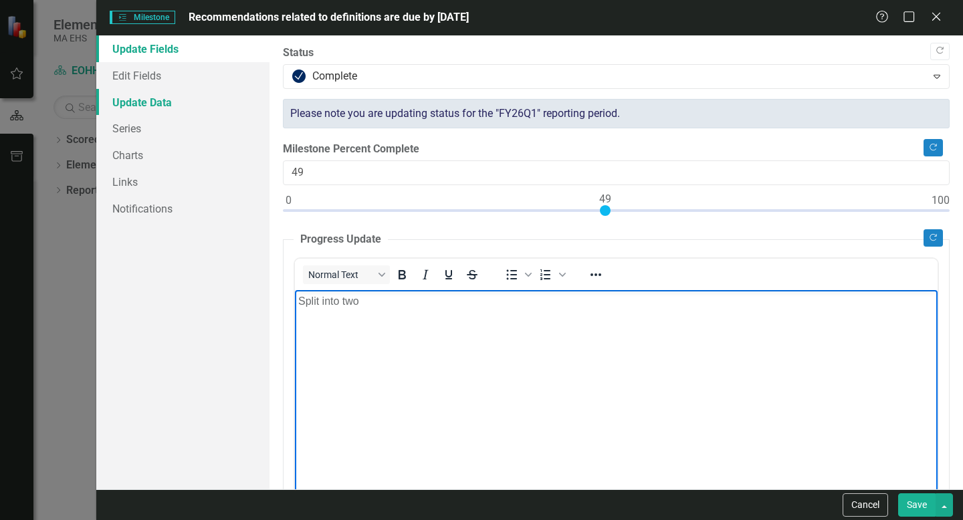
click at [174, 97] on link "Update Data" at bounding box center [182, 102] width 173 height 27
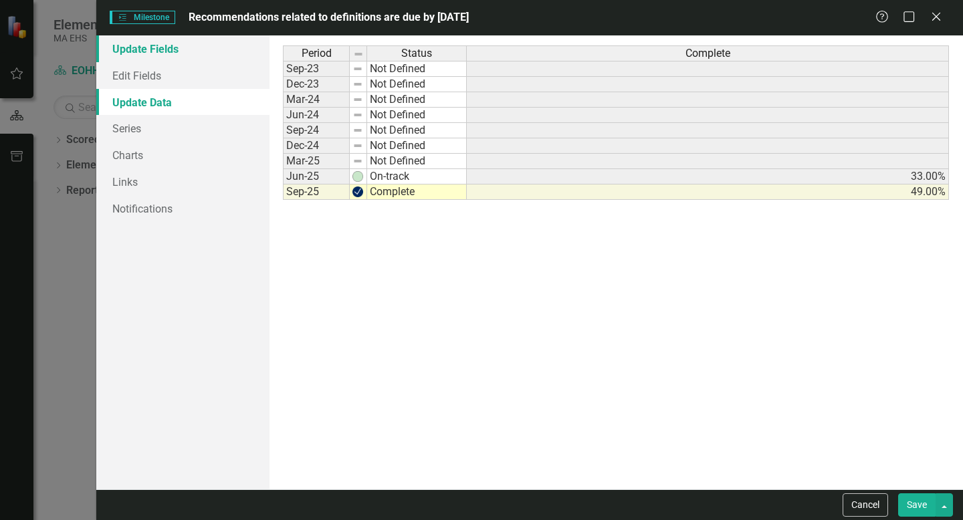
click at [161, 54] on link "Update Fields" at bounding box center [182, 48] width 173 height 27
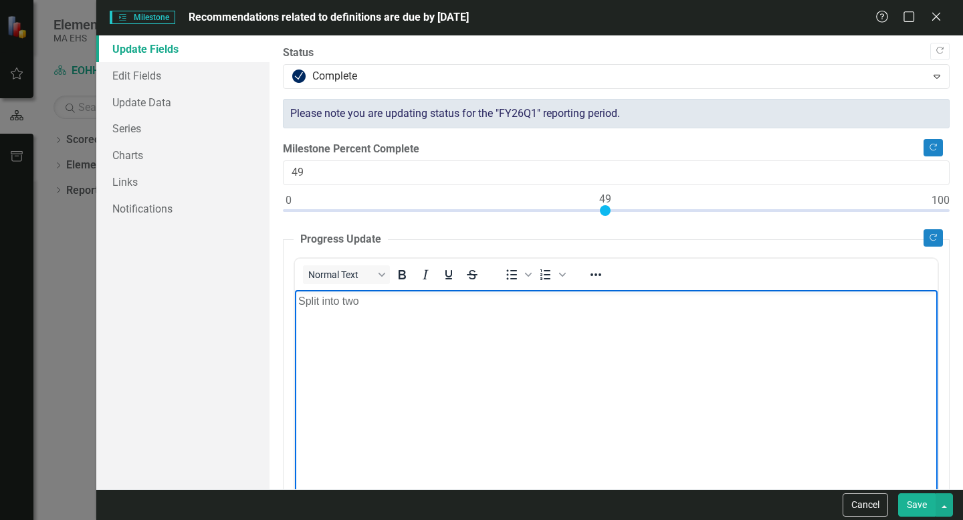
click at [418, 407] on body "Split into two" at bounding box center [616, 390] width 643 height 201
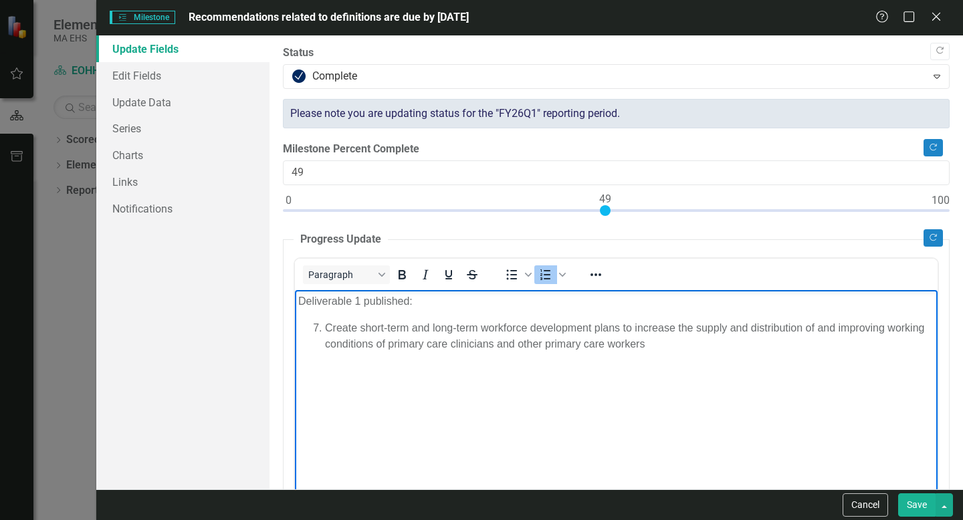
drag, startPoint x: 716, startPoint y: 342, endPoint x: 465, endPoint y: 311, distance: 252.7
click at [465, 311] on body "Deliverable 1 published: Create short-term and long-term workforce development …" at bounding box center [616, 390] width 643 height 201
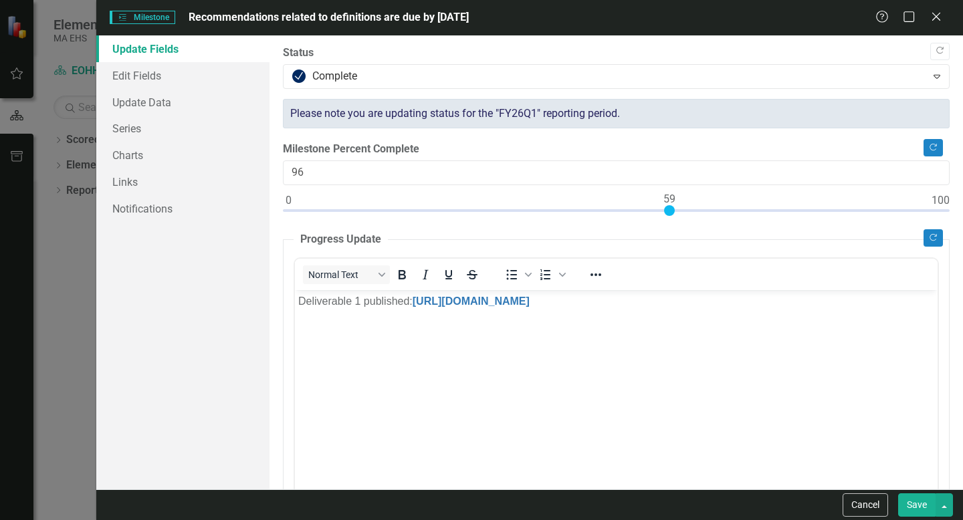
drag, startPoint x: 603, startPoint y: 207, endPoint x: 934, endPoint y: 207, distance: 331.7
click at [936, 208] on div at bounding box center [616, 213] width 667 height 17
type input "100"
click at [928, 520] on div "Cancel Save" at bounding box center [529, 505] width 867 height 31
click at [926, 510] on button "Save" at bounding box center [916, 505] width 37 height 23
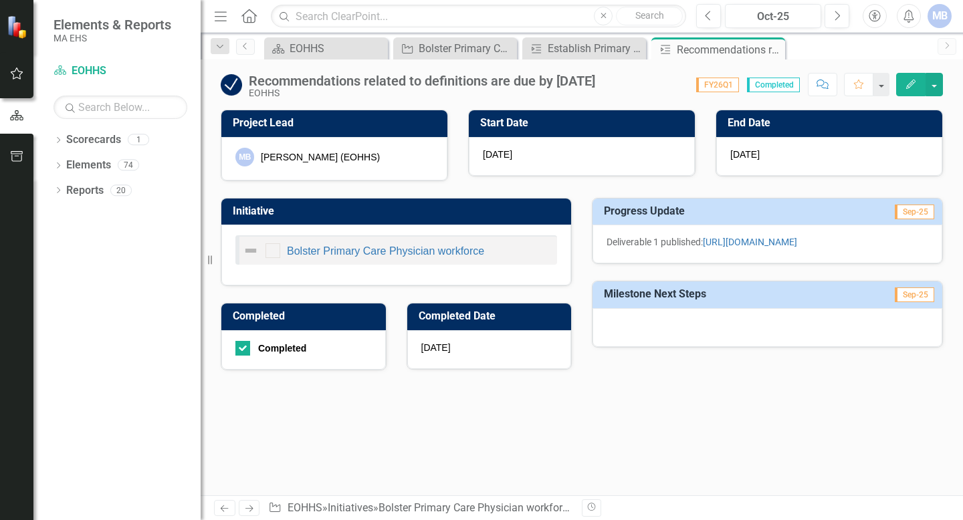
click at [908, 85] on icon "button" at bounding box center [910, 84] width 9 height 9
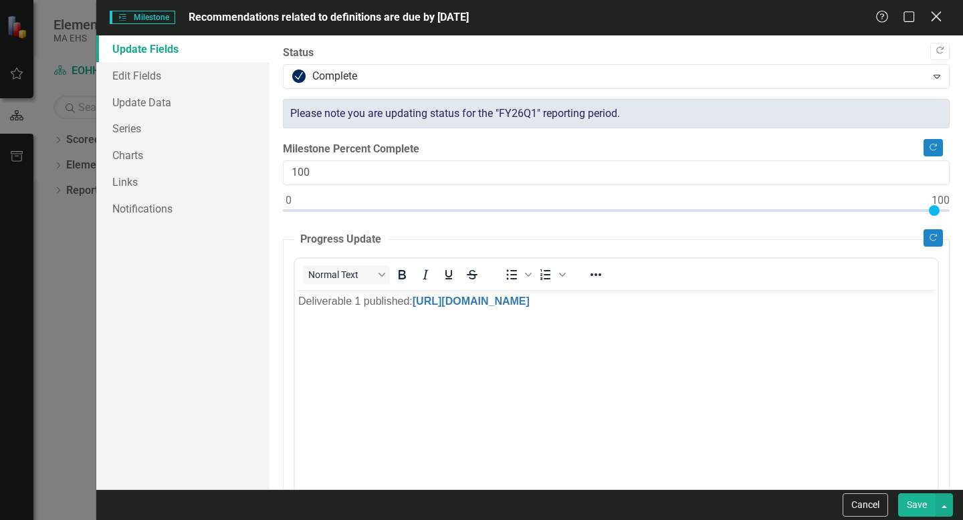
click at [936, 13] on icon "Close" at bounding box center [936, 16] width 17 height 13
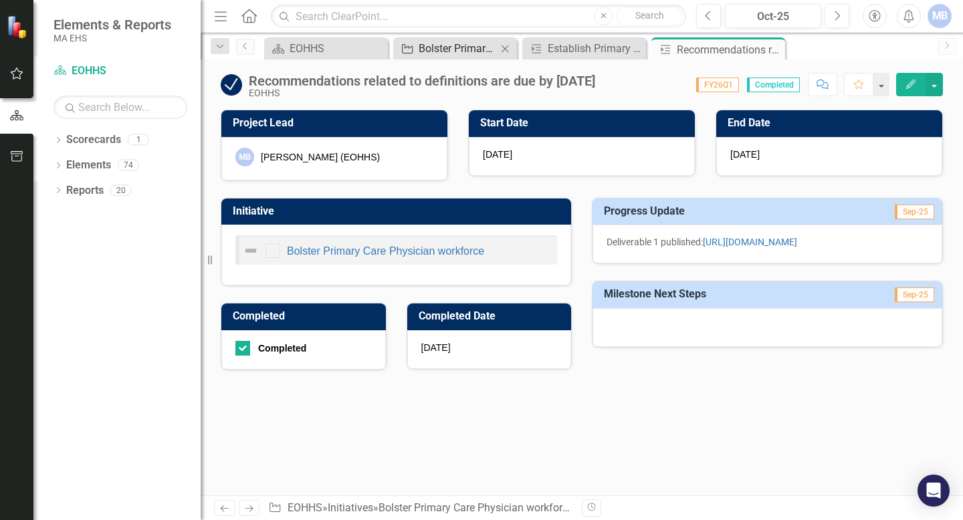
click at [425, 50] on div "Bolster Primary Care Physician workforce" at bounding box center [458, 48] width 78 height 17
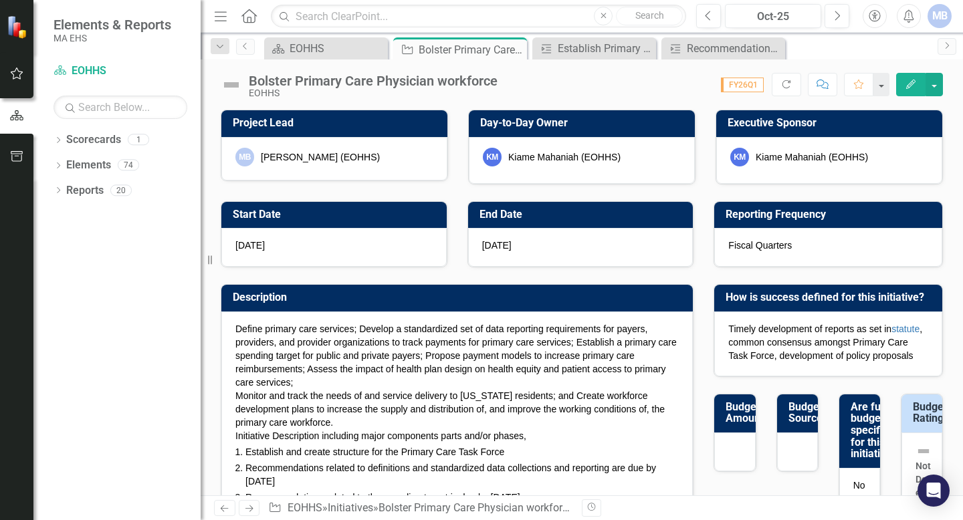
checkbox input "false"
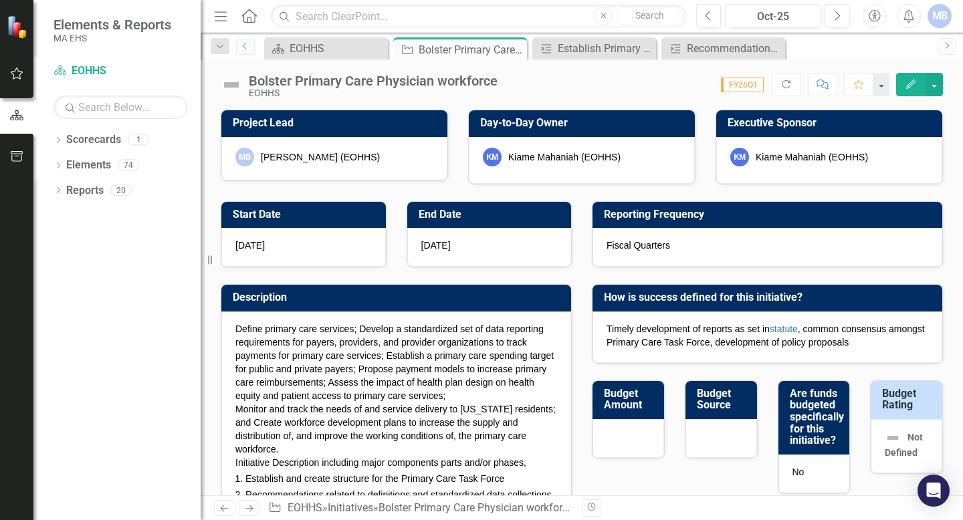
checkbox input "true"
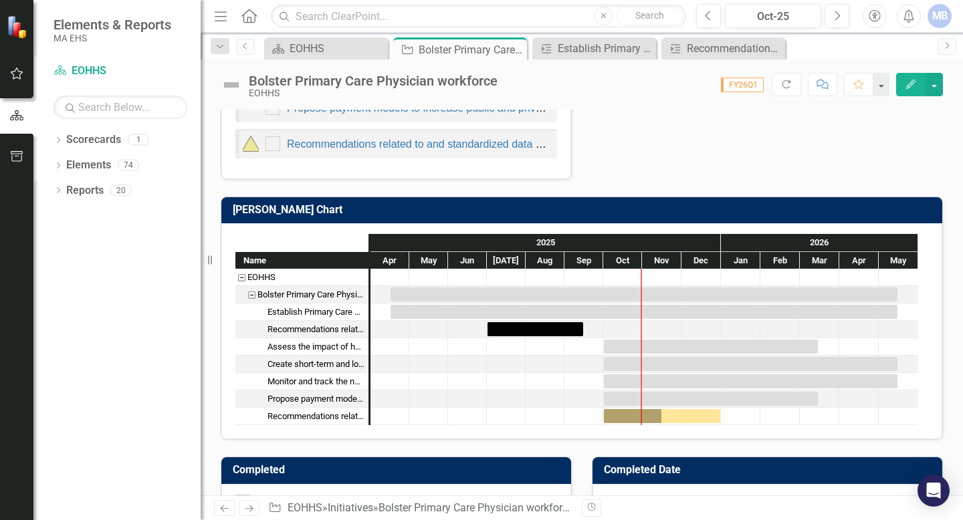
scroll to position [926, 0]
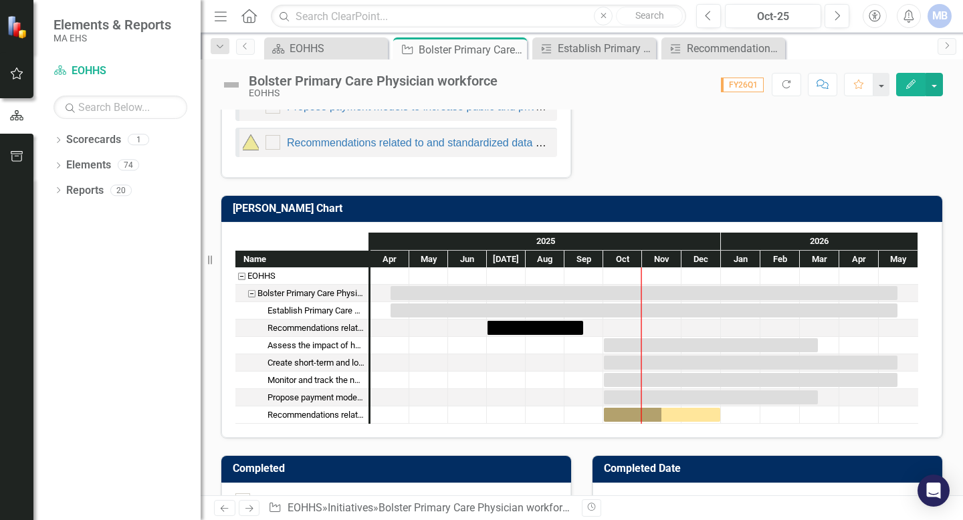
click at [328, 312] on div "Establish Primary Care Task Force" at bounding box center [316, 310] width 97 height 17
click at [412, 310] on div "Task: Start date: 2025-04-16 End date: 2026-05-15" at bounding box center [644, 311] width 507 height 14
click at [320, 314] on div "Establish Primary Care Task Force" at bounding box center [316, 310] width 97 height 17
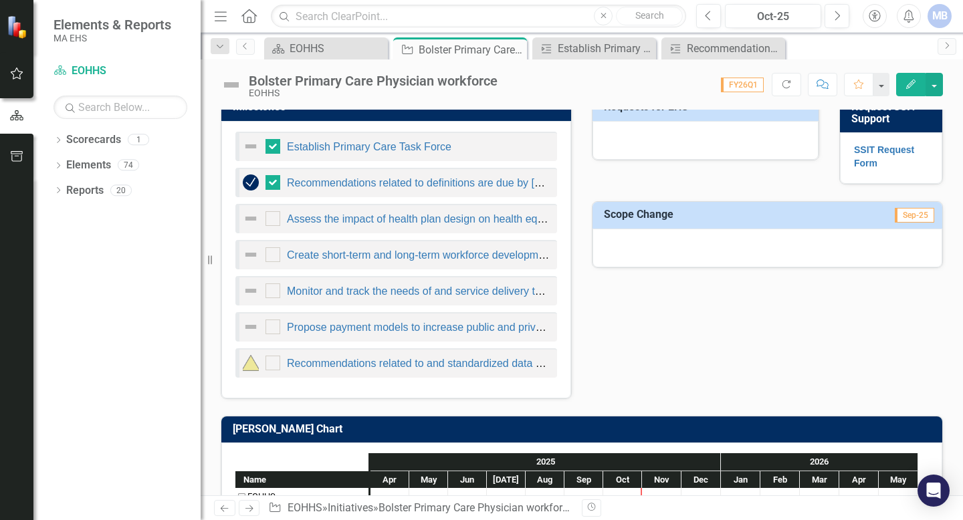
scroll to position [700, 0]
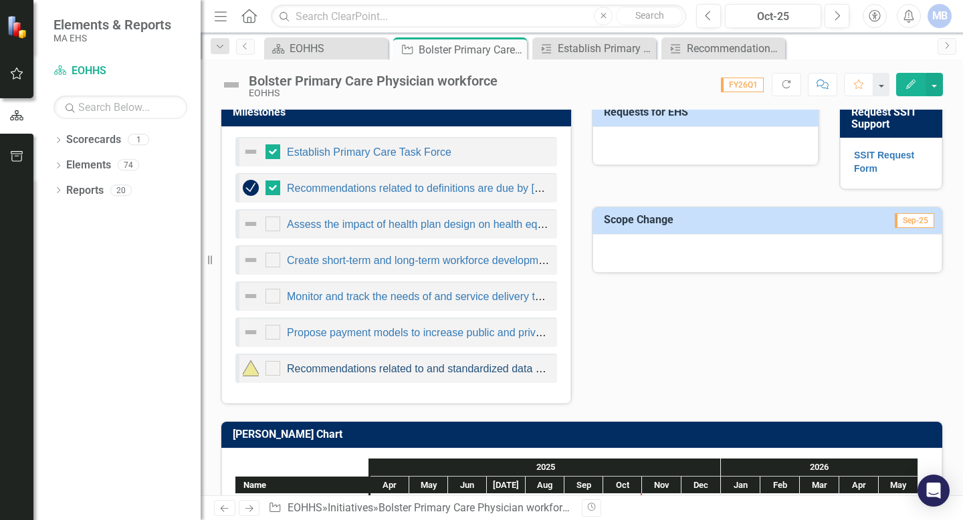
click at [339, 364] on link "Recommendations related to and standardized data collections and reporting due …" at bounding box center [506, 368] width 439 height 11
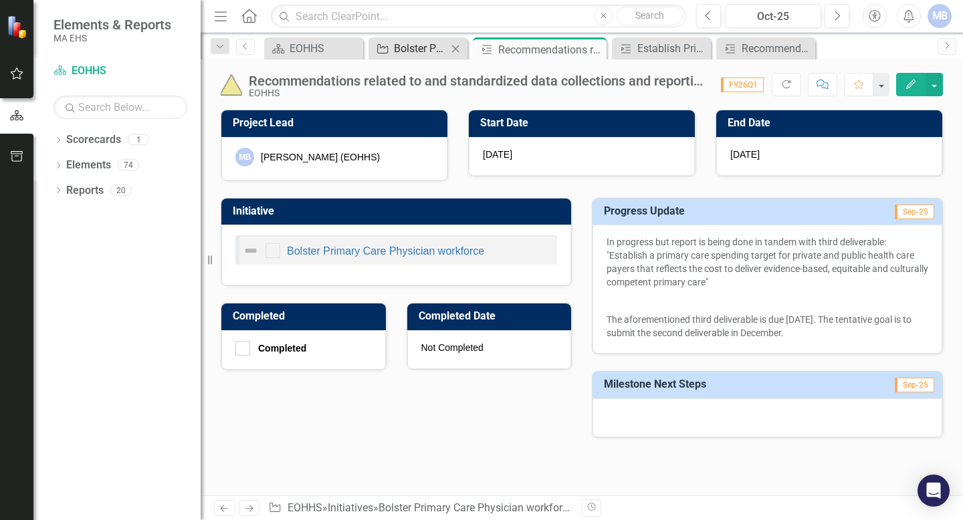
click at [424, 49] on div "Bolster Primary Care Physician workforce" at bounding box center [421, 48] width 54 height 17
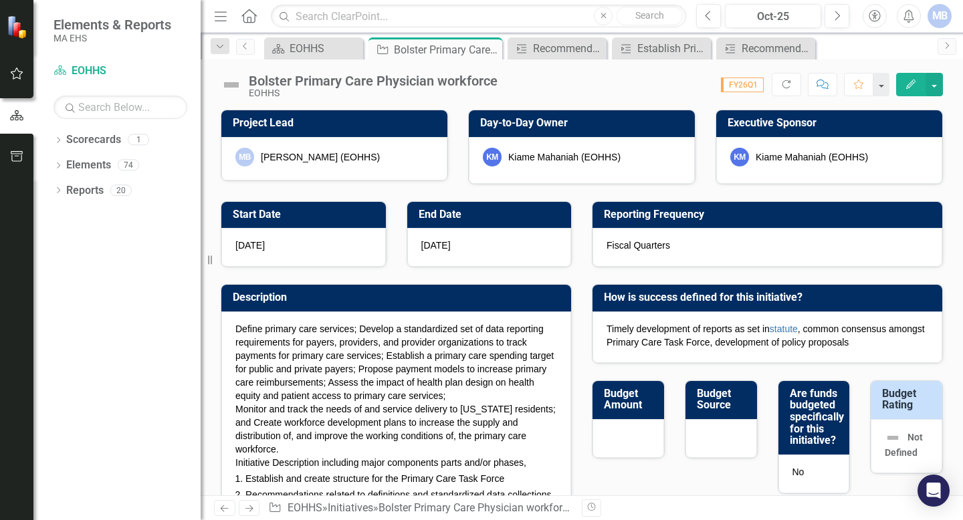
click at [913, 89] on button "Edit" at bounding box center [910, 84] width 29 height 23
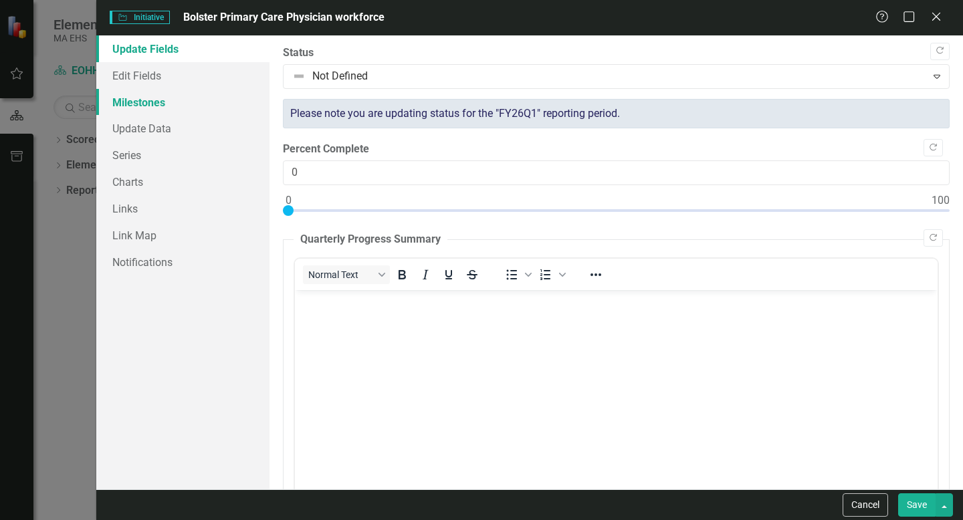
click at [153, 110] on link "Milestones" at bounding box center [182, 102] width 173 height 27
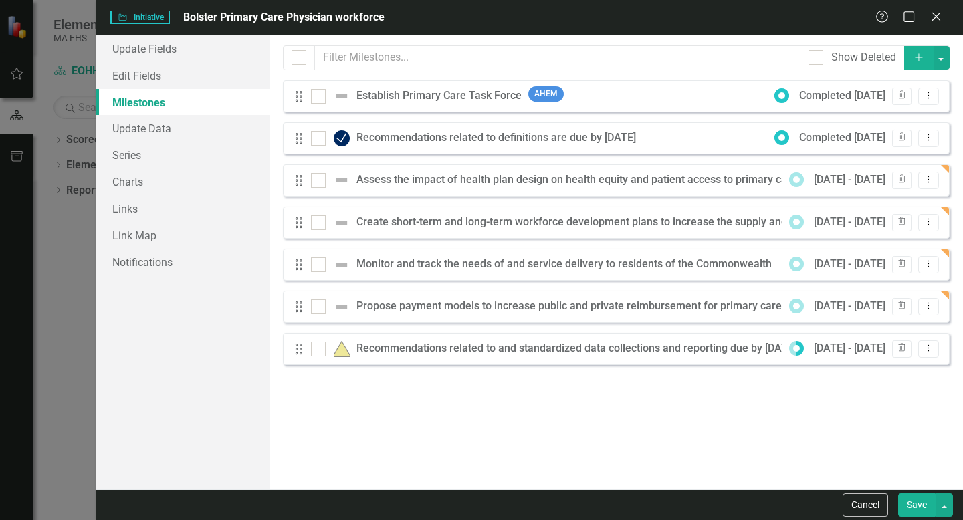
click at [916, 62] on button "Add" at bounding box center [918, 57] width 29 height 23
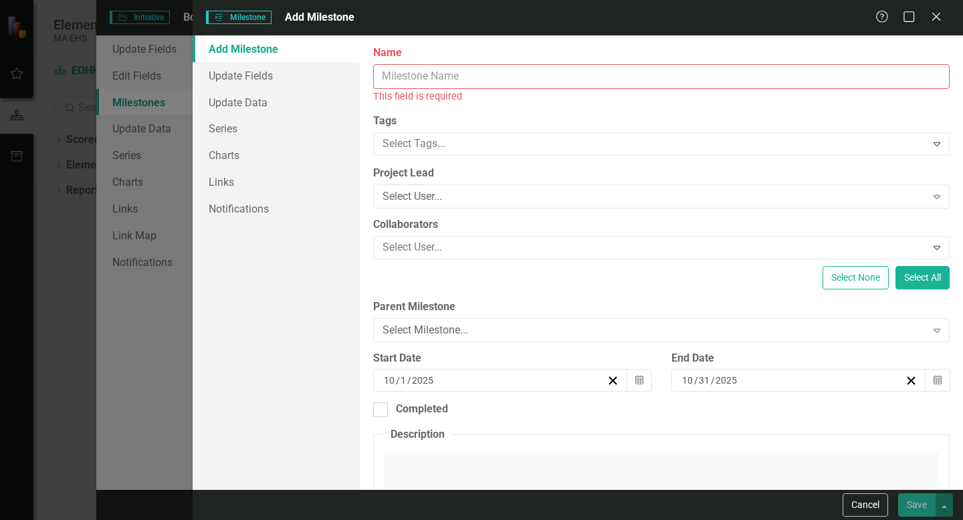
click at [447, 76] on input "Name" at bounding box center [661, 76] width 576 height 25
paste input "Establish a primary care spending target for private and public health care pay…"
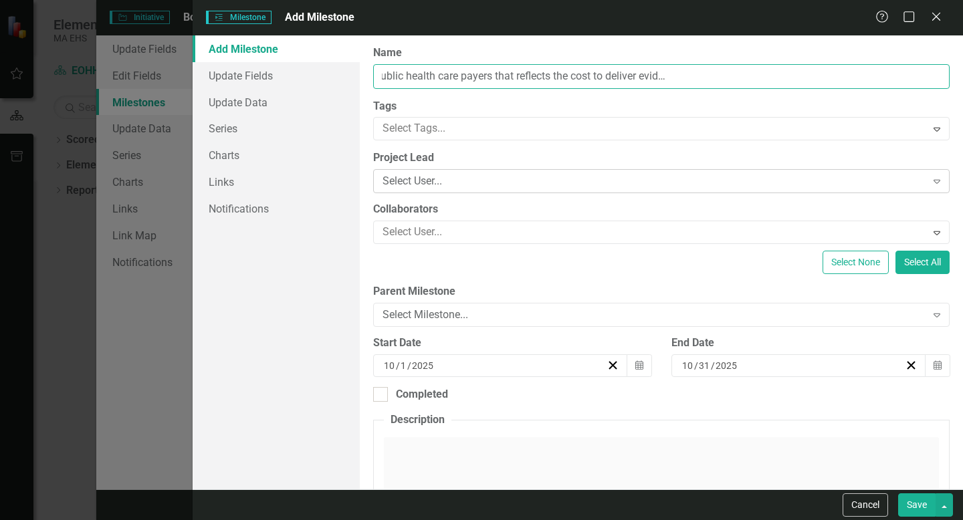
type input "Establish a primary care spending target for private and public health care pay…"
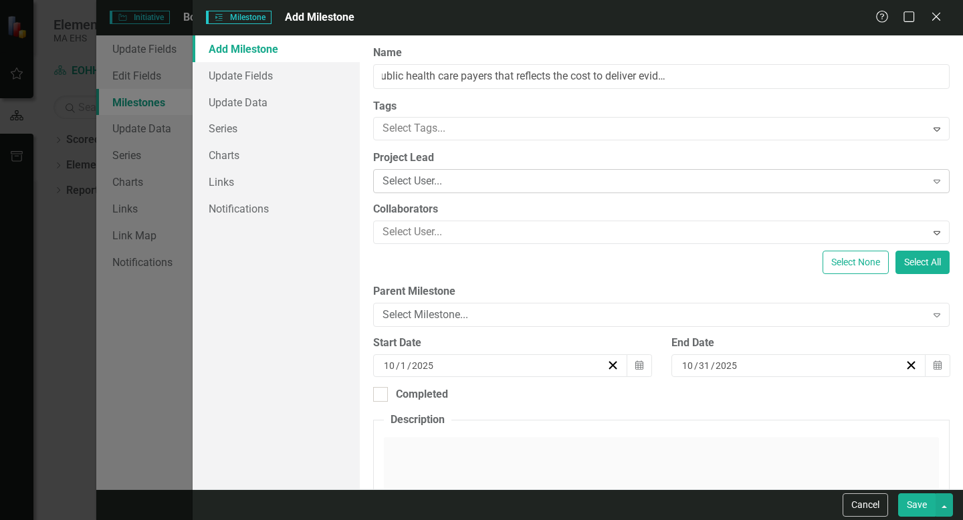
click at [492, 181] on div "Select User..." at bounding box center [655, 181] width 544 height 15
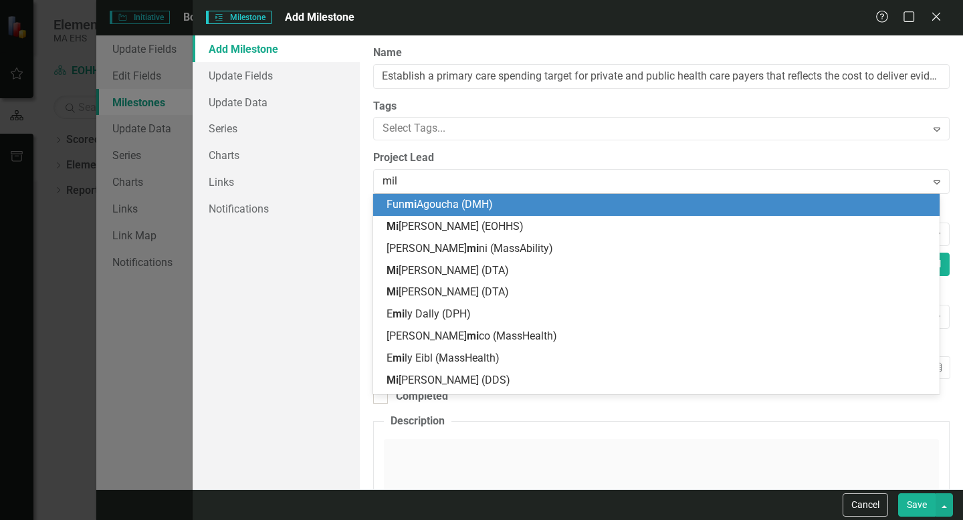
type input "[PERSON_NAME]"
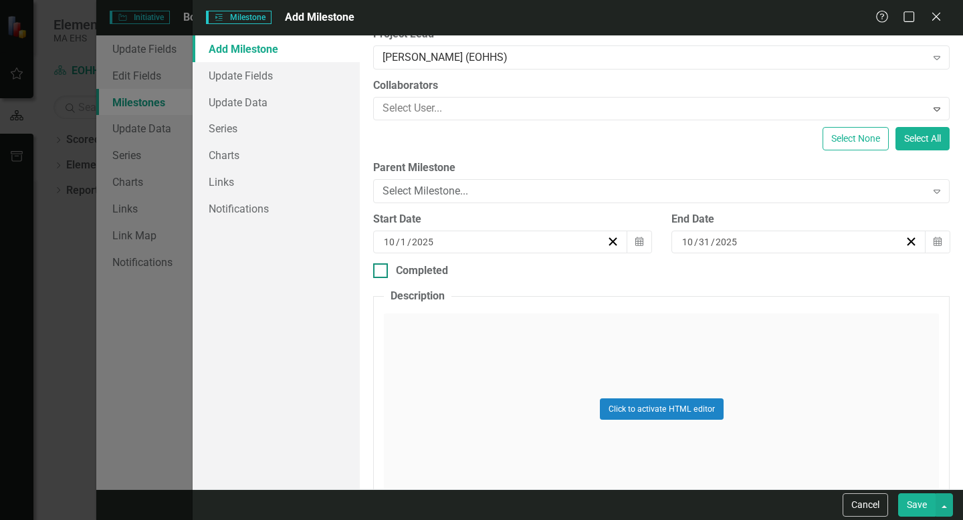
scroll to position [131, 0]
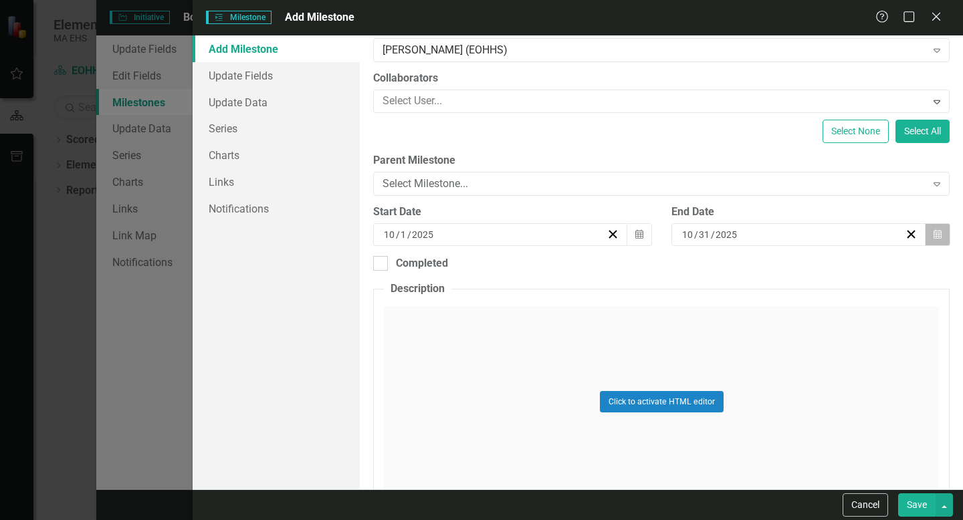
click at [934, 237] on icon "Calendar" at bounding box center [938, 234] width 8 height 9
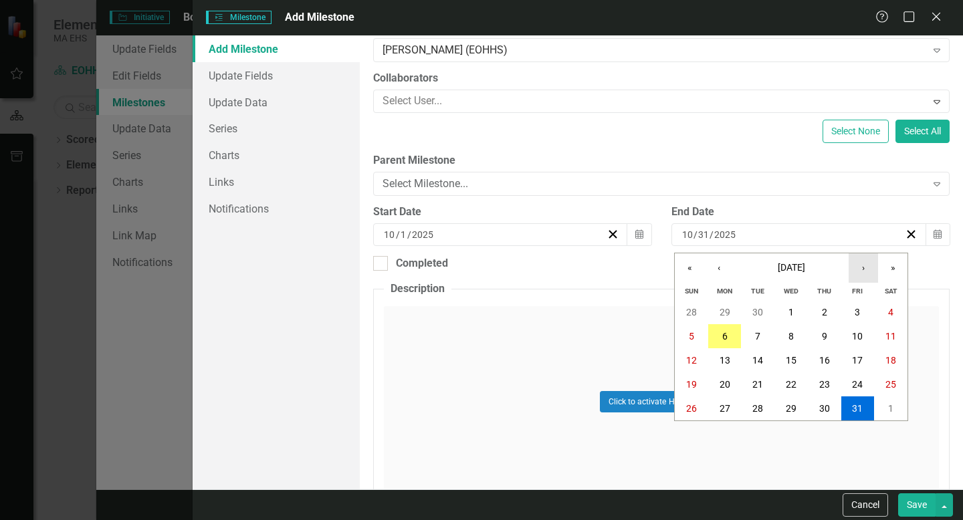
click at [863, 270] on button "›" at bounding box center [863, 267] width 29 height 29
click at [728, 363] on abbr "15" at bounding box center [725, 360] width 11 height 11
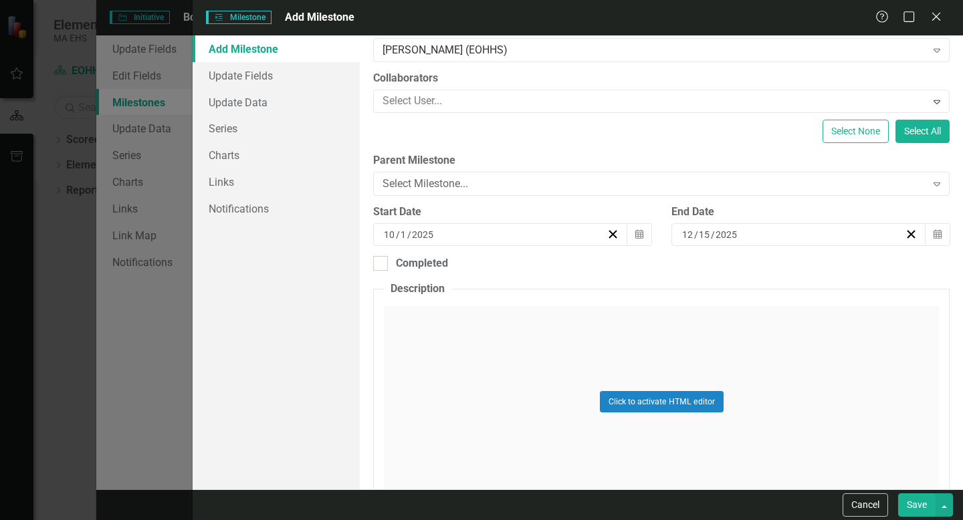
click at [919, 503] on button "Save" at bounding box center [916, 505] width 37 height 23
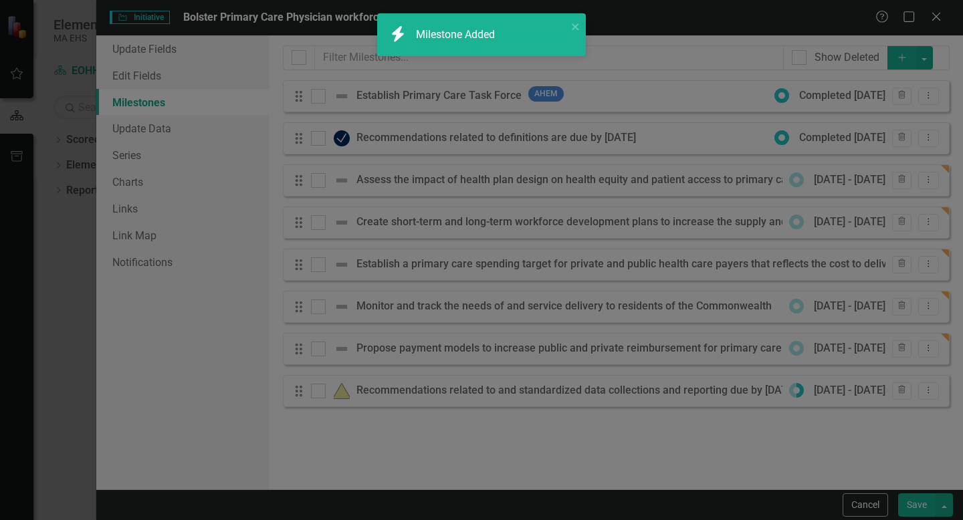
checkbox input "false"
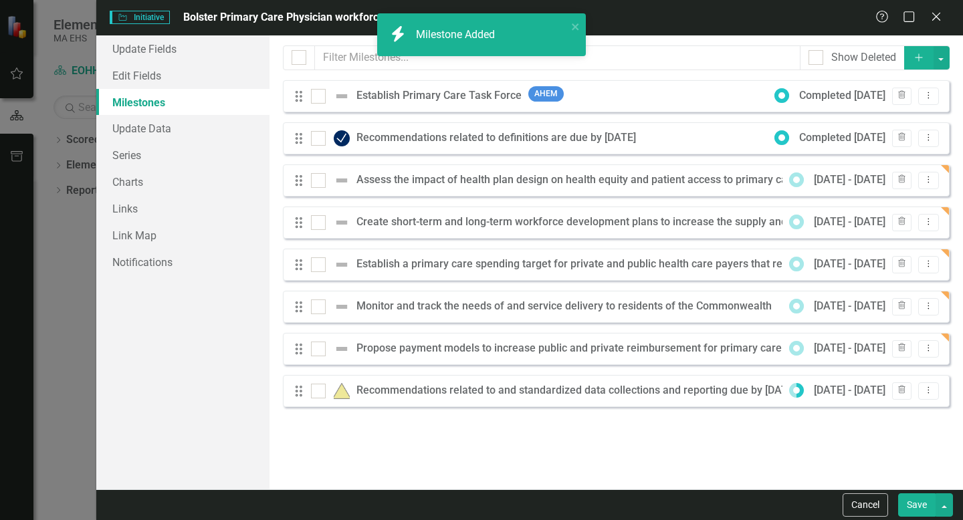
checkbox input "true"
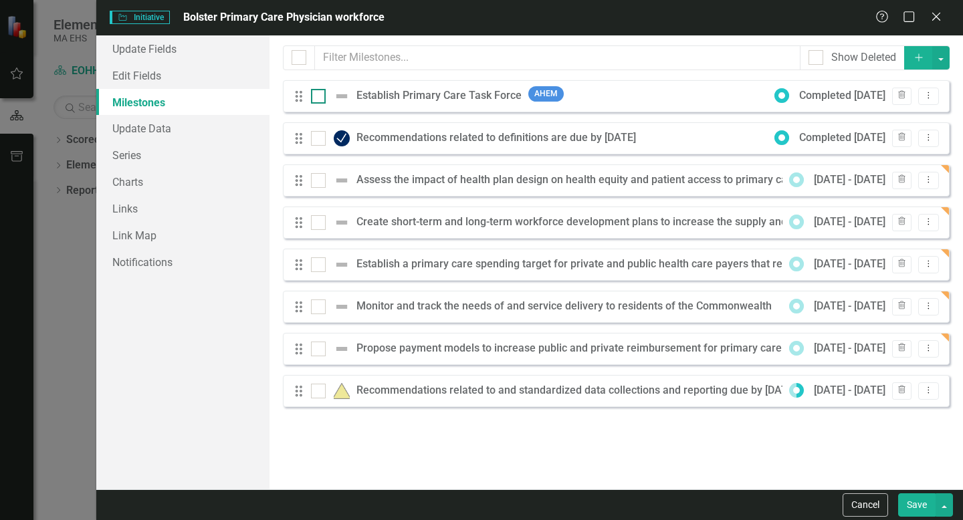
click at [320, 94] on div at bounding box center [318, 96] width 15 height 15
click at [320, 94] on input "checkbox" at bounding box center [315, 93] width 9 height 9
checkbox input "true"
click at [315, 139] on input "checkbox" at bounding box center [315, 135] width 9 height 9
checkbox input "true"
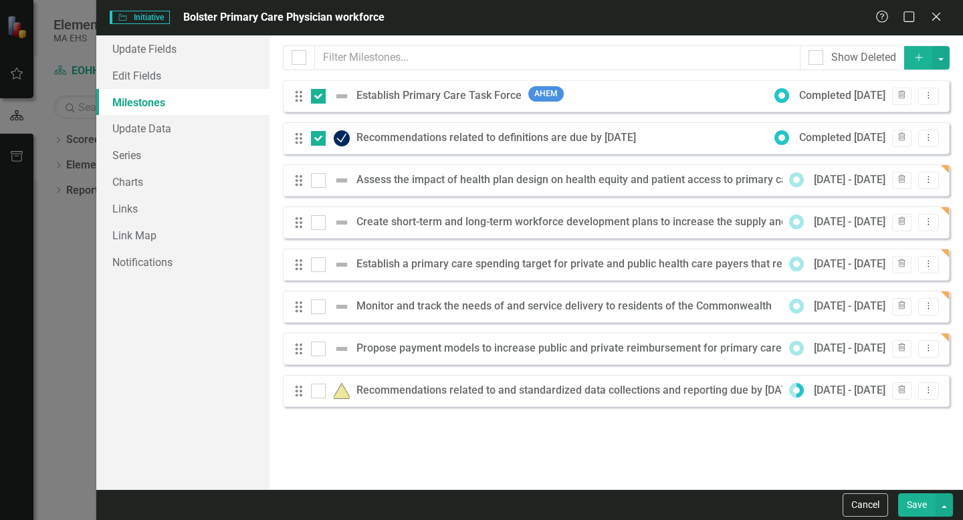
click at [416, 266] on div "Establish a primary care spending target for private and public health care pay…" at bounding box center [787, 264] width 862 height 15
click at [447, 260] on div "Establish a primary care spending target for private and public health care pay…" at bounding box center [787, 264] width 862 height 15
click at [934, 264] on icon "Dropdown Menu" at bounding box center [928, 263] width 11 height 9
click at [897, 282] on link "Edit Edit Milestone" at bounding box center [876, 286] width 126 height 25
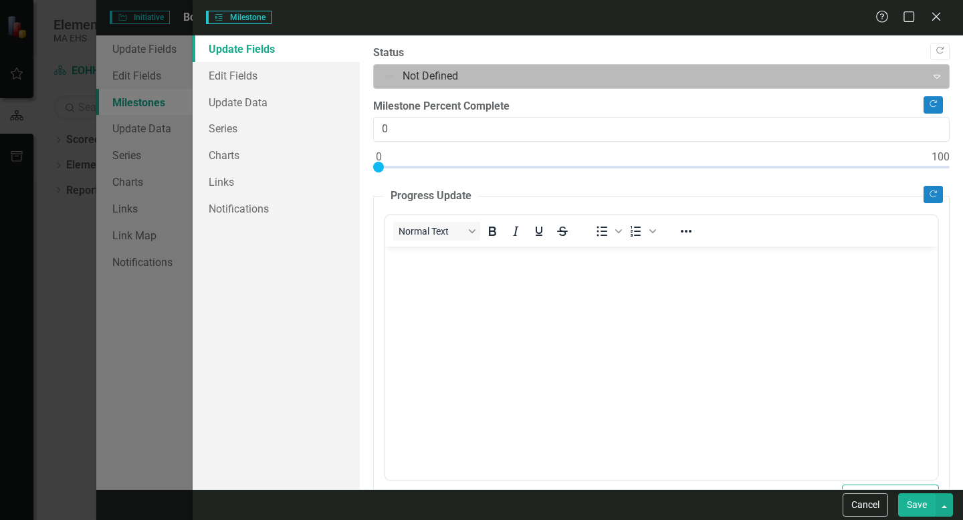
scroll to position [0, 0]
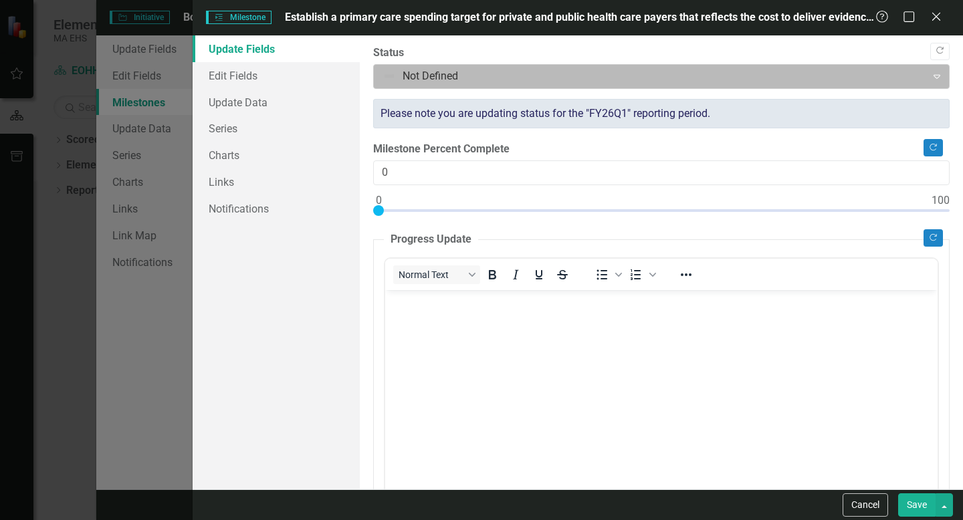
click at [464, 74] on div at bounding box center [651, 77] width 536 height 18
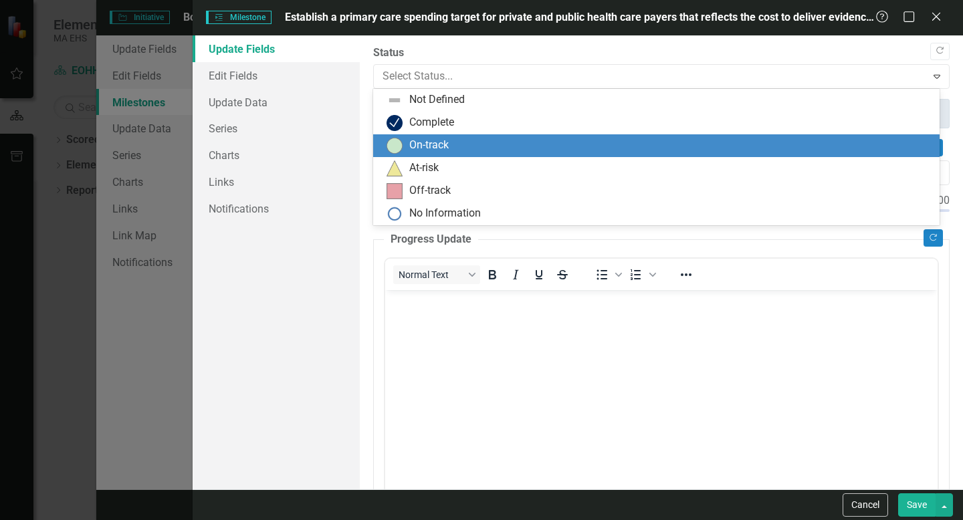
click at [427, 144] on div "On-track" at bounding box center [428, 145] width 39 height 15
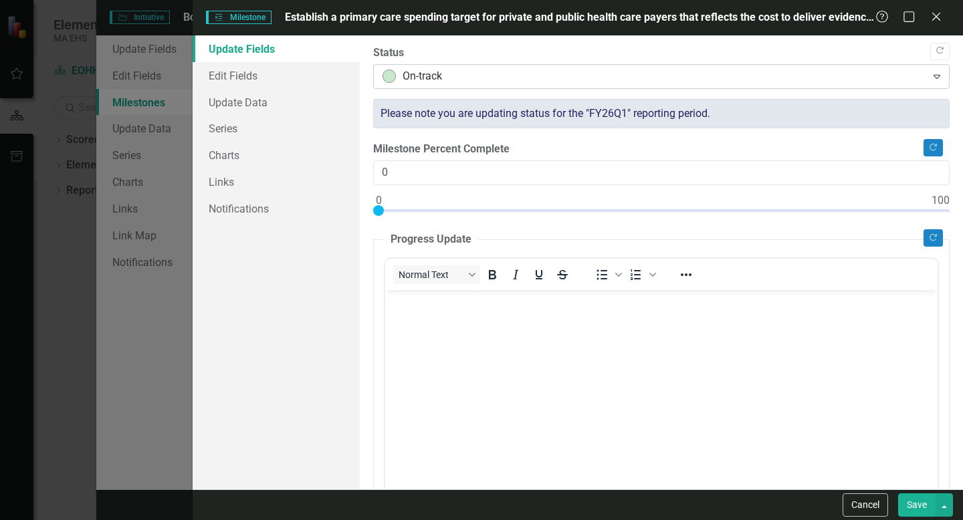
click at [443, 74] on div at bounding box center [651, 77] width 536 height 18
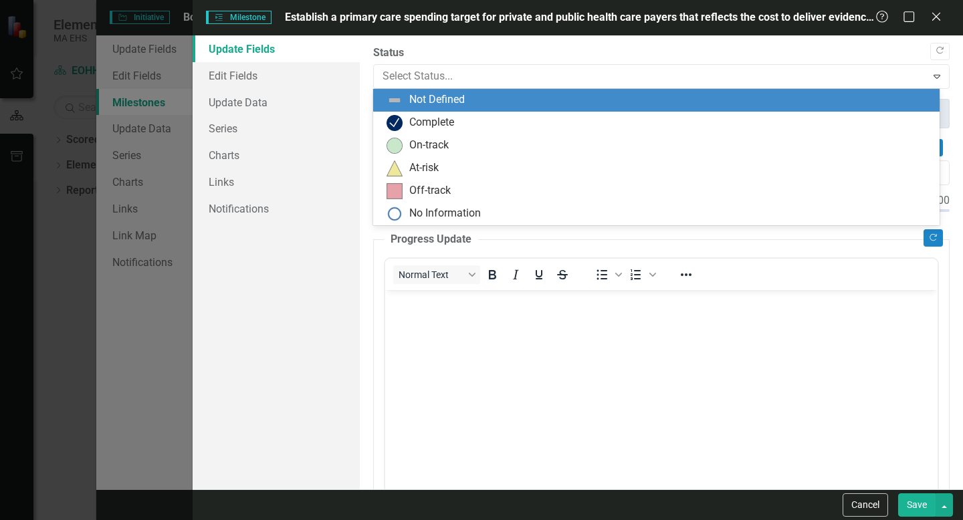
click at [424, 98] on div "Not Defined" at bounding box center [437, 99] width 56 height 15
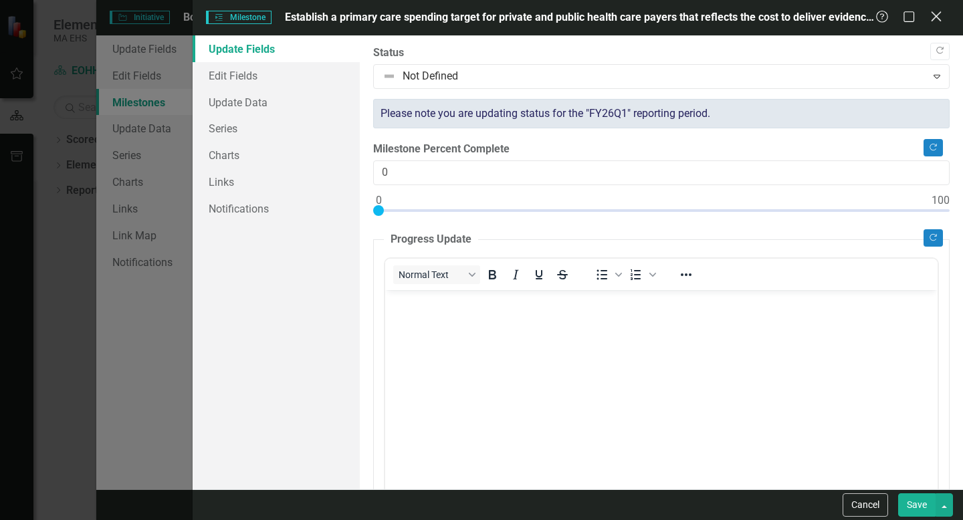
click at [934, 15] on icon at bounding box center [936, 16] width 10 height 10
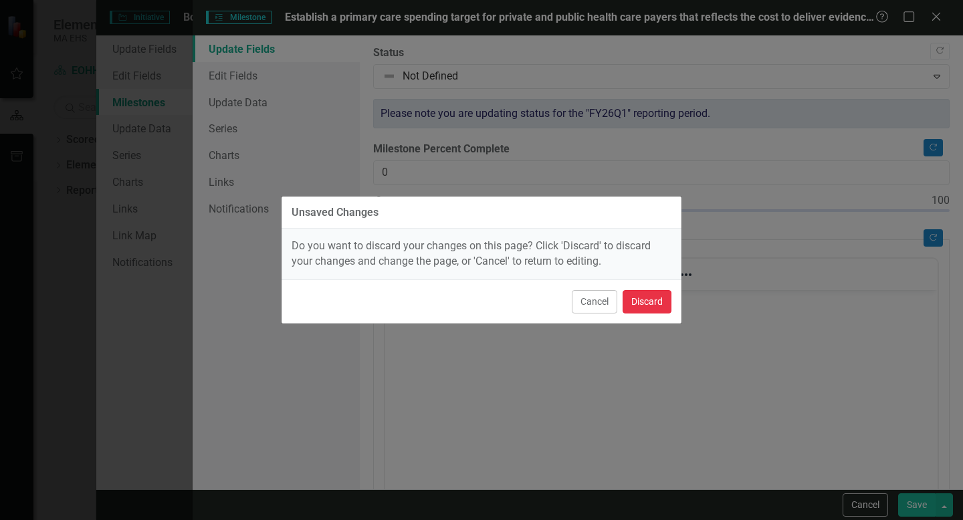
click at [650, 301] on button "Discard" at bounding box center [647, 301] width 49 height 23
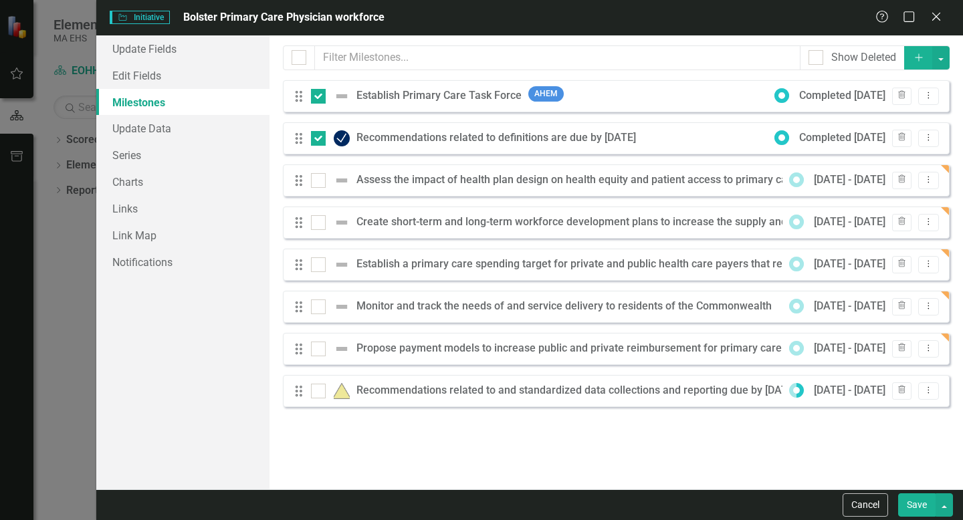
click at [922, 502] on button "Save" at bounding box center [916, 505] width 37 height 23
